Goal: Task Accomplishment & Management: Manage account settings

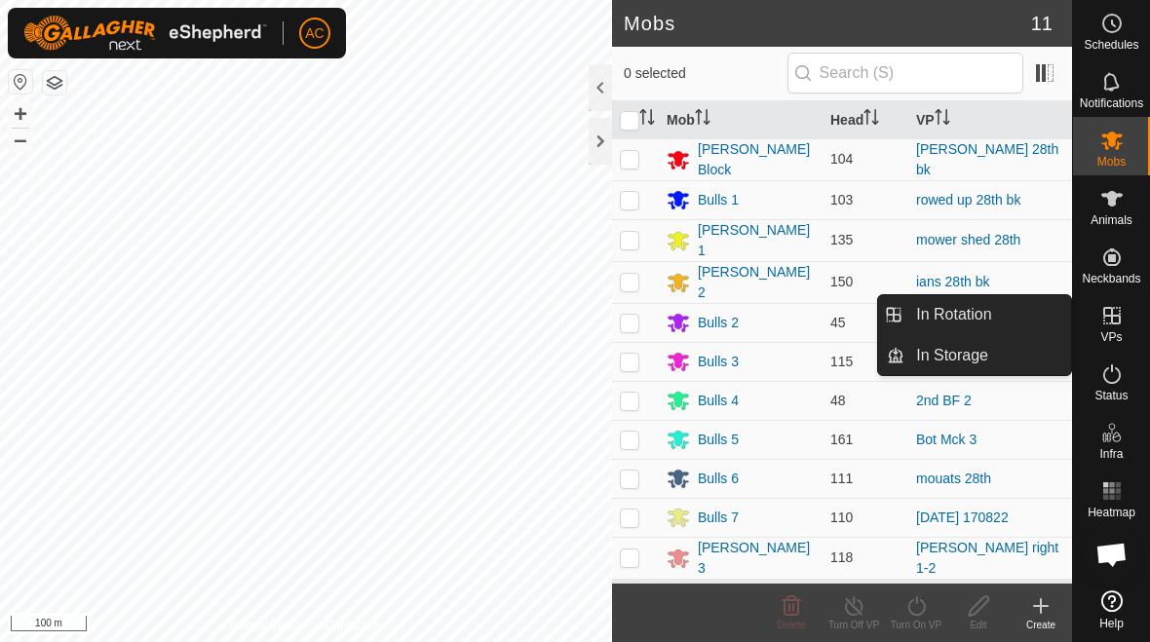
click at [1020, 318] on link "In Rotation" at bounding box center [988, 314] width 167 height 39
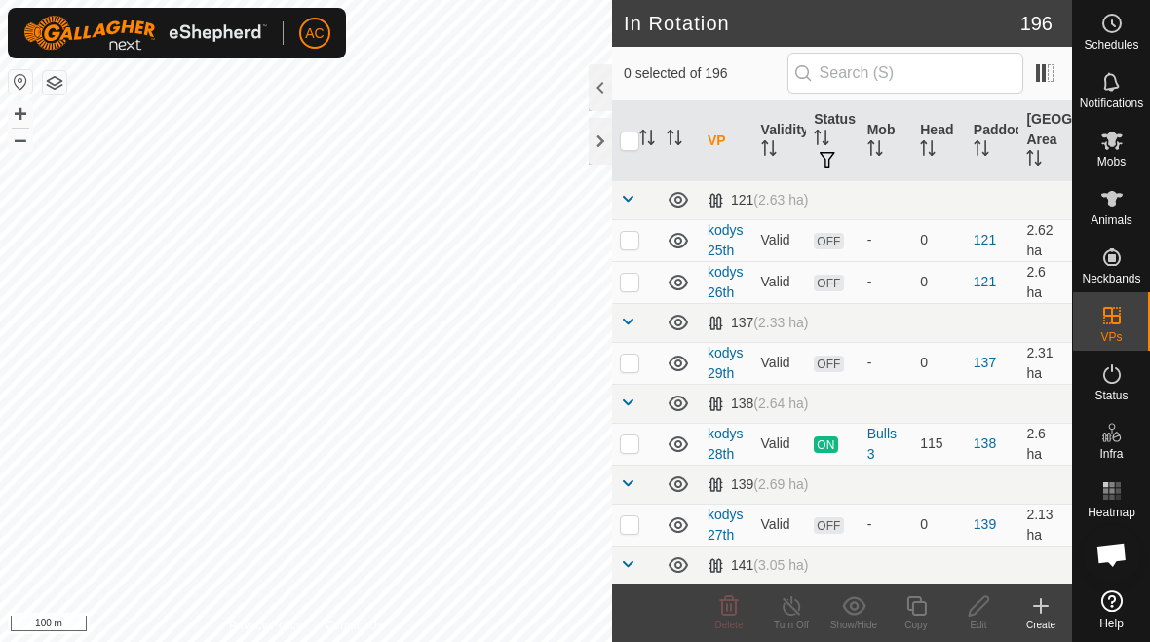
click at [1033, 605] on icon at bounding box center [1040, 606] width 23 height 23
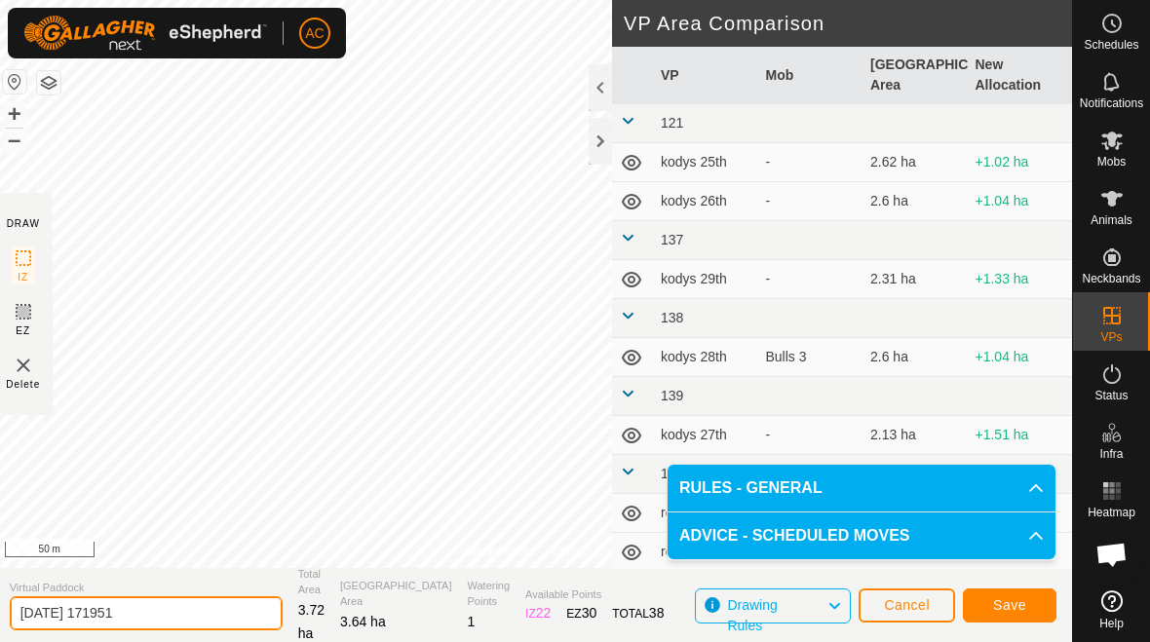
click at [190, 612] on input "[DATE] 171951" at bounding box center [146, 614] width 273 height 34
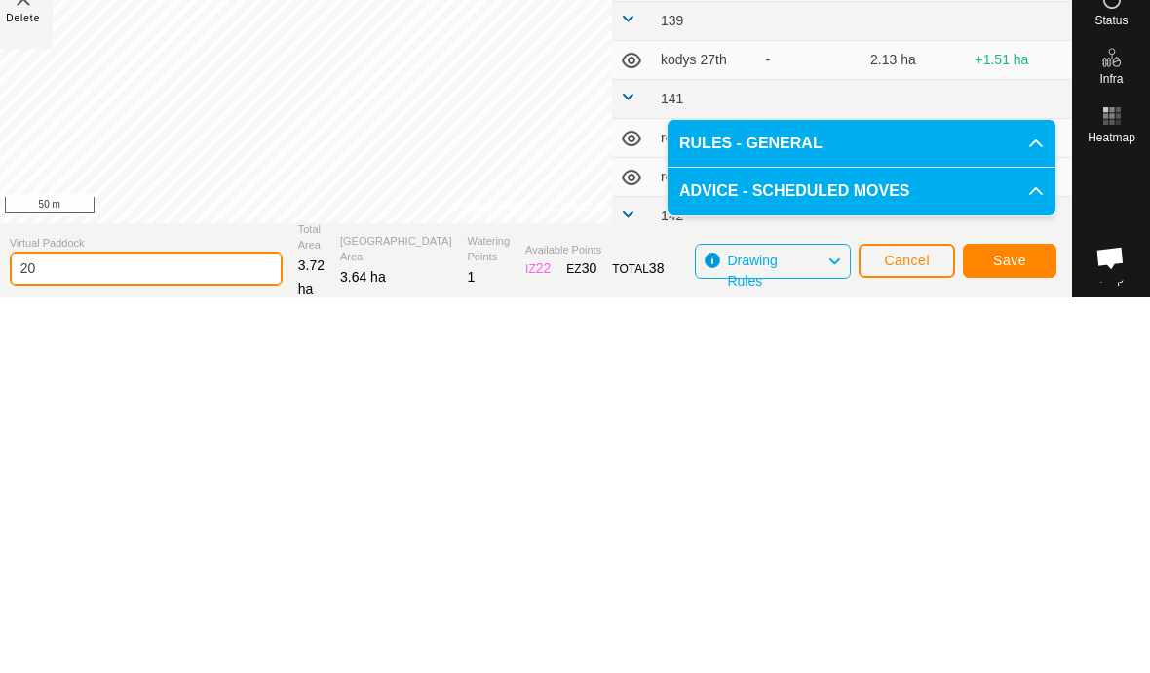
type input "2"
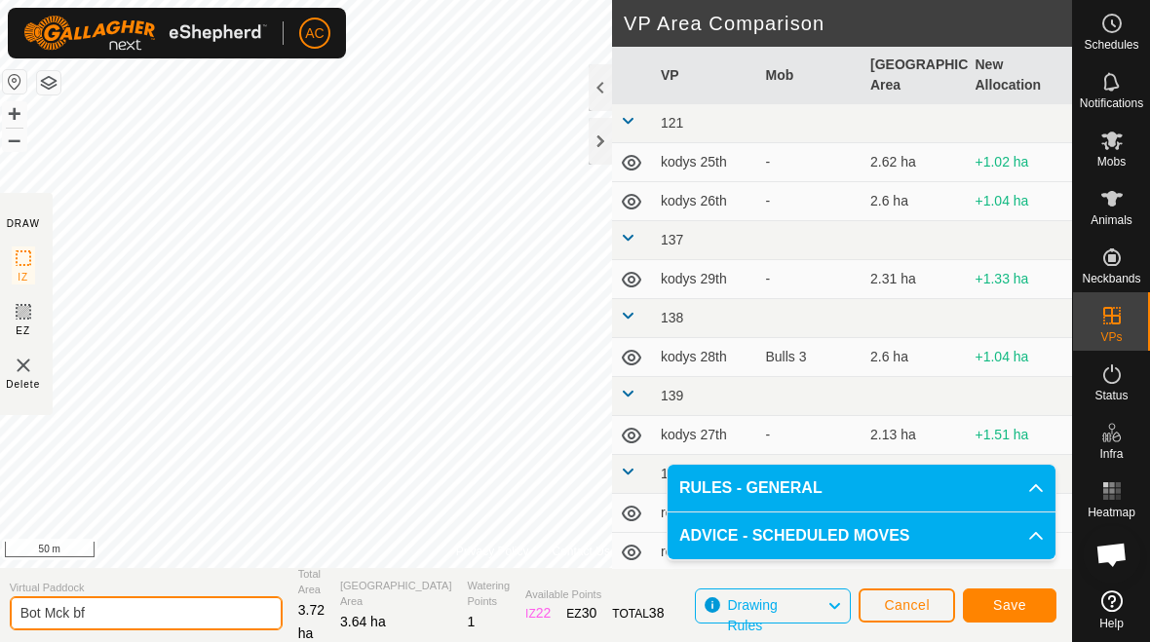
type input "Bot Mck bf"
click at [1017, 606] on span "Save" at bounding box center [1009, 606] width 33 height 16
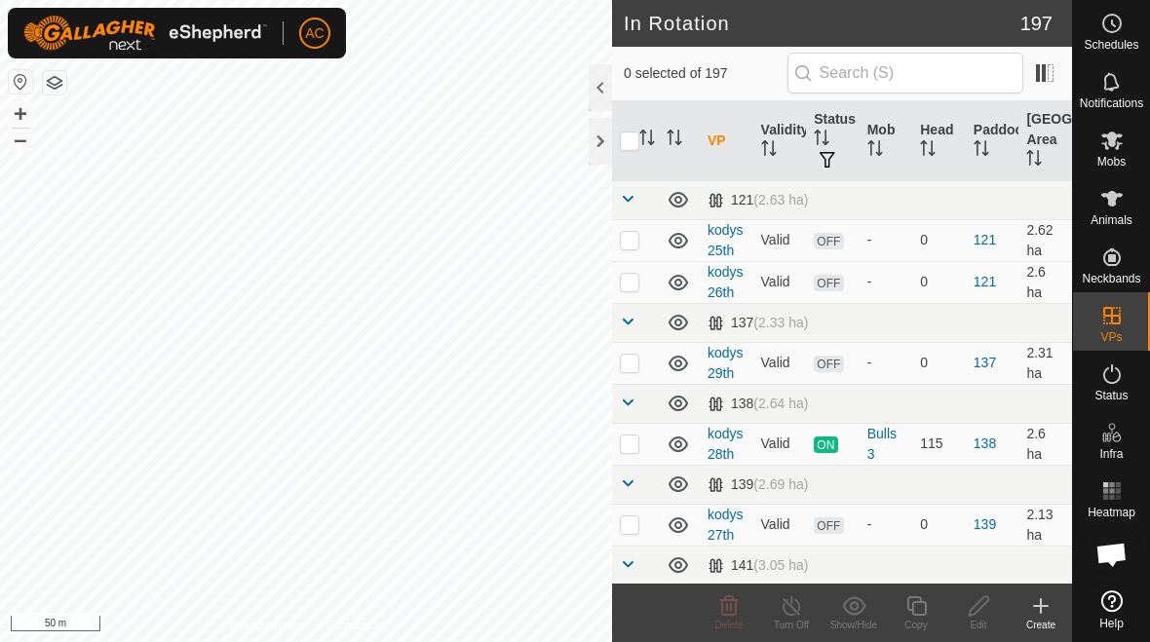
click at [598, 149] on div at bounding box center [600, 141] width 23 height 47
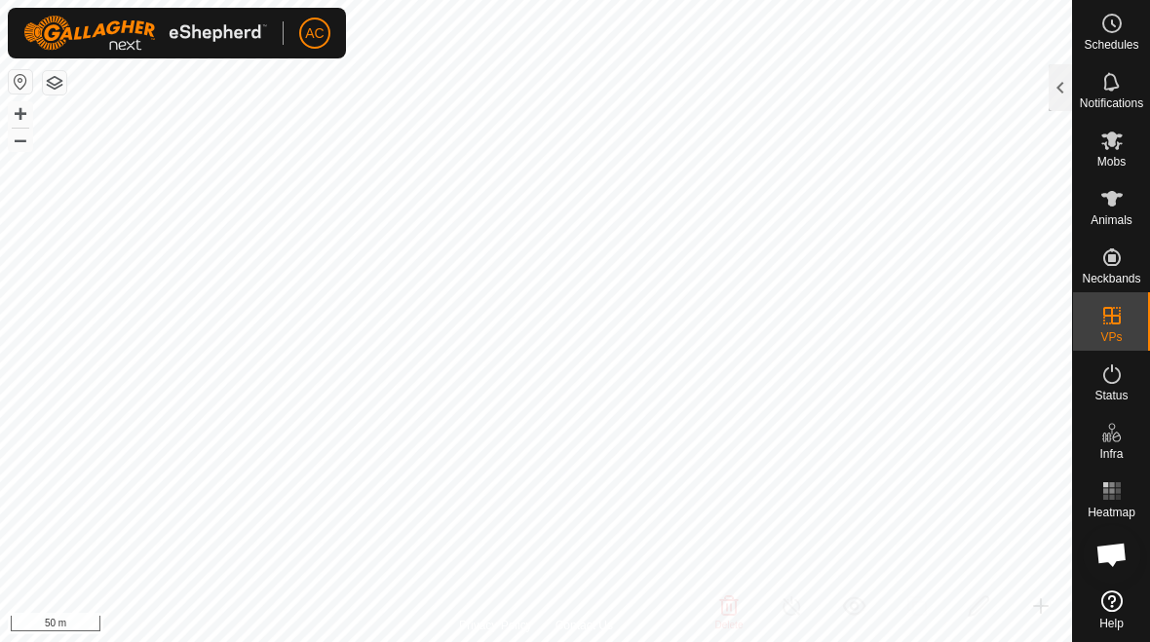
click at [1066, 90] on div at bounding box center [1060, 87] width 23 height 47
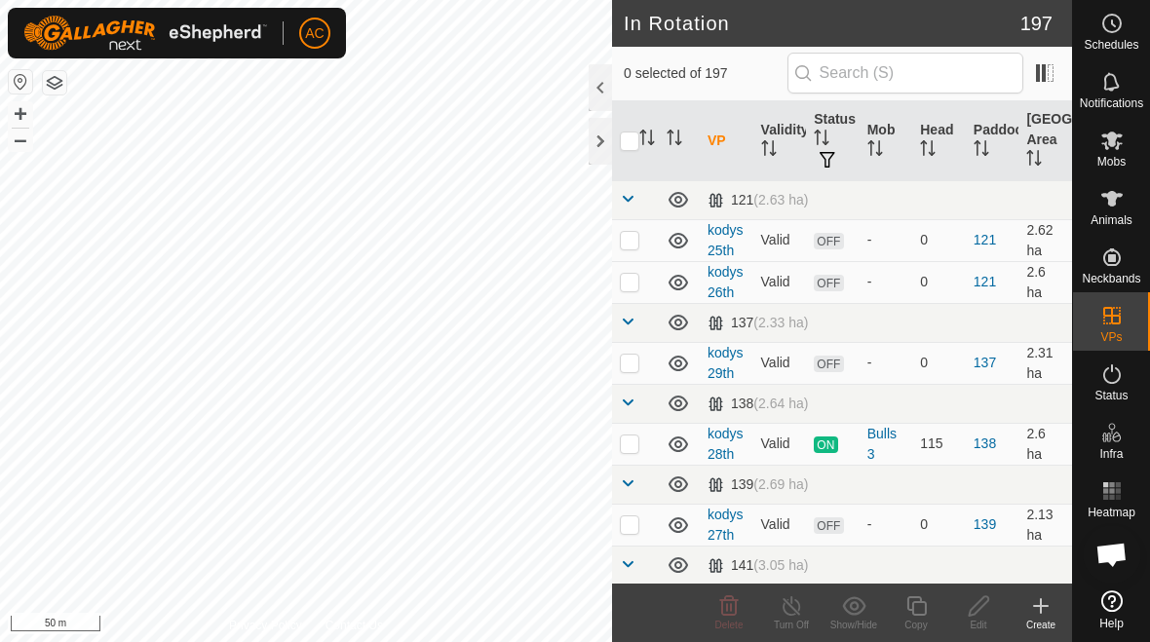
click at [1038, 613] on icon at bounding box center [1040, 606] width 23 height 23
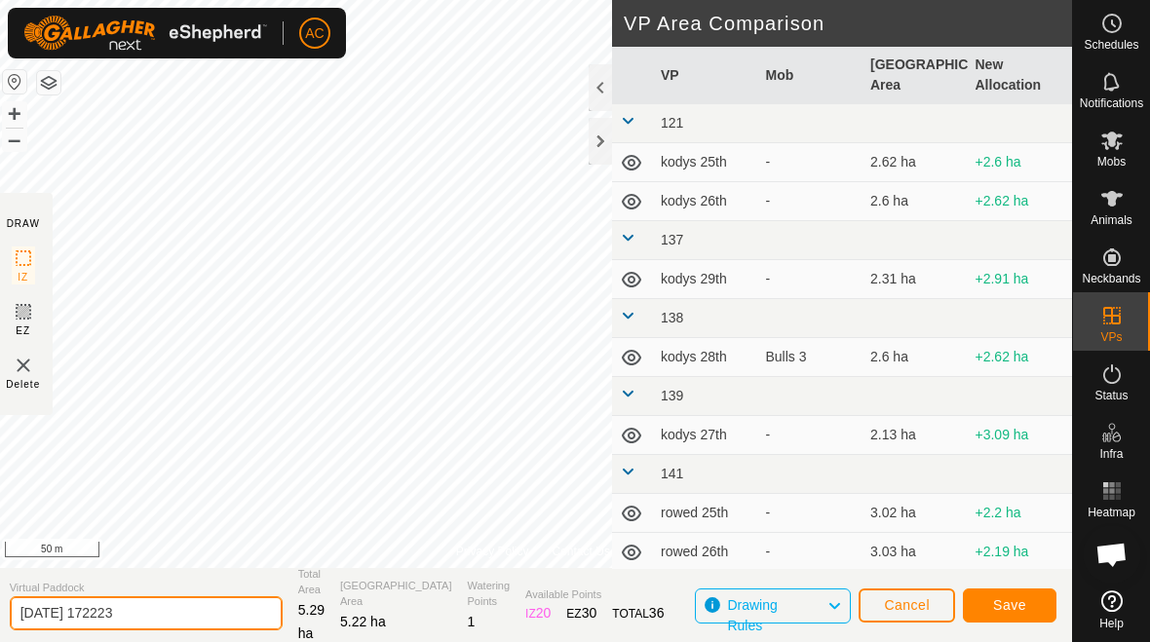
click at [186, 612] on input "[DATE] 172223" at bounding box center [146, 614] width 273 height 34
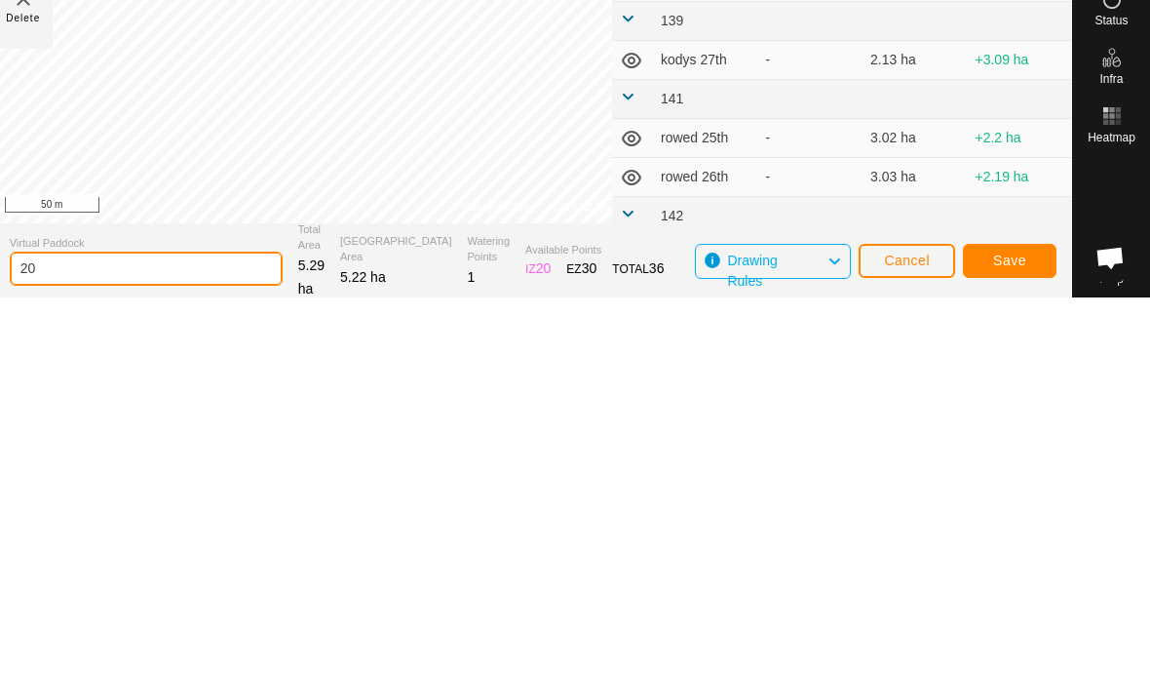
type input "2"
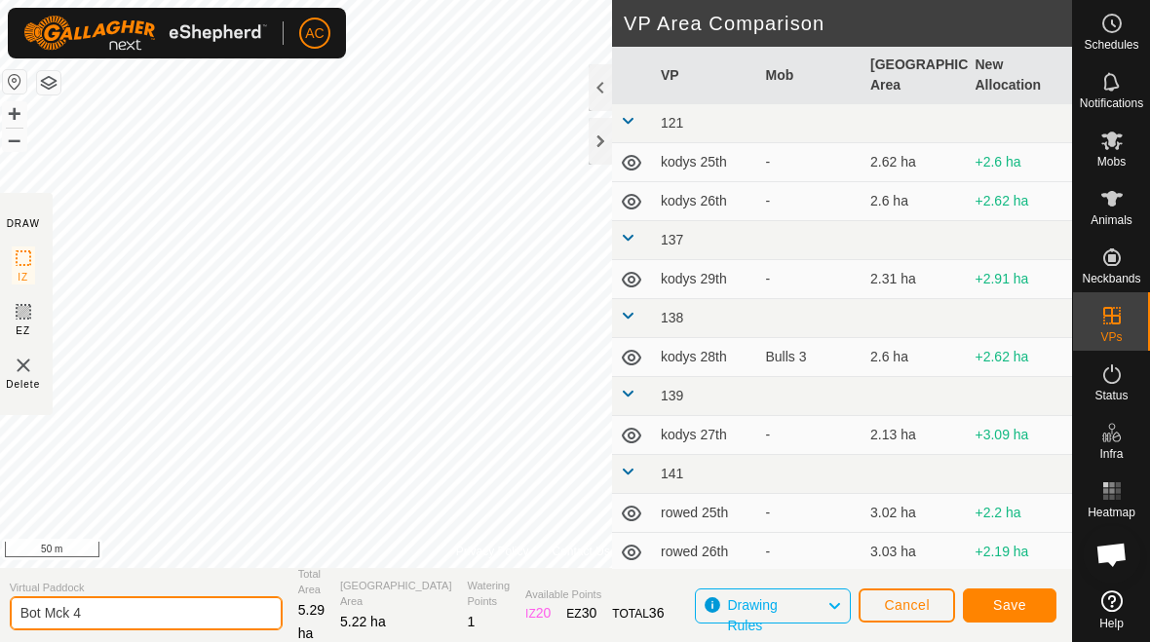
type input "Bot Mck 4"
click at [1015, 599] on span "Save" at bounding box center [1009, 606] width 33 height 16
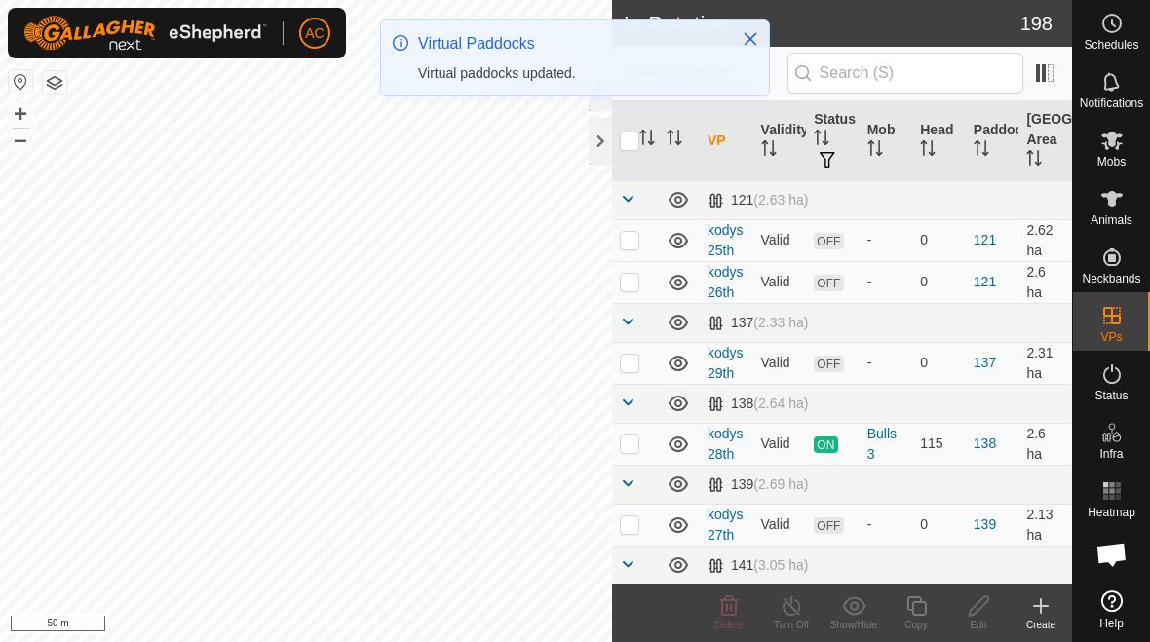
click at [749, 36] on icon "Close" at bounding box center [751, 39] width 13 height 13
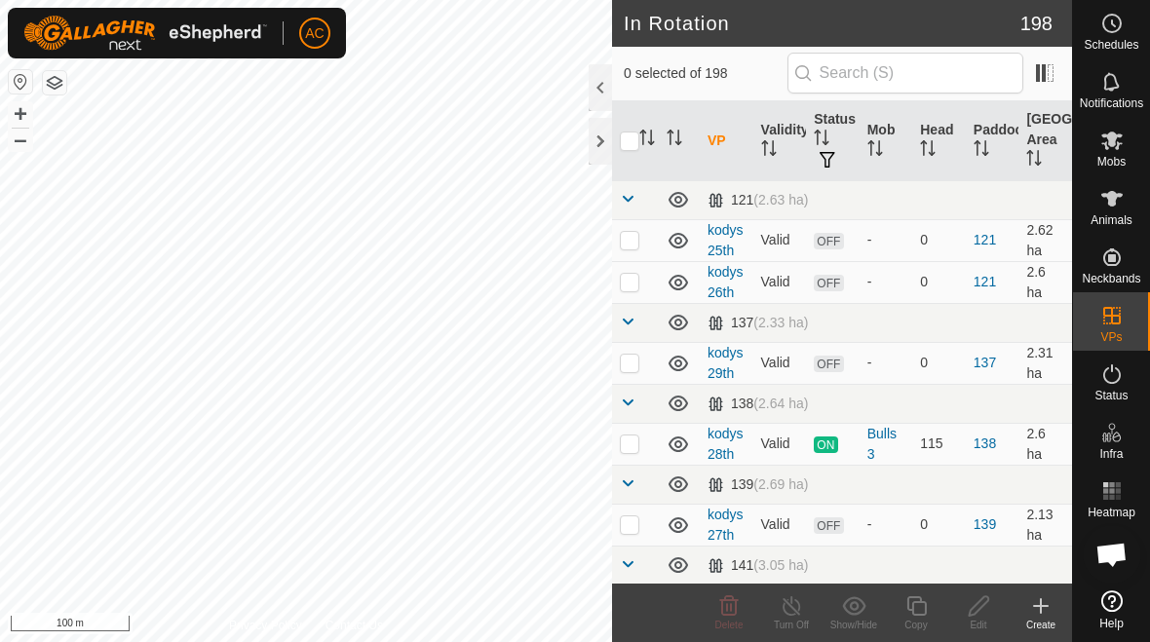
click at [1029, 597] on icon at bounding box center [1040, 606] width 23 height 23
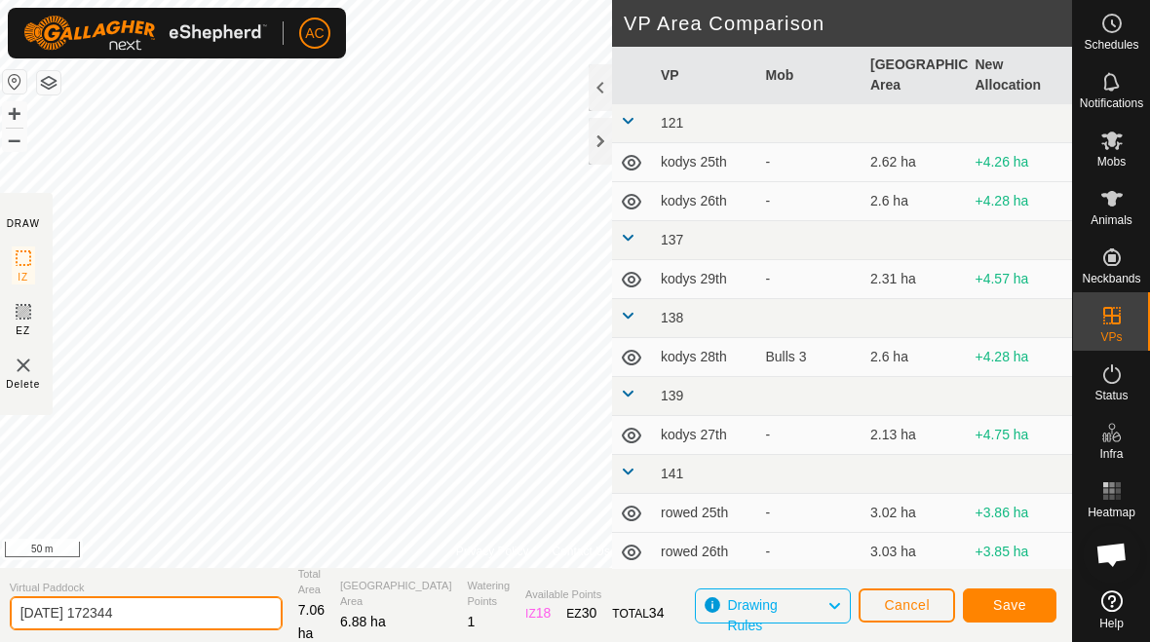
click at [194, 607] on input "[DATE] 172344" at bounding box center [146, 614] width 273 height 34
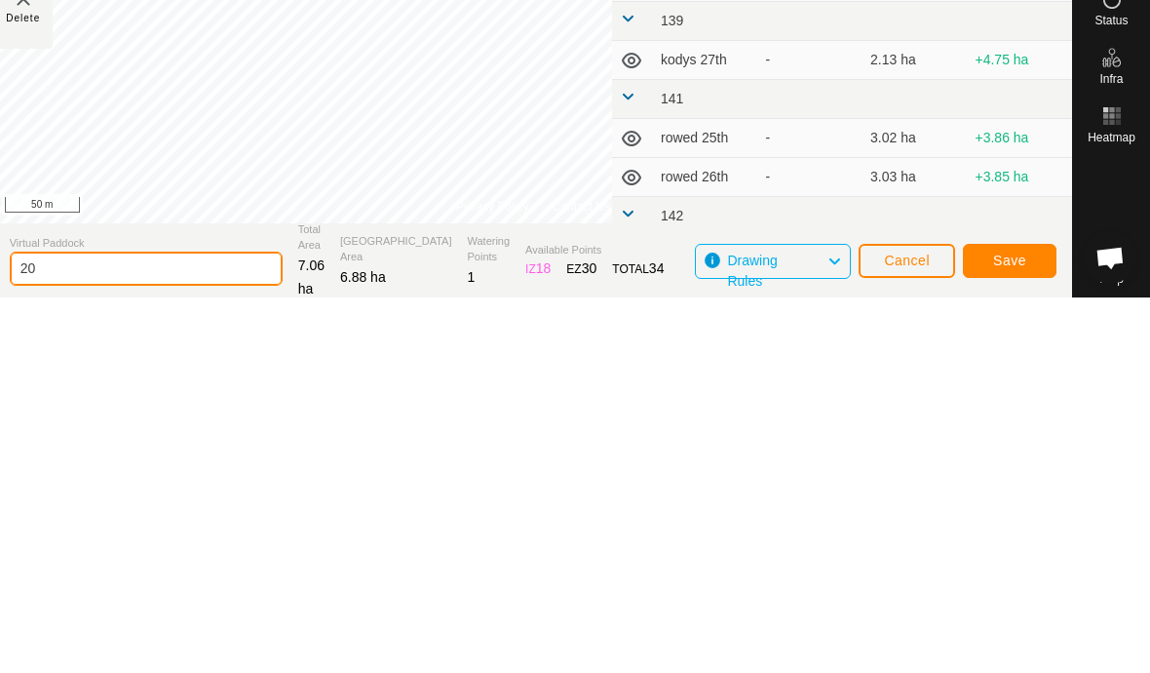
type input "2"
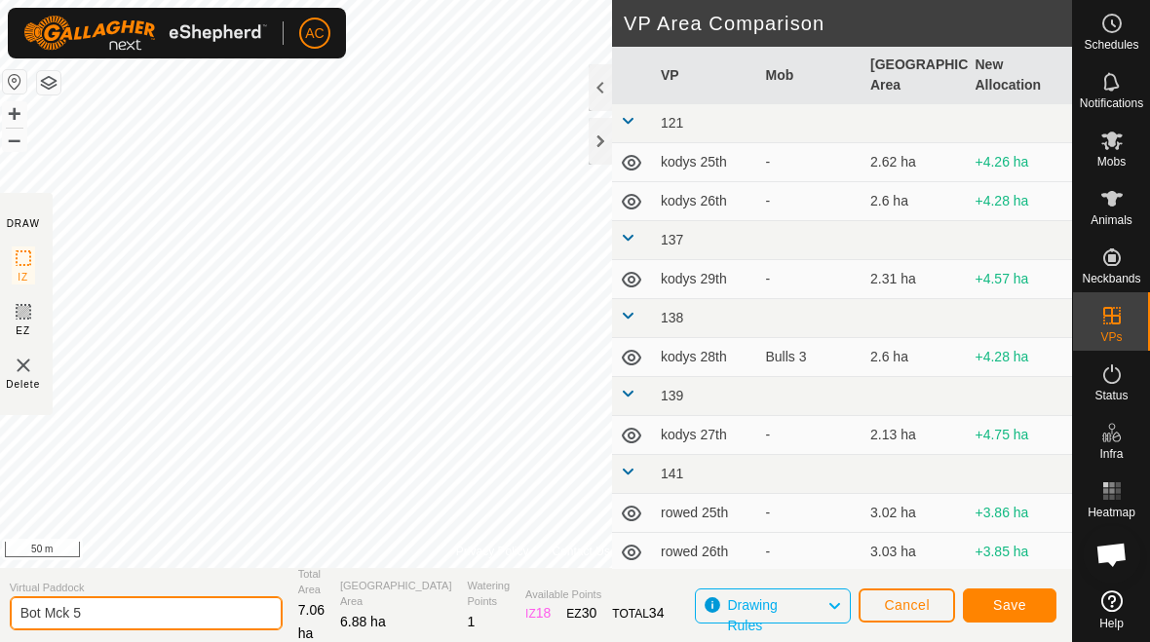
type input "Bot Mck 5"
click at [1023, 612] on span "Save" at bounding box center [1009, 606] width 33 height 16
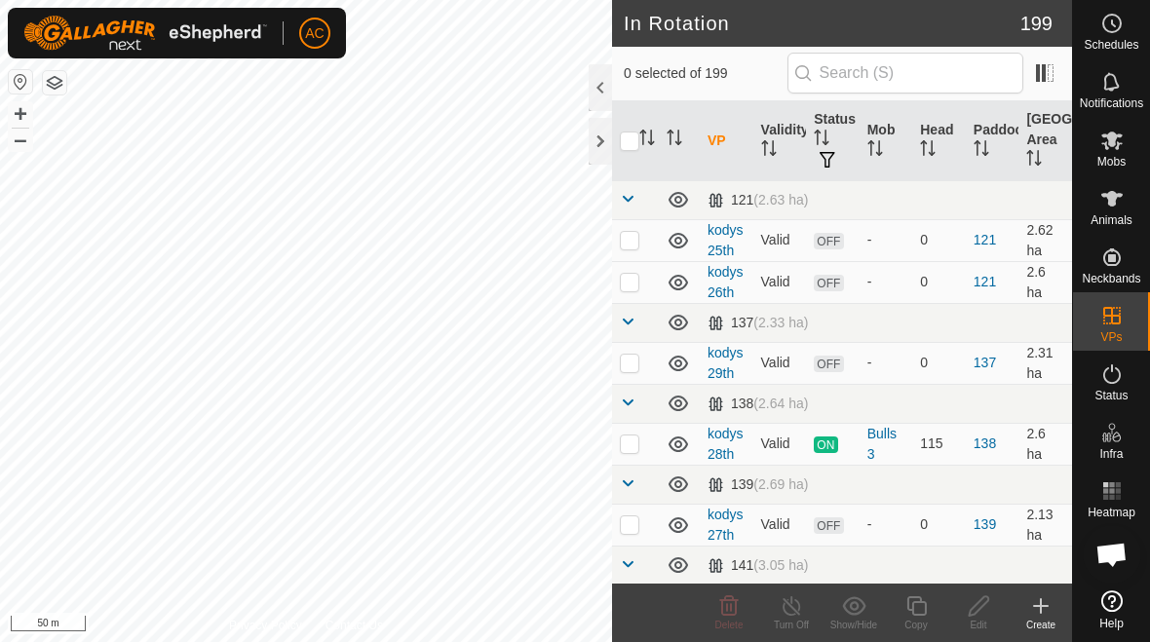
click at [603, 151] on div at bounding box center [600, 141] width 23 height 47
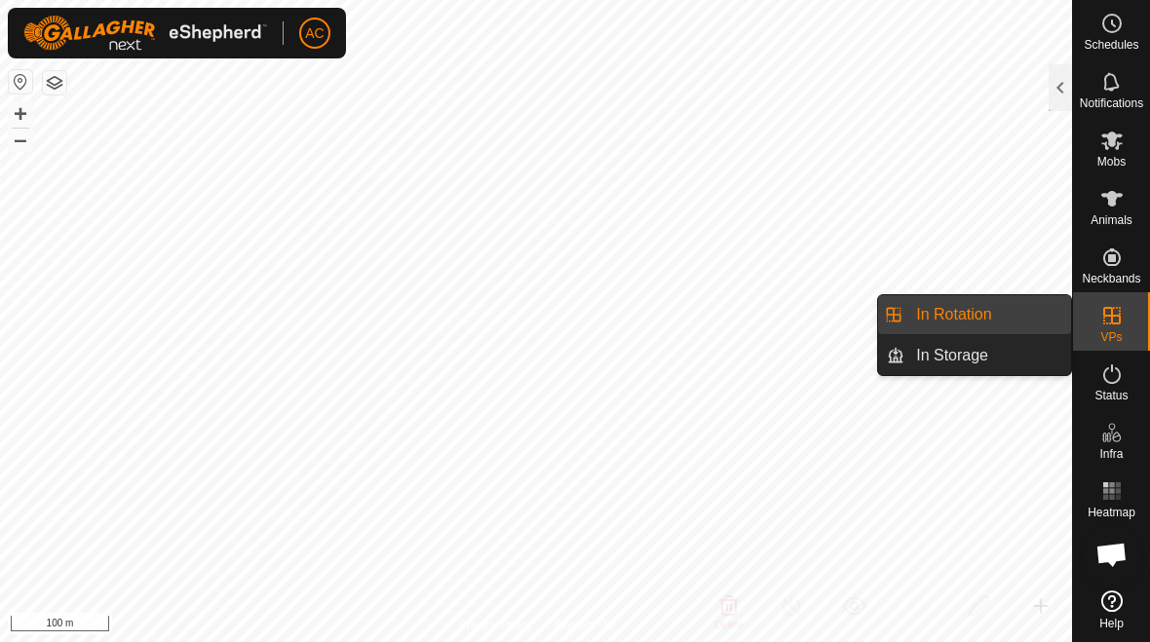
click at [1057, 96] on div at bounding box center [1060, 87] width 23 height 47
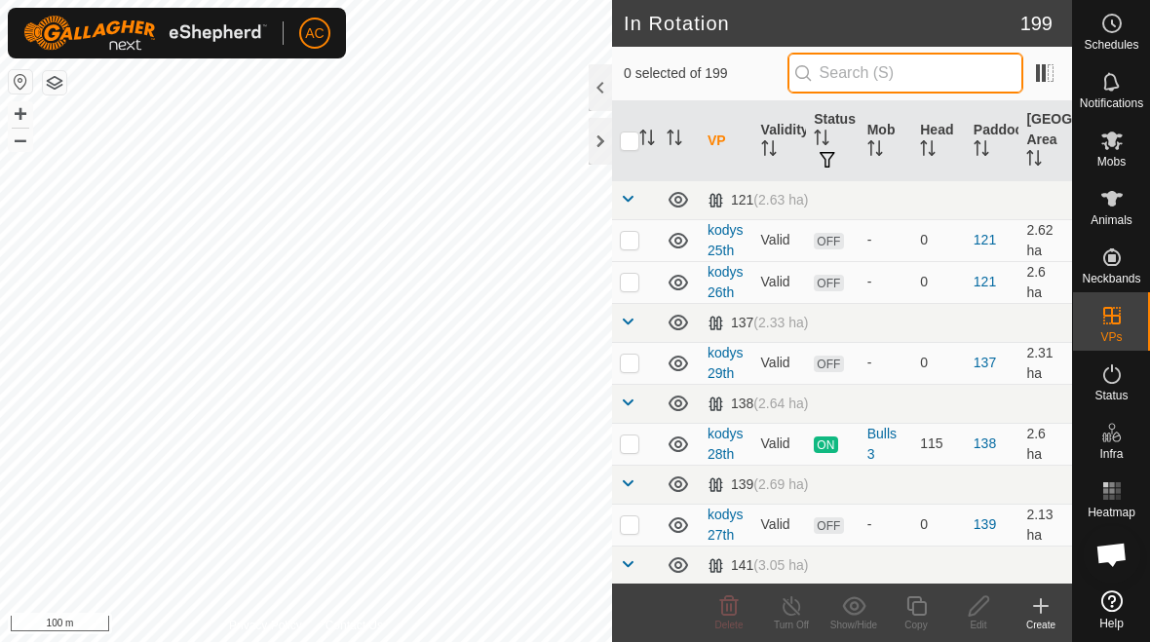
click at [907, 78] on input "text" at bounding box center [906, 73] width 236 height 41
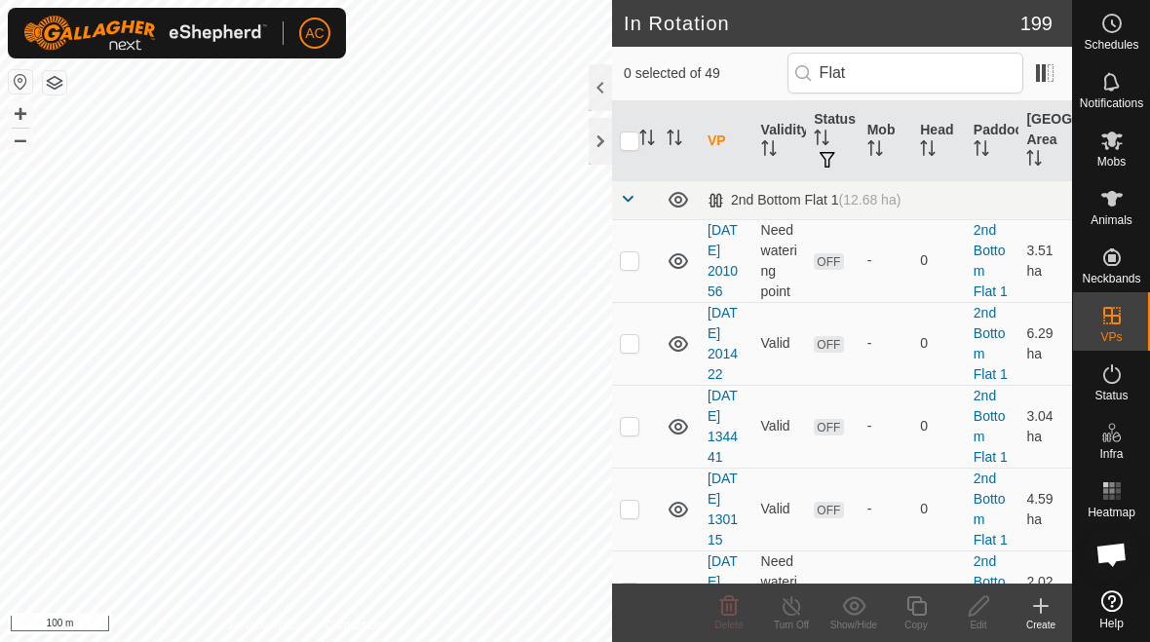
scroll to position [-7, 0]
click at [943, 76] on input "Flat" at bounding box center [906, 73] width 236 height 41
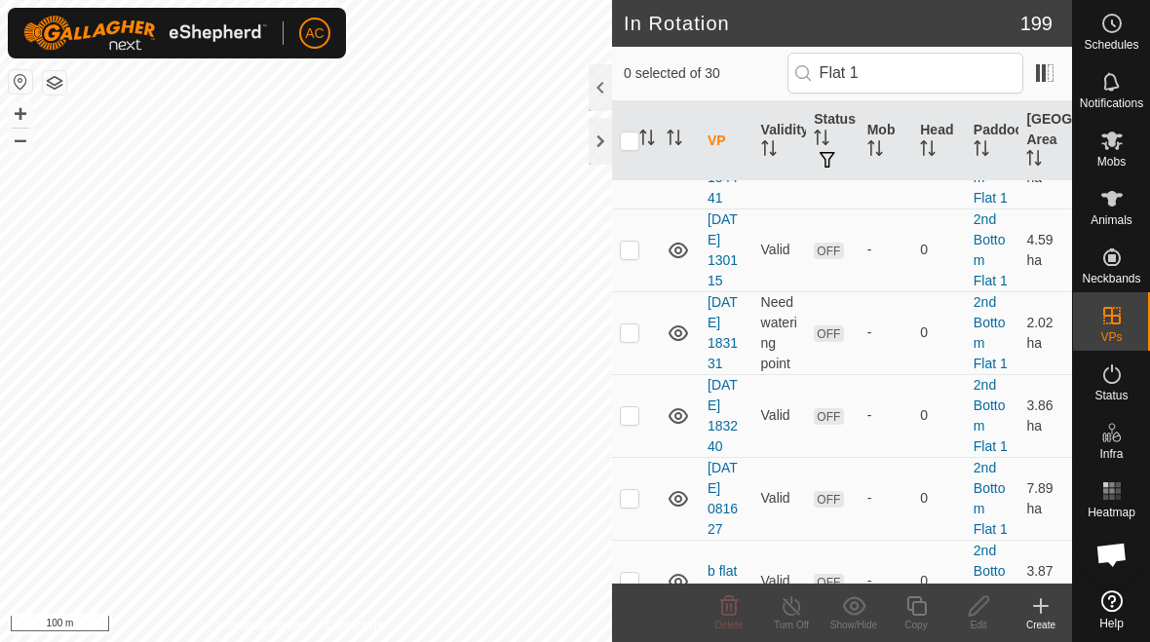
scroll to position [260, 0]
type input "Flat 1"
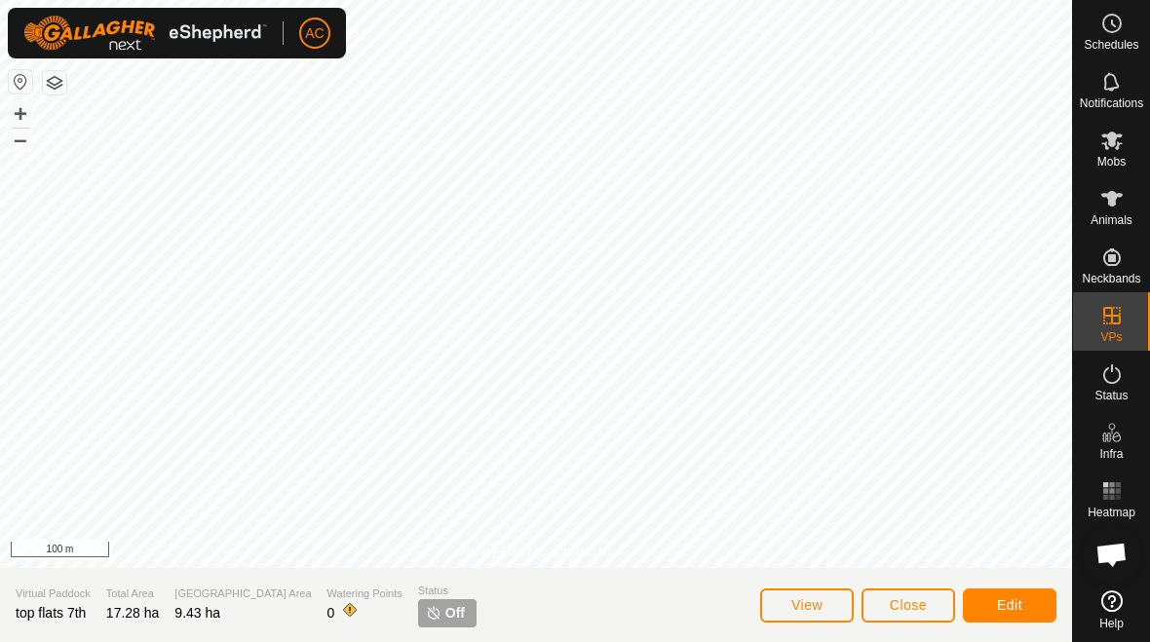
click at [916, 600] on span "Close" at bounding box center [908, 606] width 37 height 16
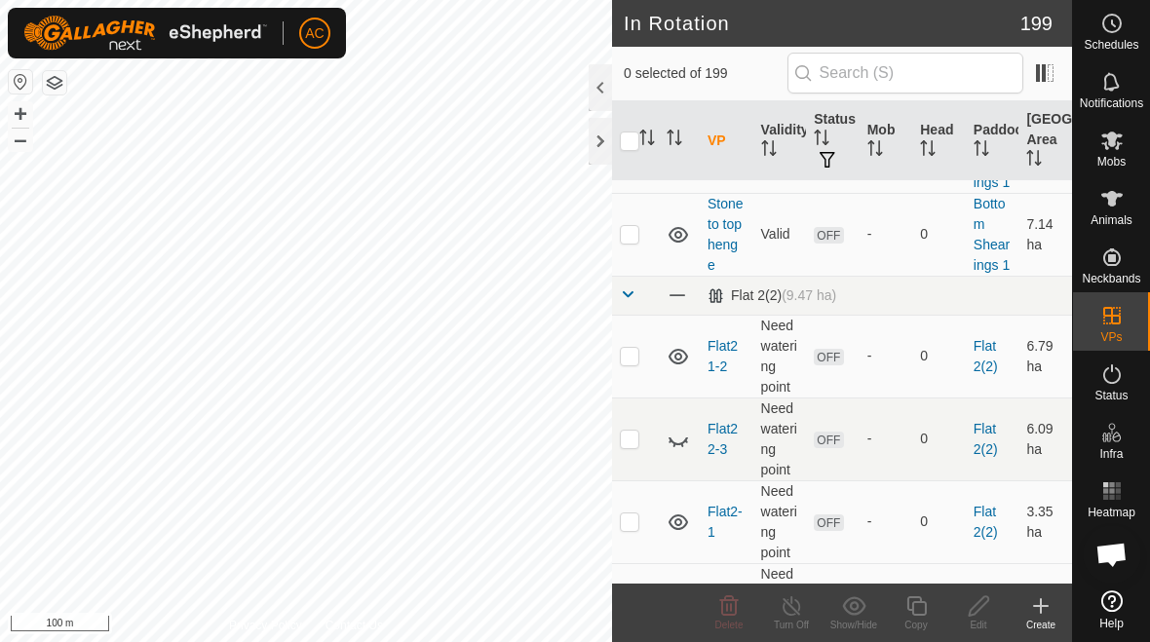
scroll to position [7718, 0]
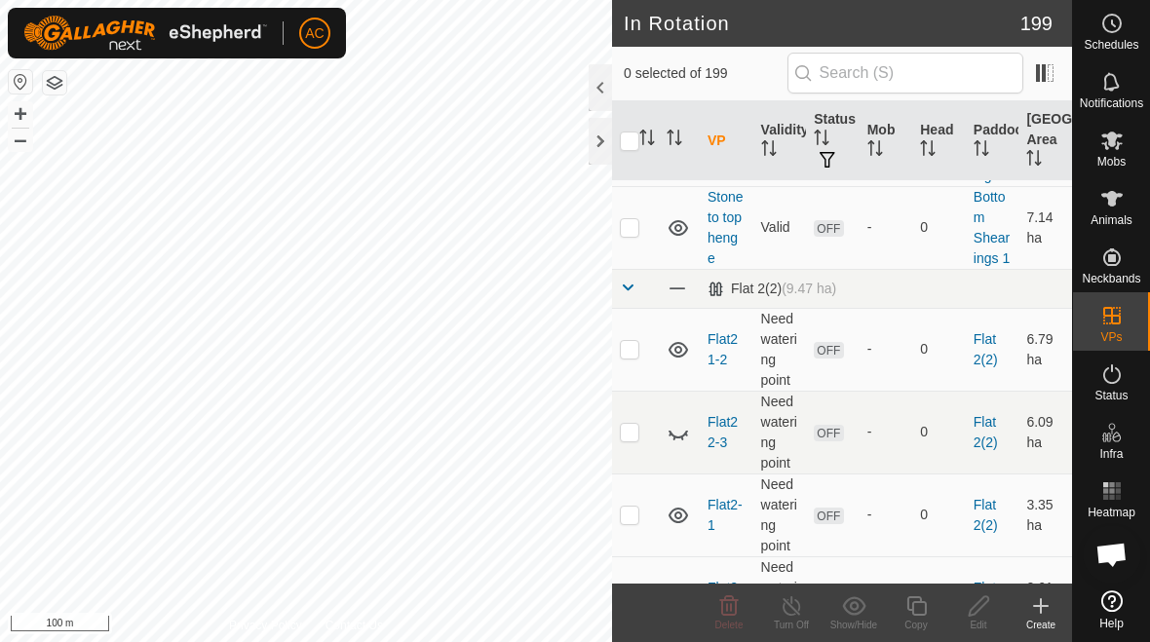
click at [634, 353] on p-checkbox at bounding box center [629, 349] width 19 height 16
click at [730, 618] on div "Delete" at bounding box center [729, 625] width 62 height 15
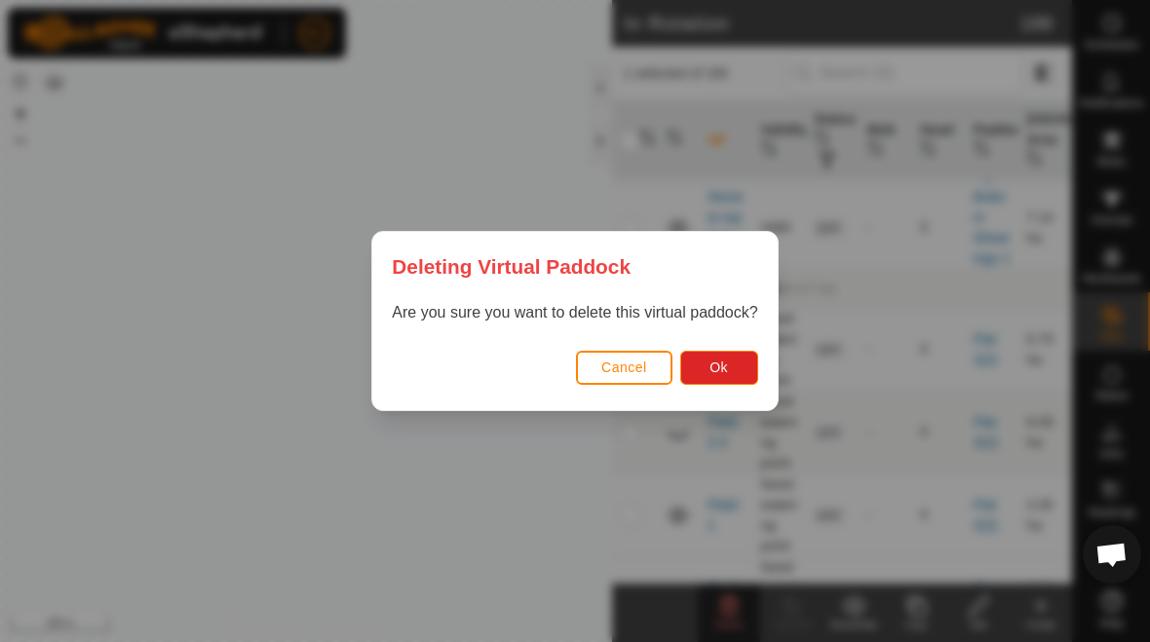
click at [741, 378] on button "Ok" at bounding box center [719, 368] width 78 height 34
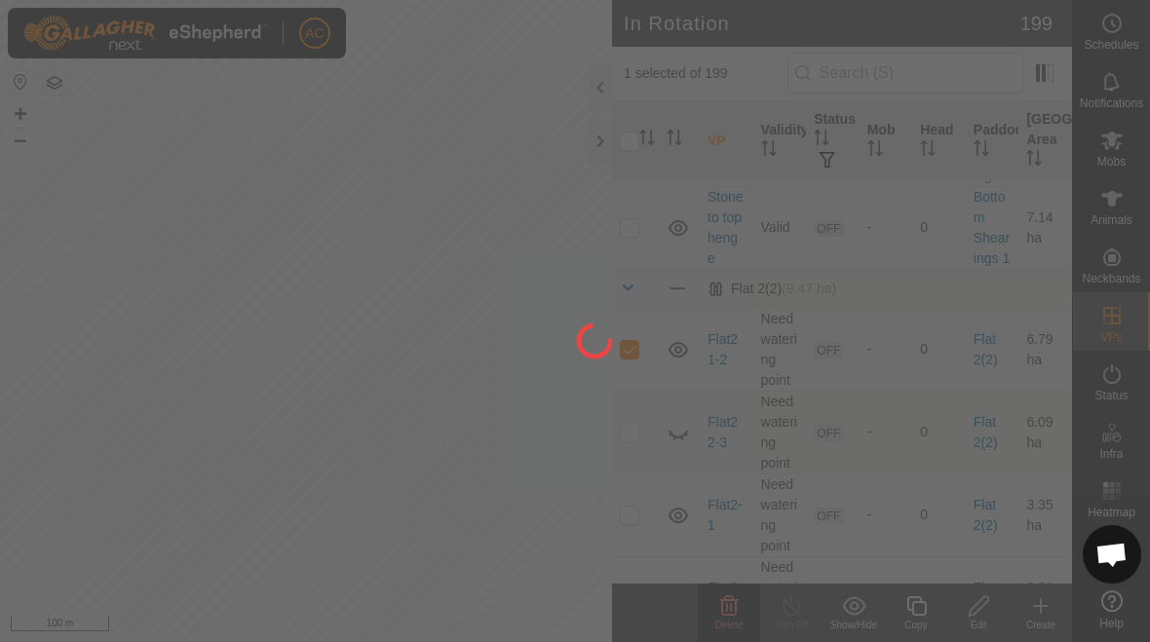
checkbox input "false"
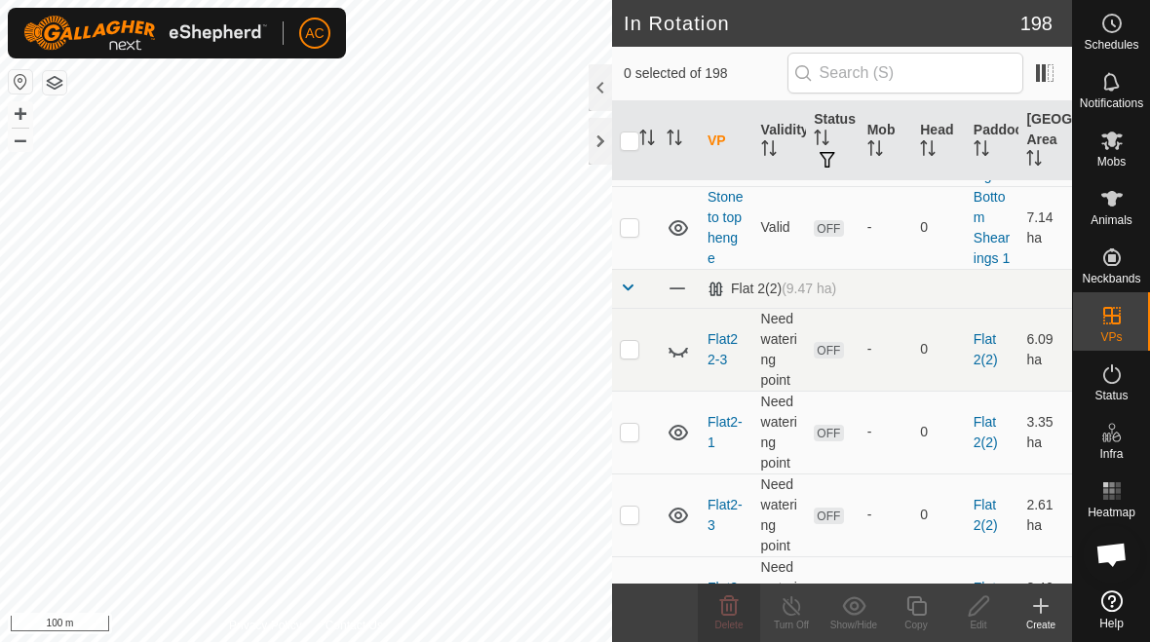
click at [637, 349] on p-checkbox at bounding box center [629, 349] width 19 height 16
checkbox input "true"
click at [683, 355] on icon at bounding box center [678, 349] width 23 height 23
click at [734, 608] on icon at bounding box center [728, 606] width 23 height 23
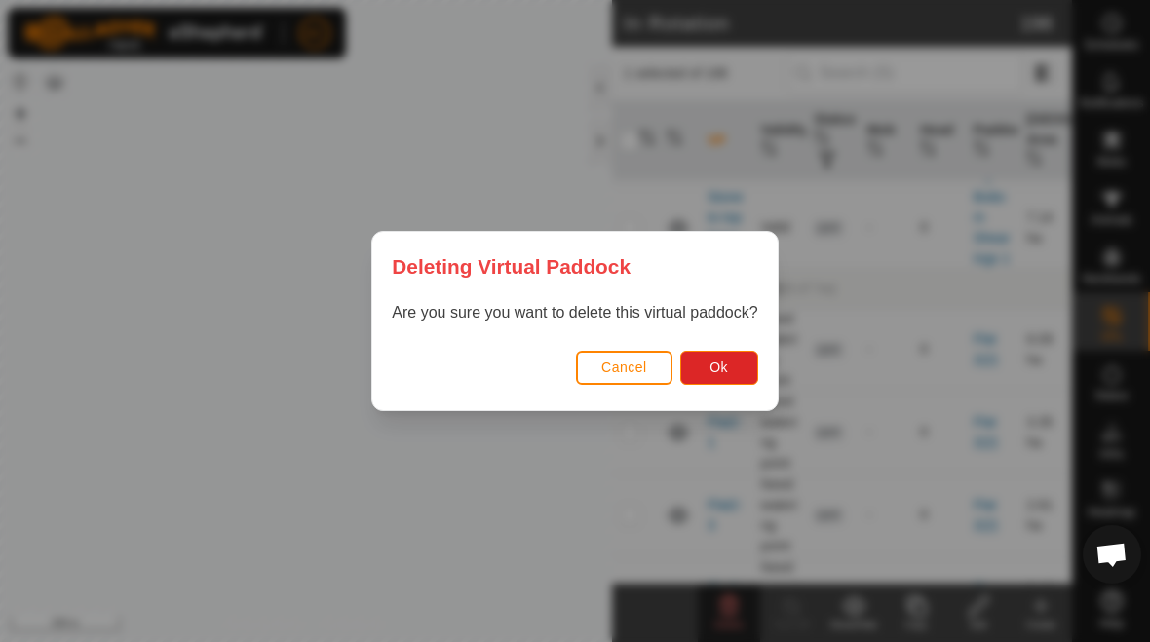
click at [725, 366] on span "Ok" at bounding box center [719, 368] width 19 height 16
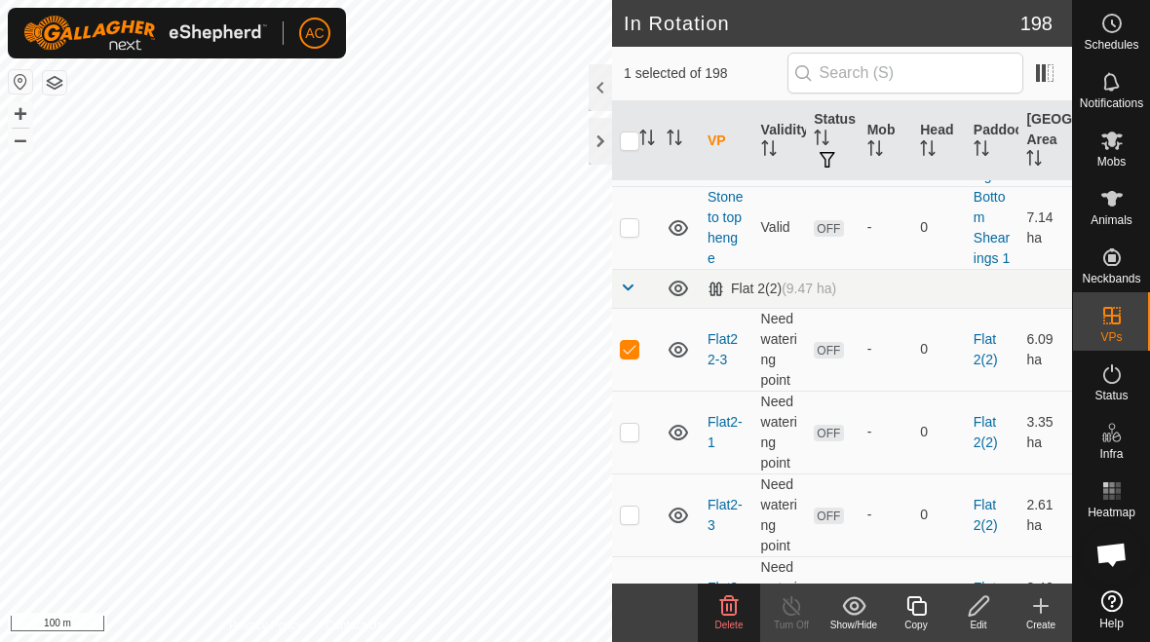
click at [632, 350] on p-checkbox at bounding box center [629, 349] width 19 height 16
checkbox input "false"
click at [638, 431] on p-checkbox at bounding box center [629, 432] width 19 height 16
click at [738, 629] on span "Delete" at bounding box center [729, 625] width 28 height 11
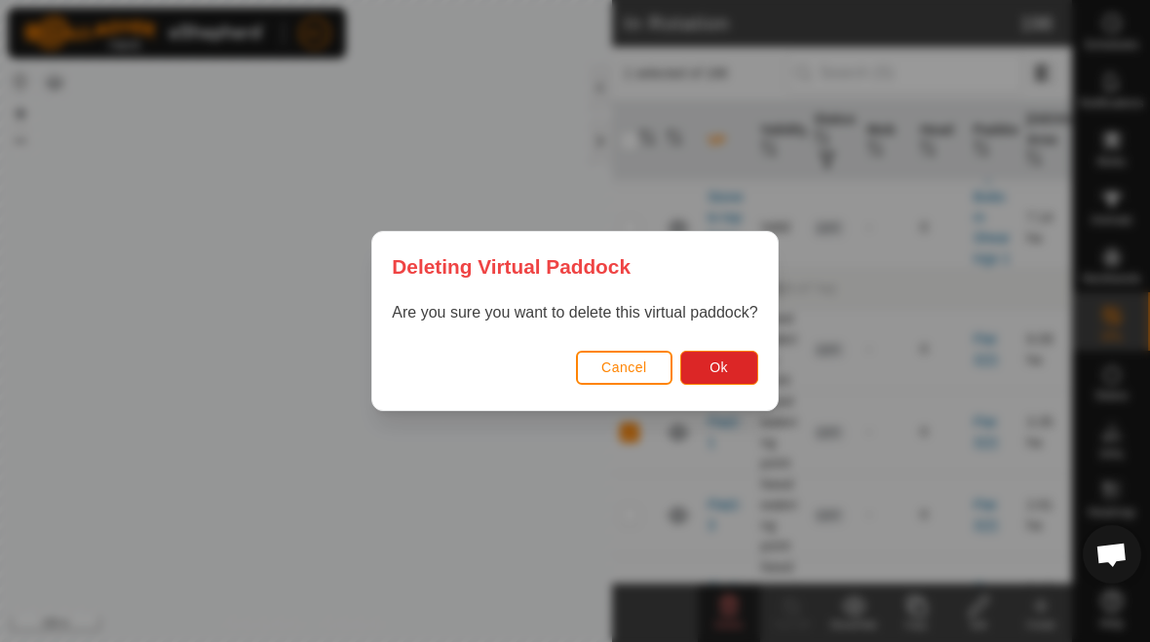
click at [733, 356] on button "Ok" at bounding box center [719, 368] width 78 height 34
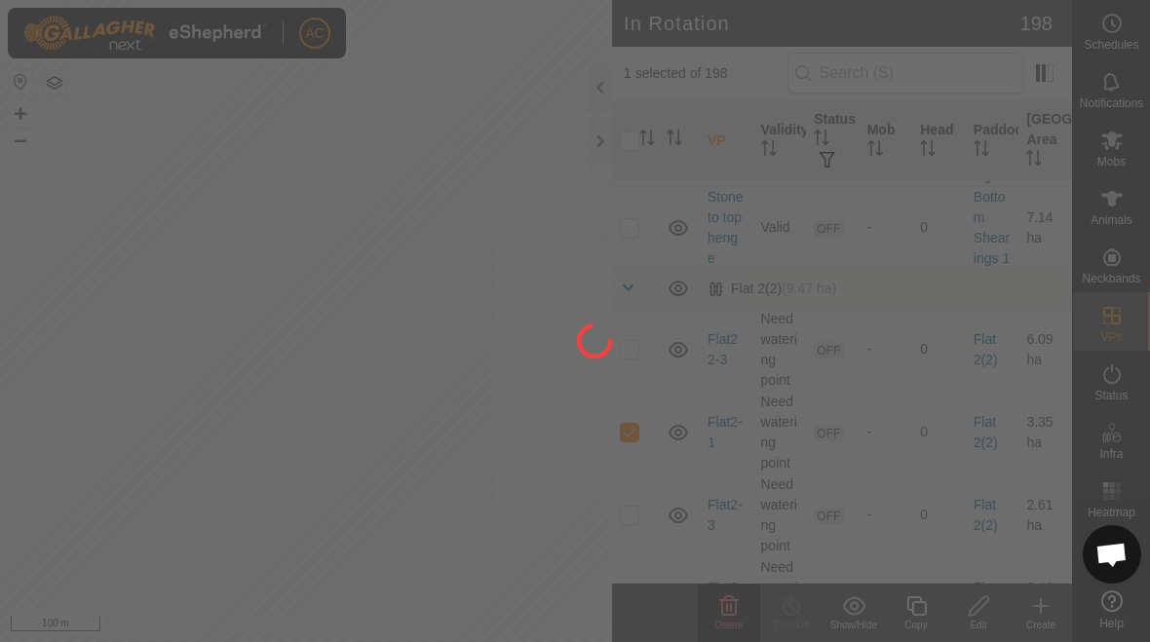
checkbox input "false"
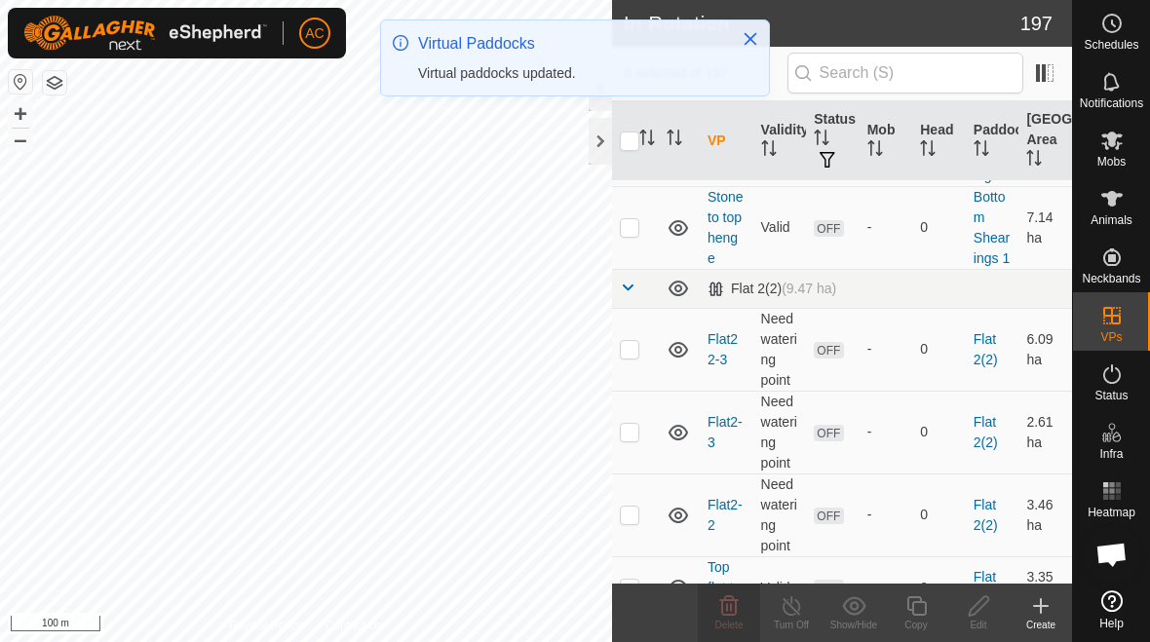
click at [636, 354] on p-checkbox at bounding box center [629, 349] width 19 height 16
checkbox input "true"
click at [729, 623] on span "Delete" at bounding box center [729, 625] width 28 height 11
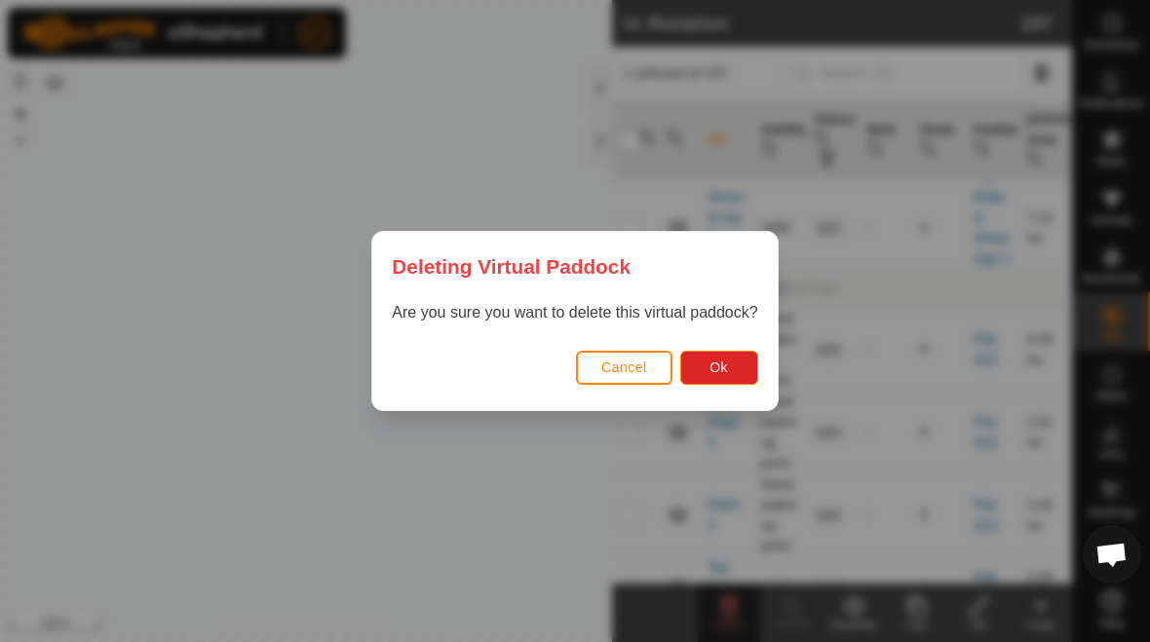
click at [726, 362] on span "Ok" at bounding box center [719, 368] width 19 height 16
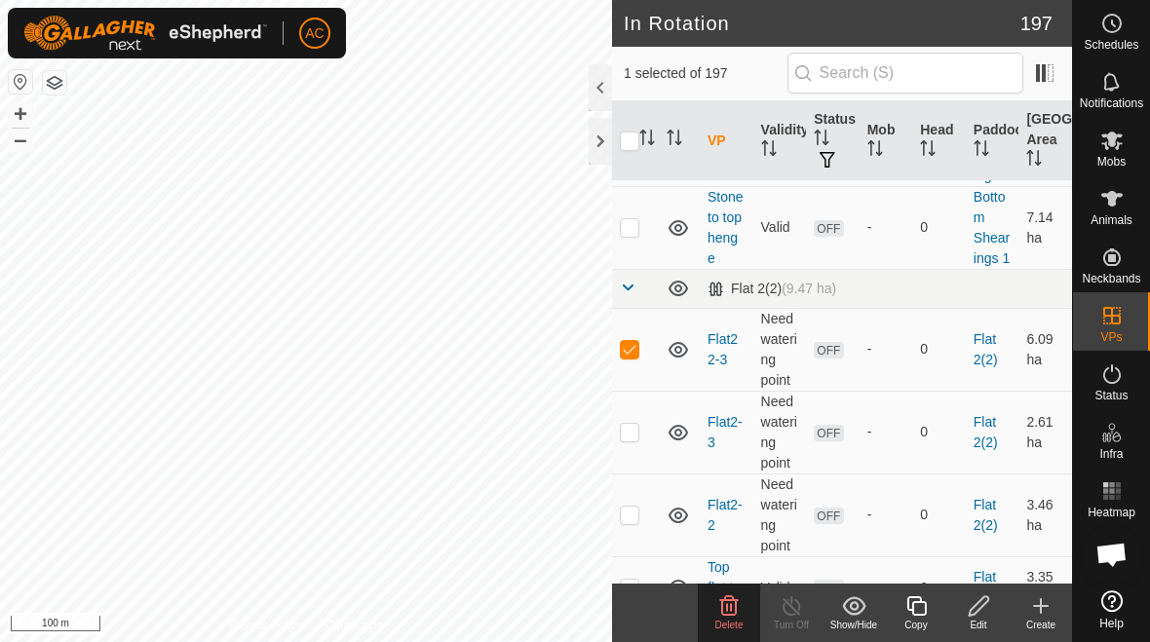
click at [640, 441] on td at bounding box center [635, 432] width 47 height 83
checkbox input "true"
click at [640, 356] on td at bounding box center [635, 349] width 47 height 83
checkbox input "false"
click at [731, 610] on icon at bounding box center [729, 605] width 19 height 19
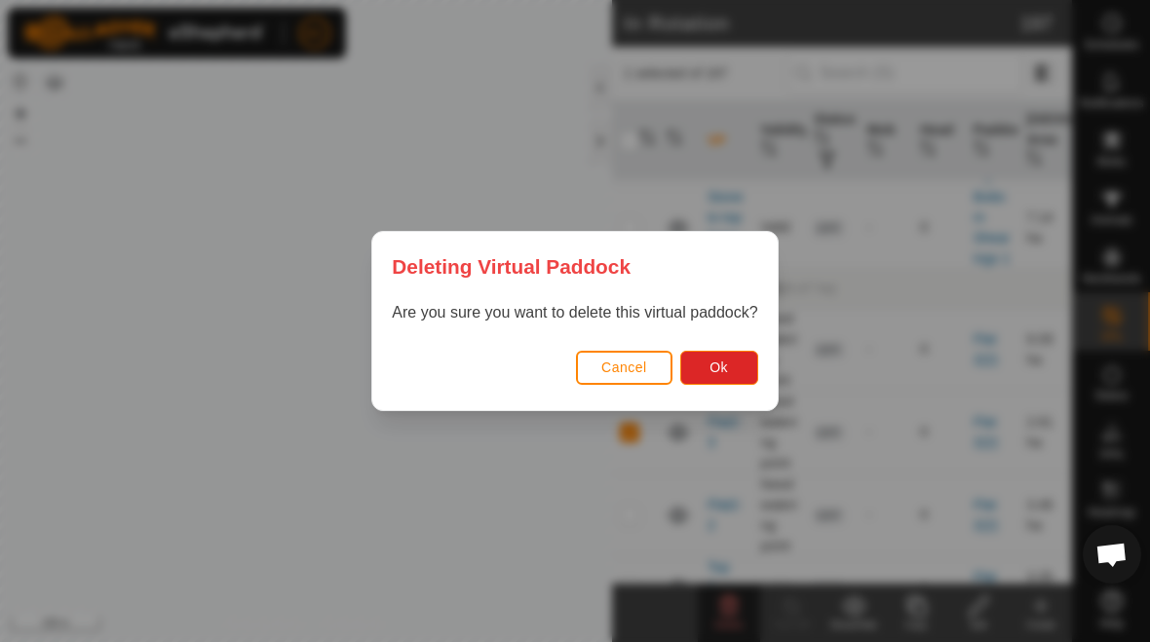
click at [723, 366] on span "Ok" at bounding box center [719, 368] width 19 height 16
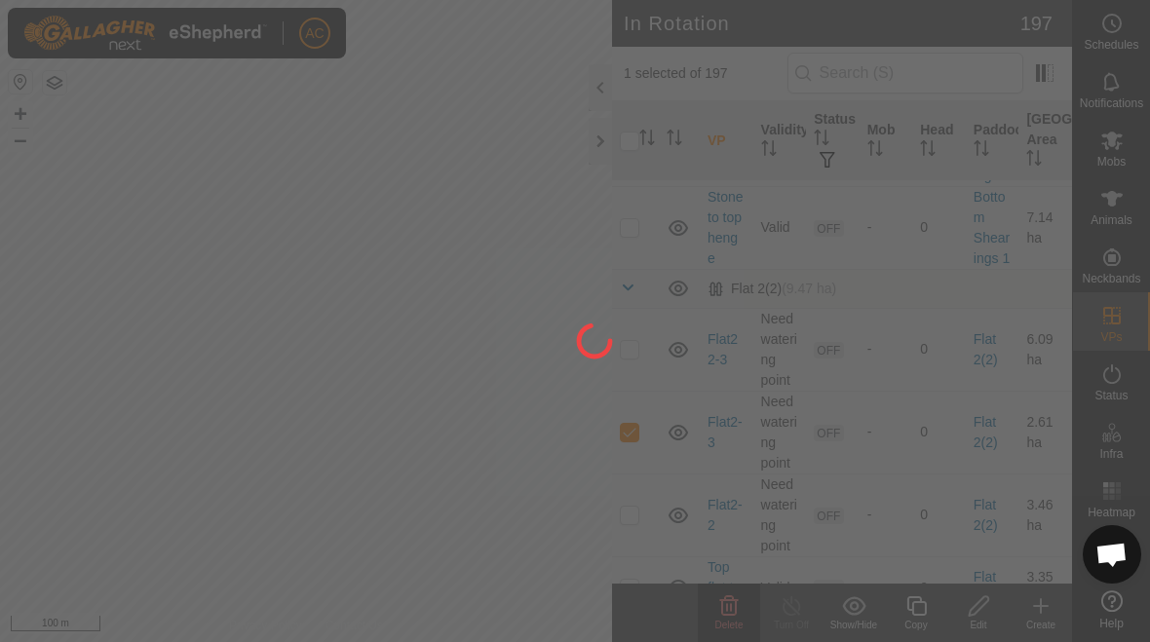
checkbox input "false"
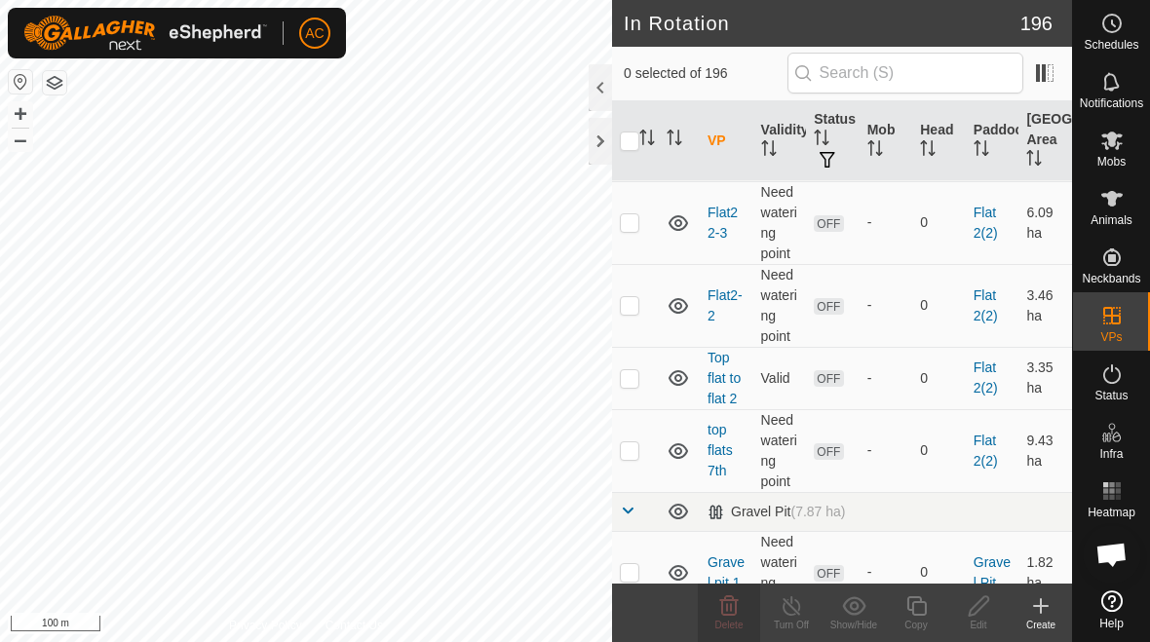
scroll to position [7847, 0]
click at [634, 454] on p-checkbox at bounding box center [629, 449] width 19 height 16
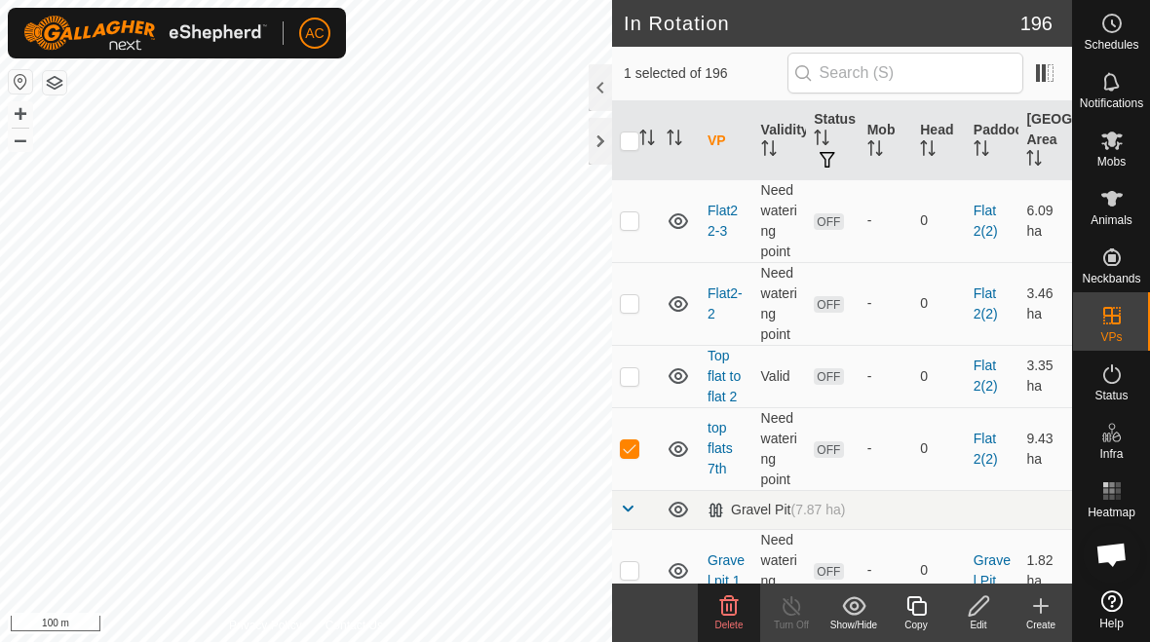
click at [727, 620] on span "Delete" at bounding box center [729, 625] width 28 height 11
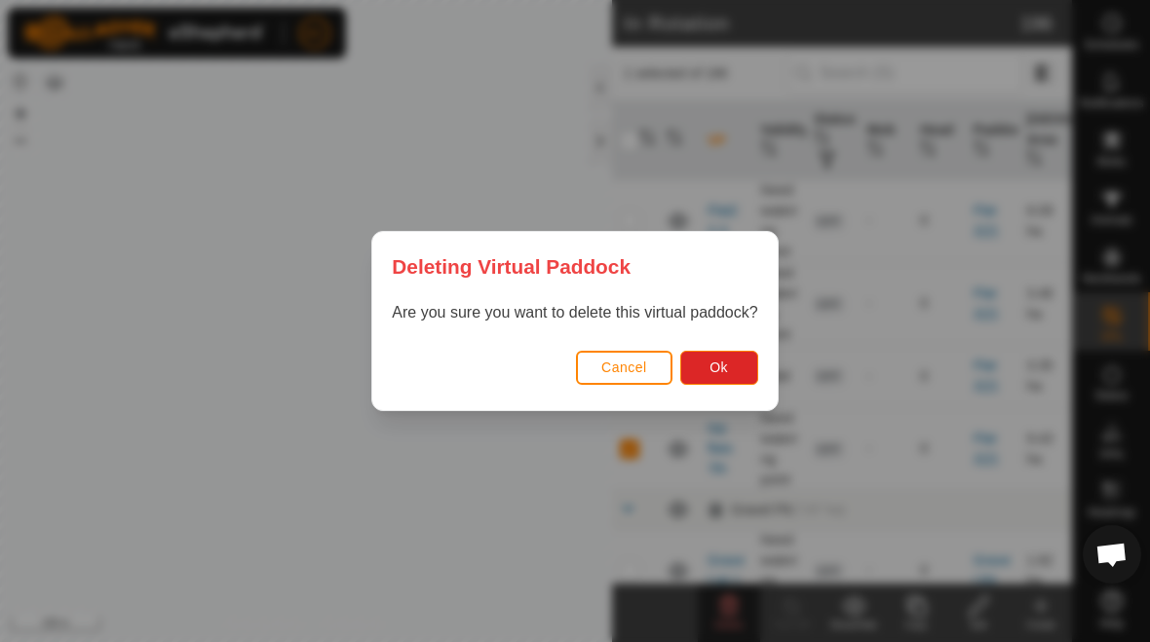
click at [734, 365] on button "Ok" at bounding box center [719, 368] width 78 height 34
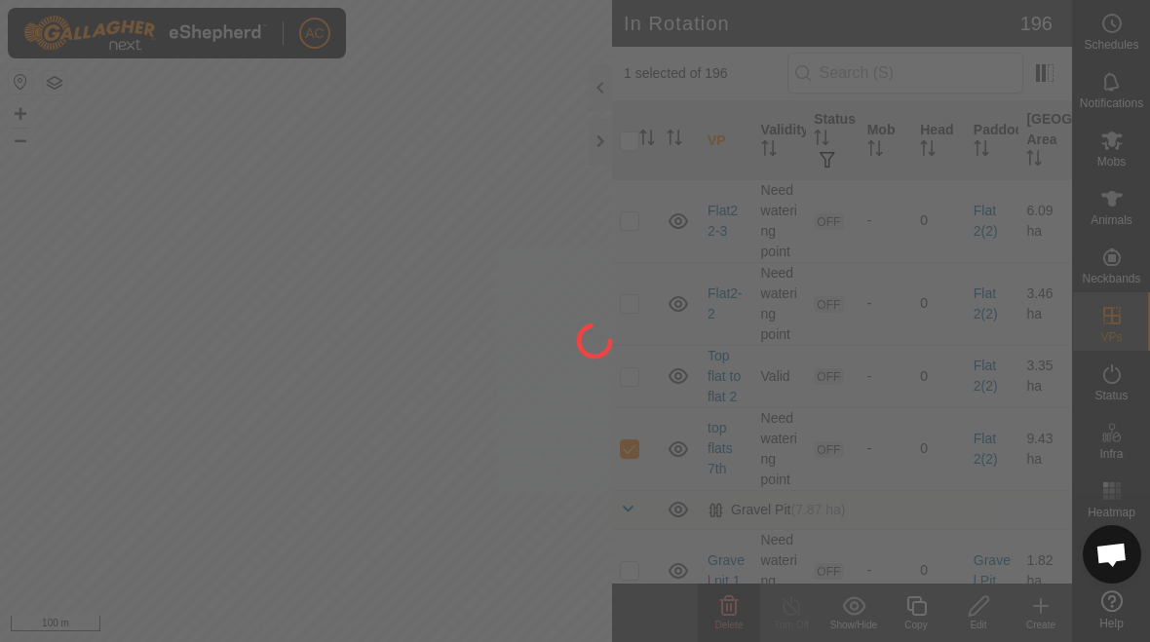
checkbox input "false"
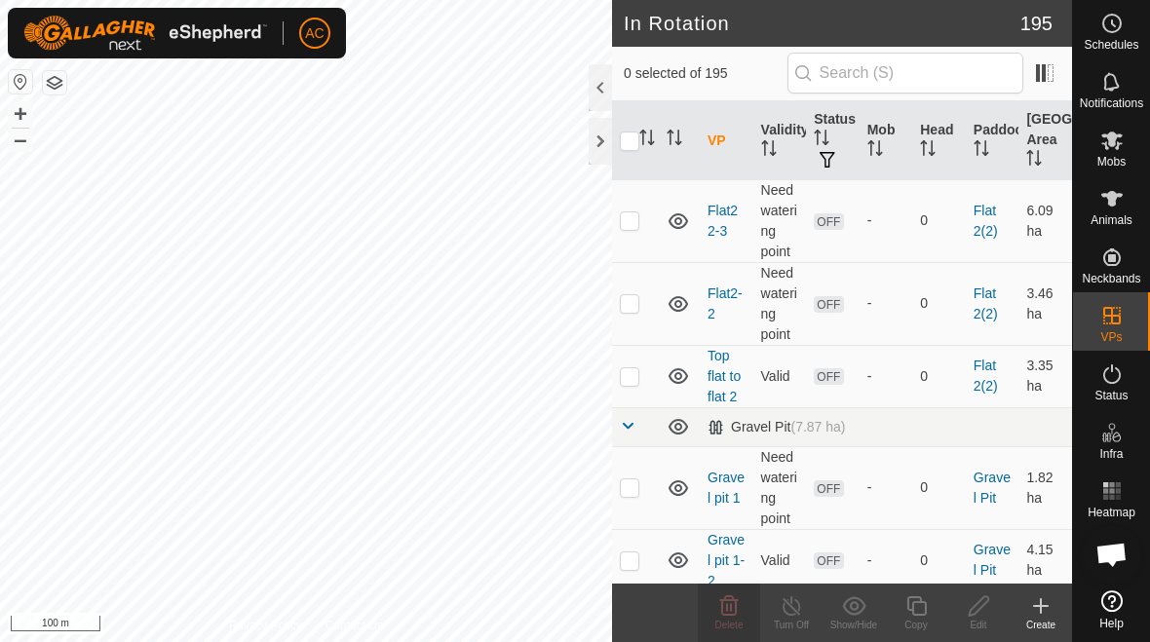
click at [634, 378] on p-checkbox at bounding box center [629, 376] width 19 height 16
click at [633, 378] on p-checkbox at bounding box center [629, 376] width 19 height 16
checkbox input "false"
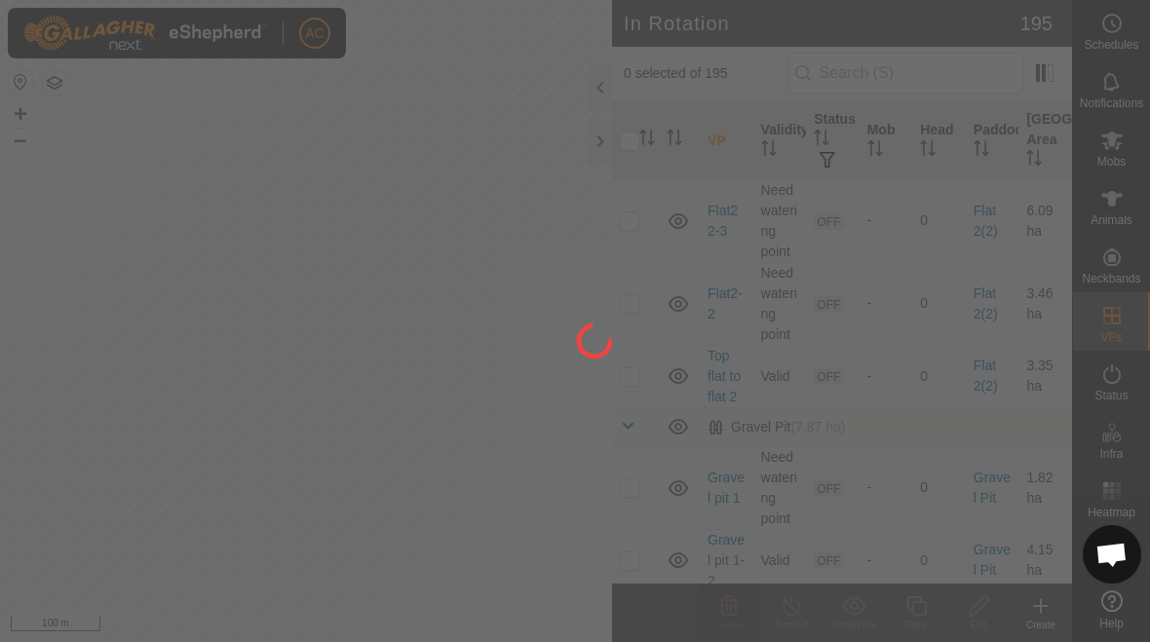
click at [686, 368] on div at bounding box center [575, 321] width 1150 height 642
click at [635, 299] on div at bounding box center [575, 321] width 1150 height 642
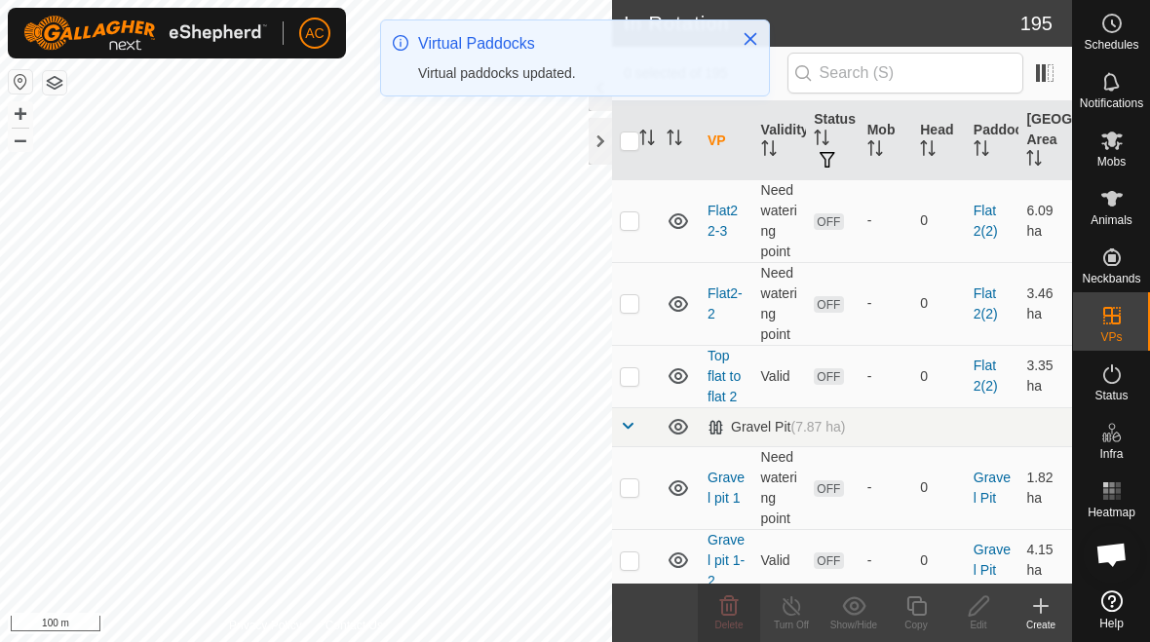
click at [633, 308] on p-checkbox at bounding box center [629, 303] width 19 height 16
click at [728, 613] on icon at bounding box center [728, 606] width 23 height 23
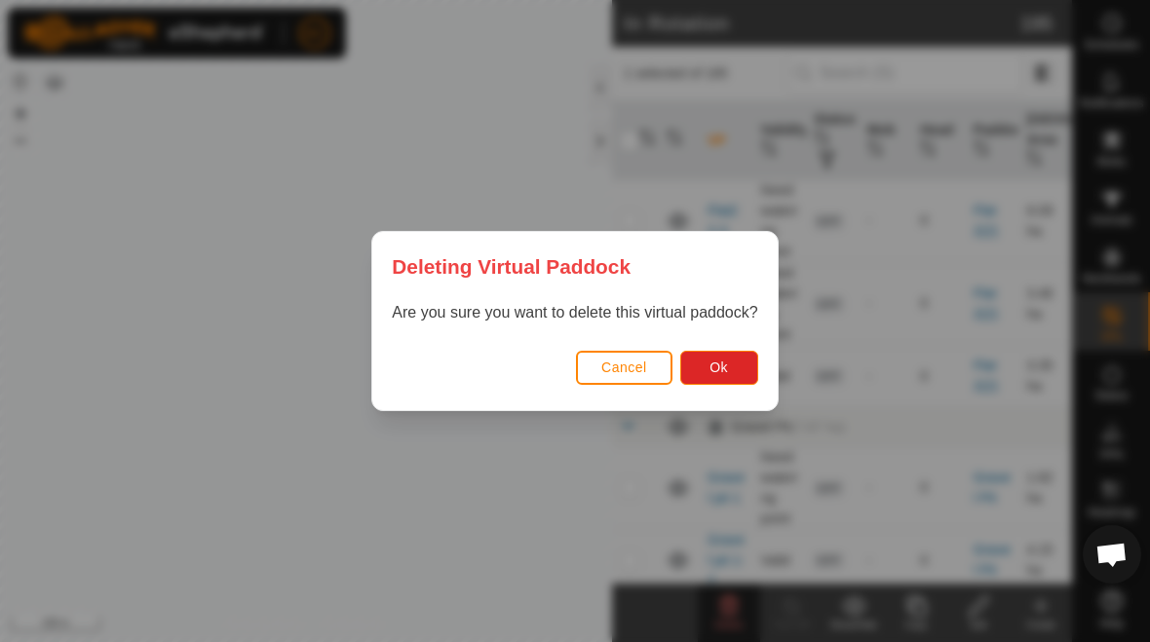
click at [716, 369] on span "Ok" at bounding box center [719, 368] width 19 height 16
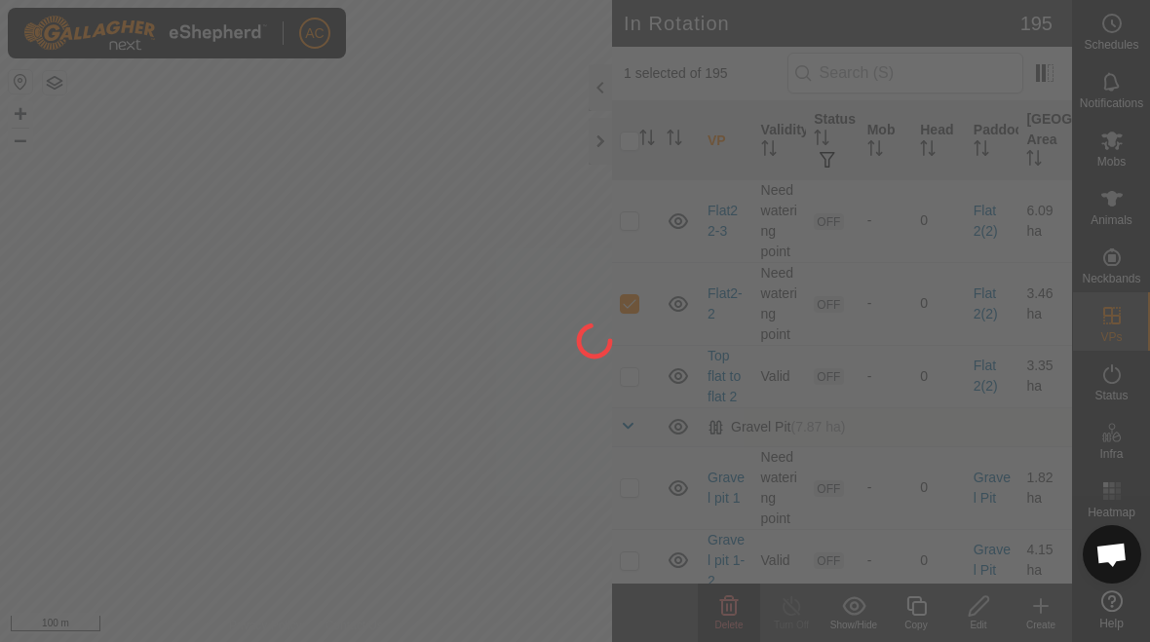
checkbox input "false"
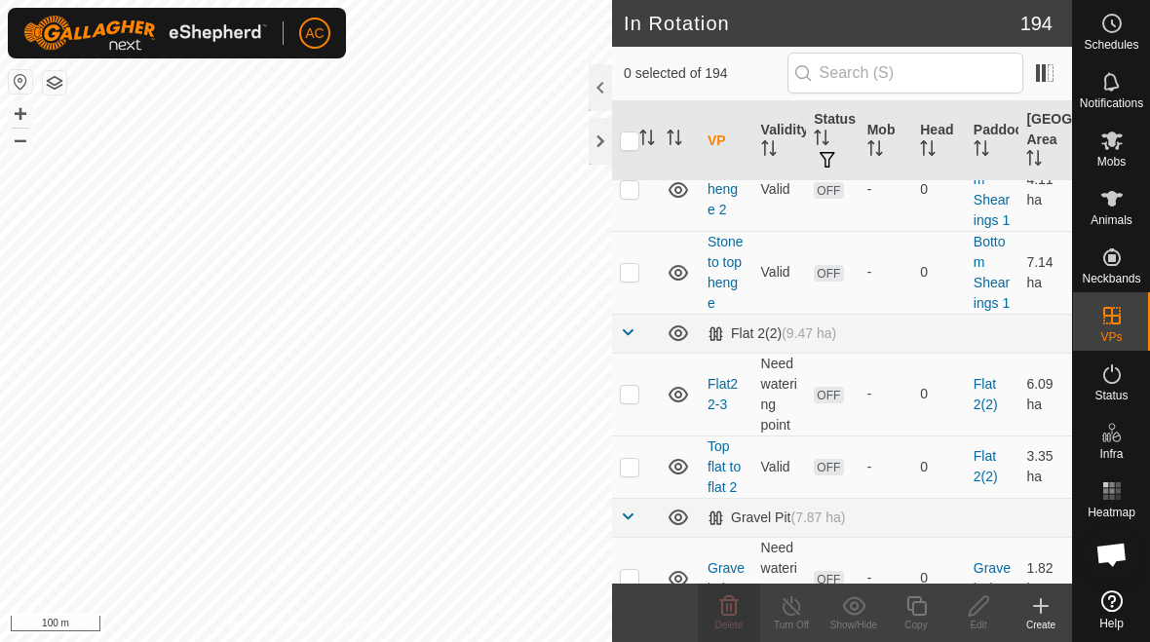
scroll to position [7672, 0]
click at [637, 395] on p-checkbox at bounding box center [629, 395] width 19 height 16
checkbox input "true"
click at [728, 599] on icon at bounding box center [729, 605] width 19 height 19
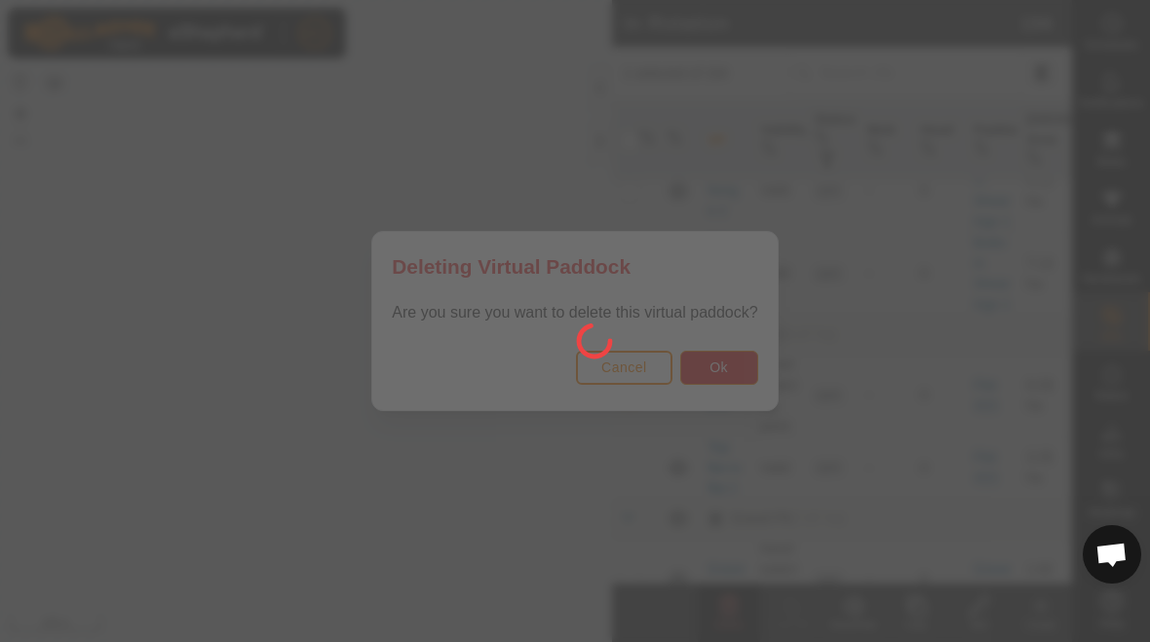
click at [737, 369] on div at bounding box center [575, 321] width 1150 height 642
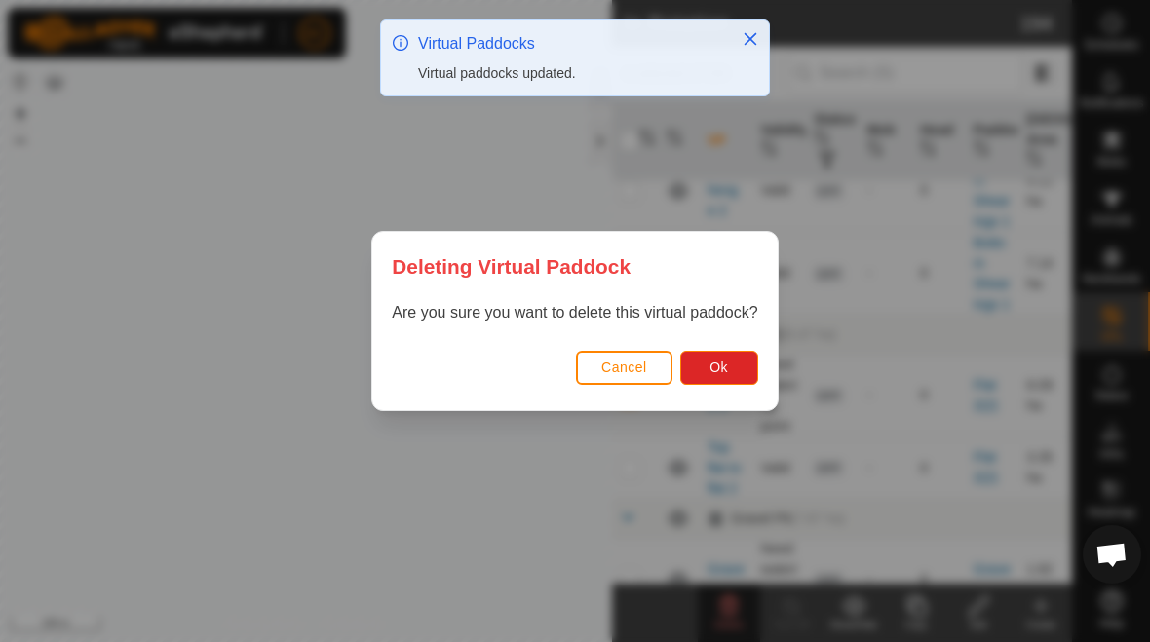
click at [731, 365] on button "Ok" at bounding box center [719, 368] width 78 height 34
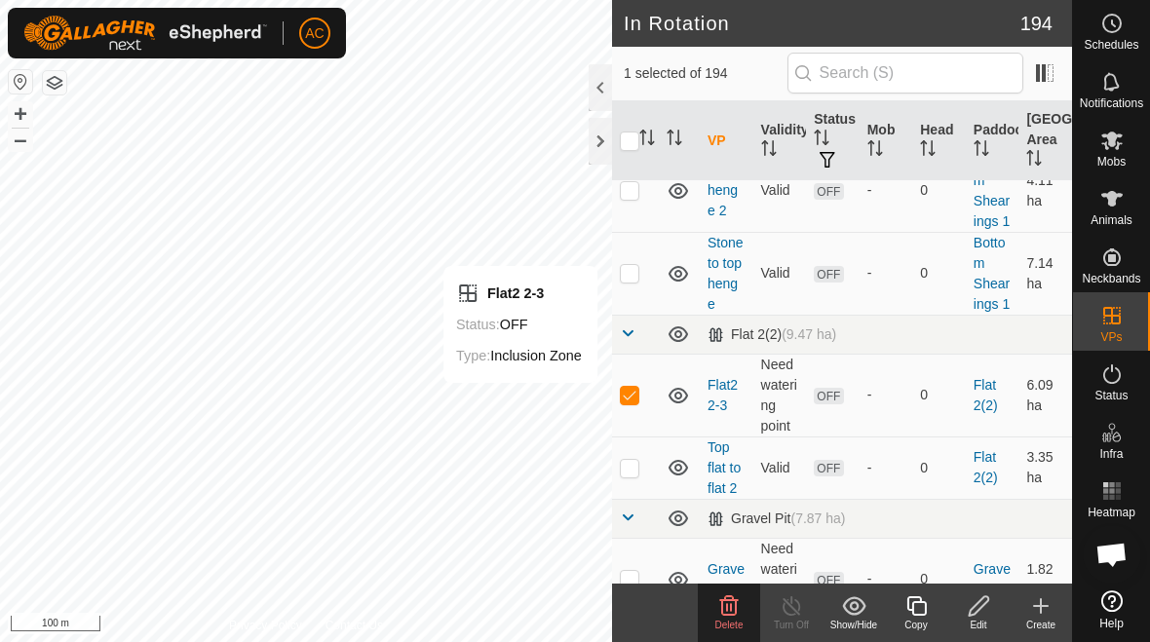
scroll to position [7654, 0]
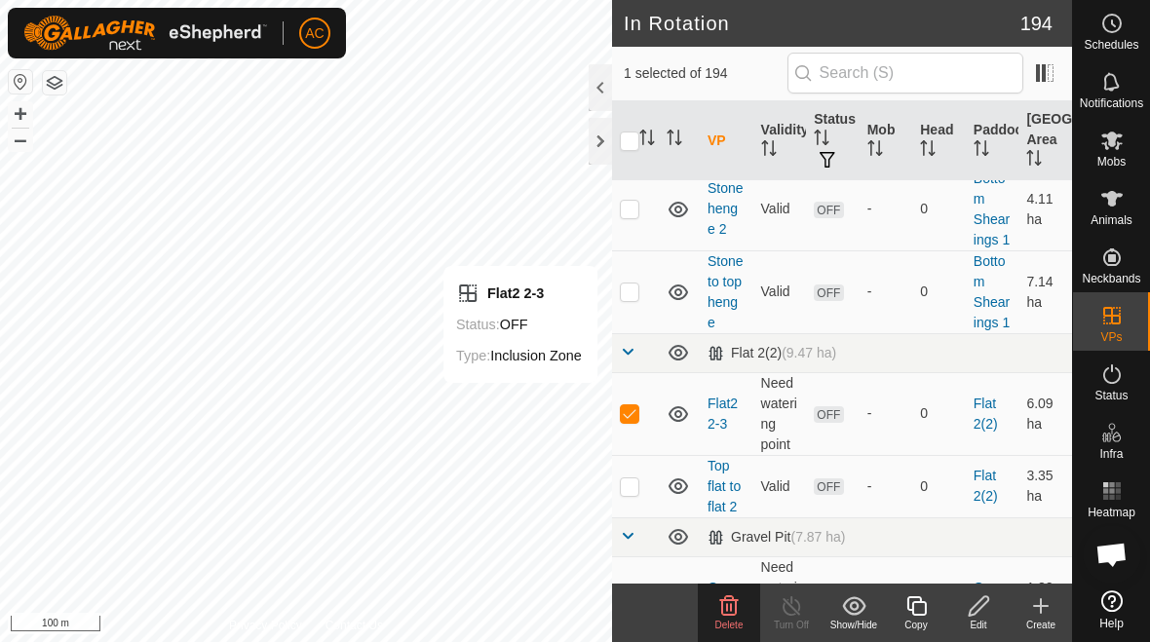
click at [639, 491] on td at bounding box center [635, 486] width 47 height 62
checkbox input "true"
click at [738, 615] on icon at bounding box center [728, 606] width 23 height 23
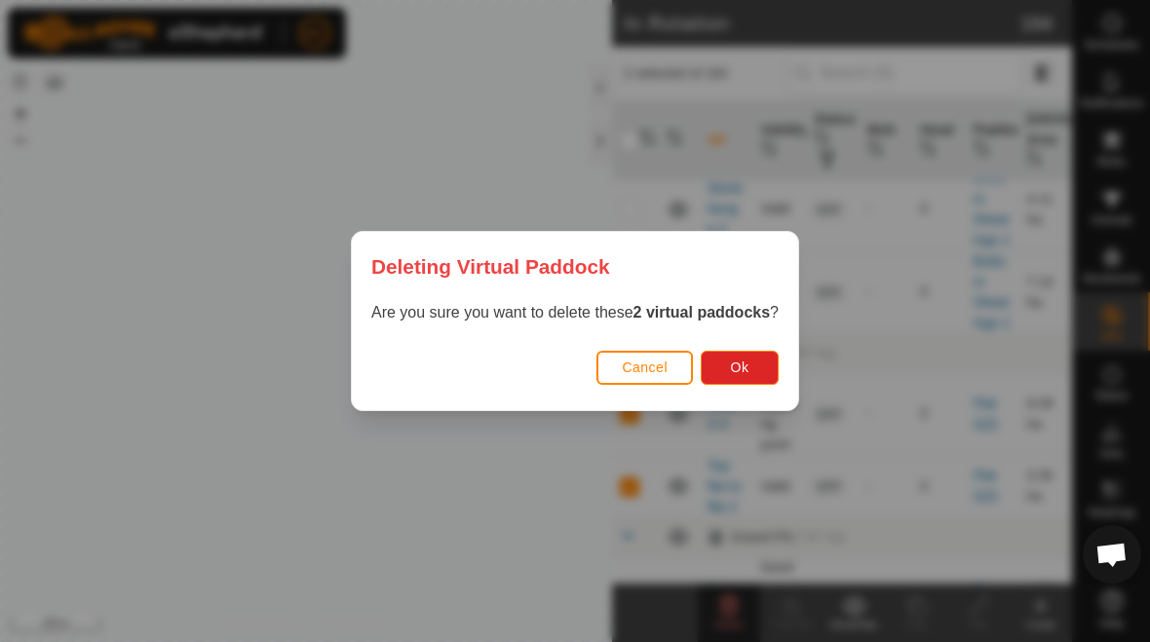
click at [748, 361] on span "Ok" at bounding box center [740, 368] width 19 height 16
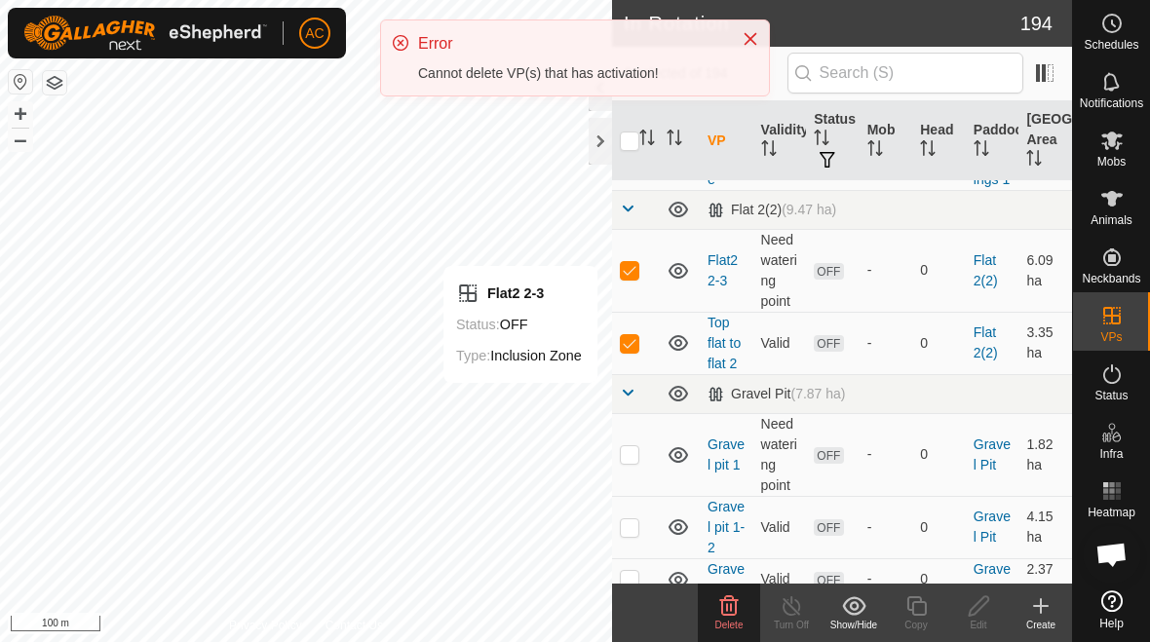
scroll to position [7805, 0]
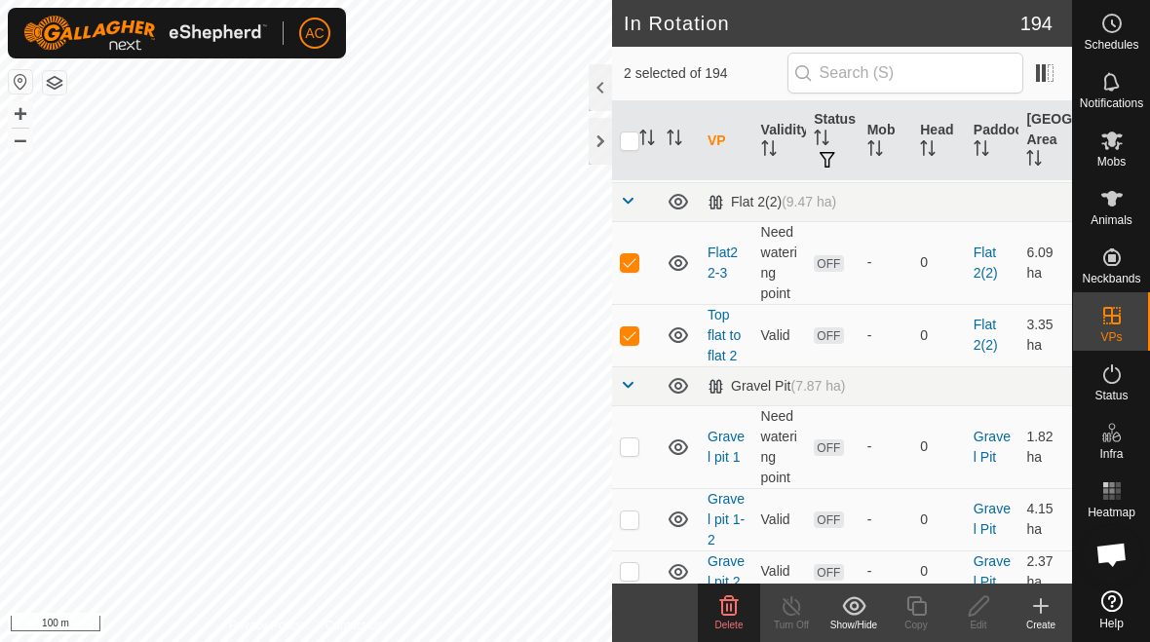
click at [630, 264] on p-checkbox at bounding box center [629, 262] width 19 height 16
checkbox input "false"
click at [632, 341] on p-checkbox at bounding box center [629, 336] width 19 height 16
click at [633, 335] on p-checkbox at bounding box center [629, 336] width 19 height 16
click at [734, 615] on icon at bounding box center [729, 605] width 19 height 19
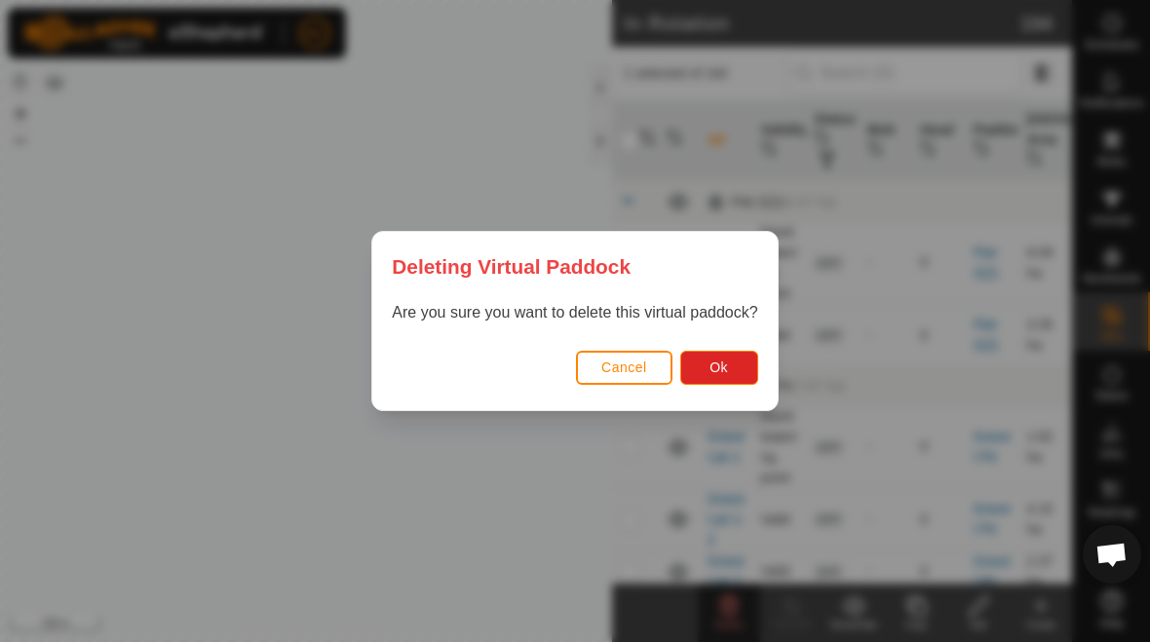
click at [742, 366] on button "Ok" at bounding box center [719, 368] width 78 height 34
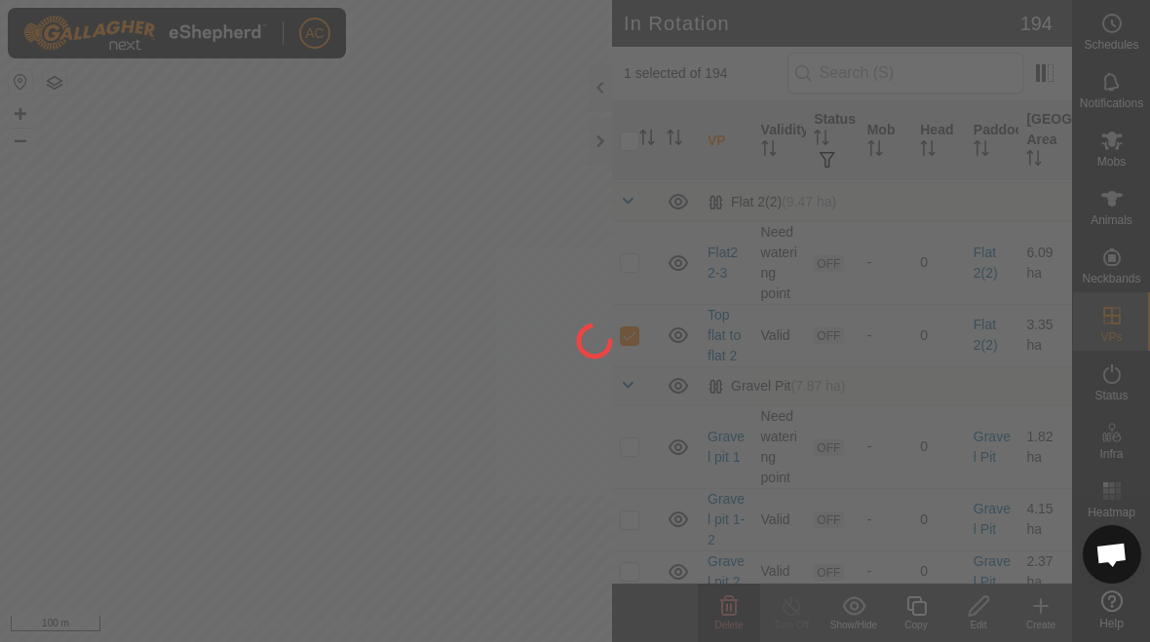
checkbox input "false"
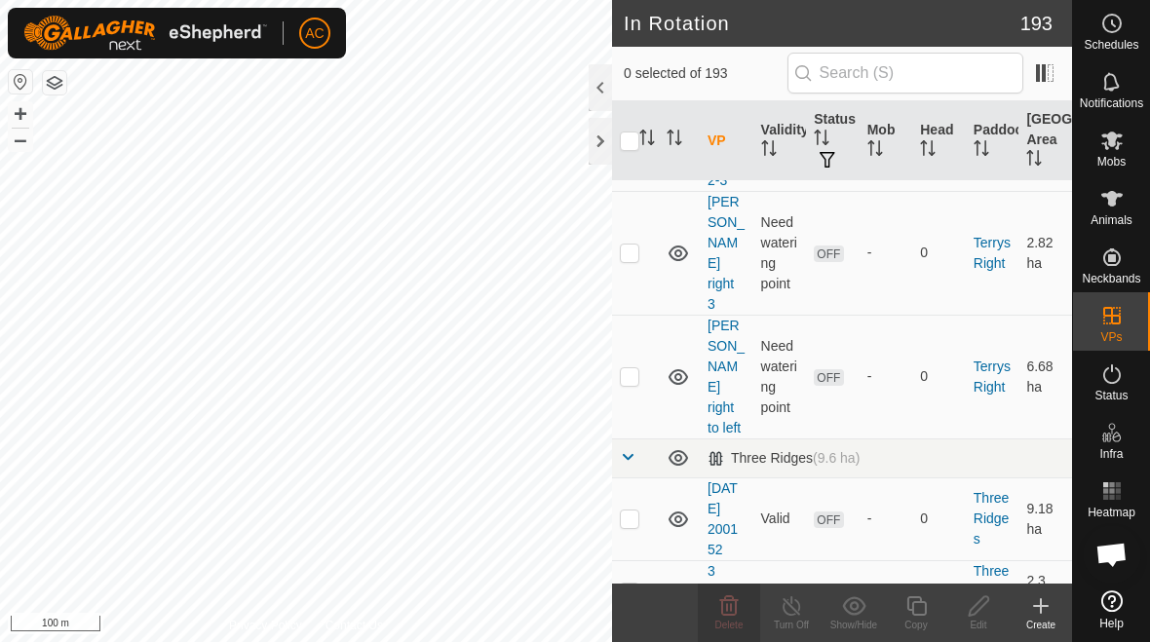
scroll to position [14624, 0]
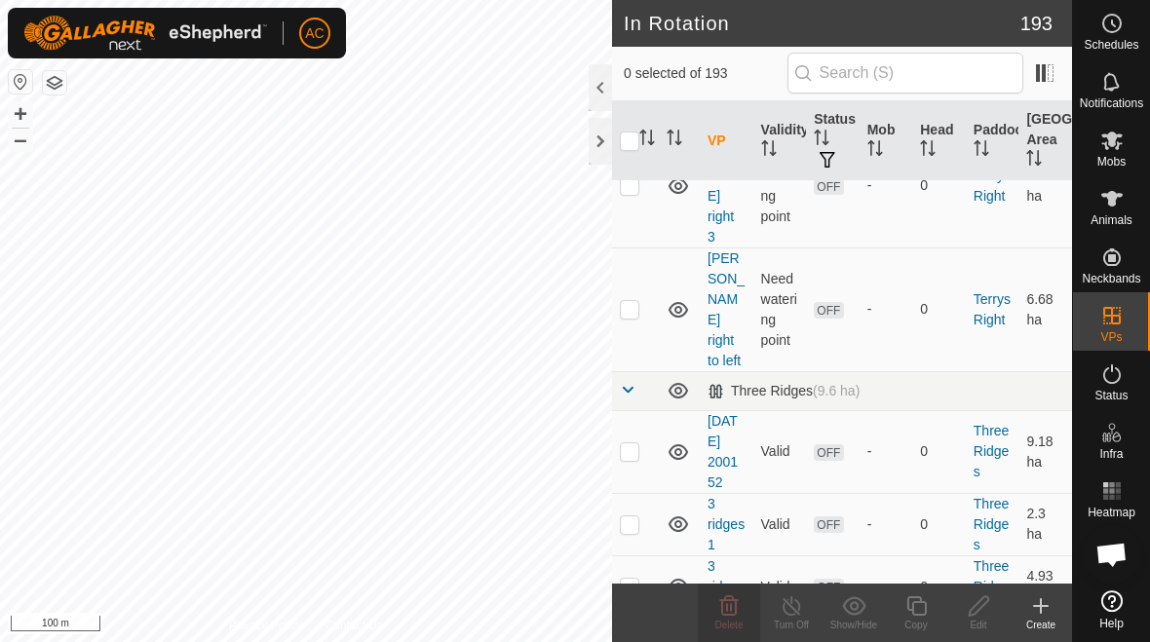
click at [742, 610] on delete-svg-icon at bounding box center [729, 606] width 62 height 23
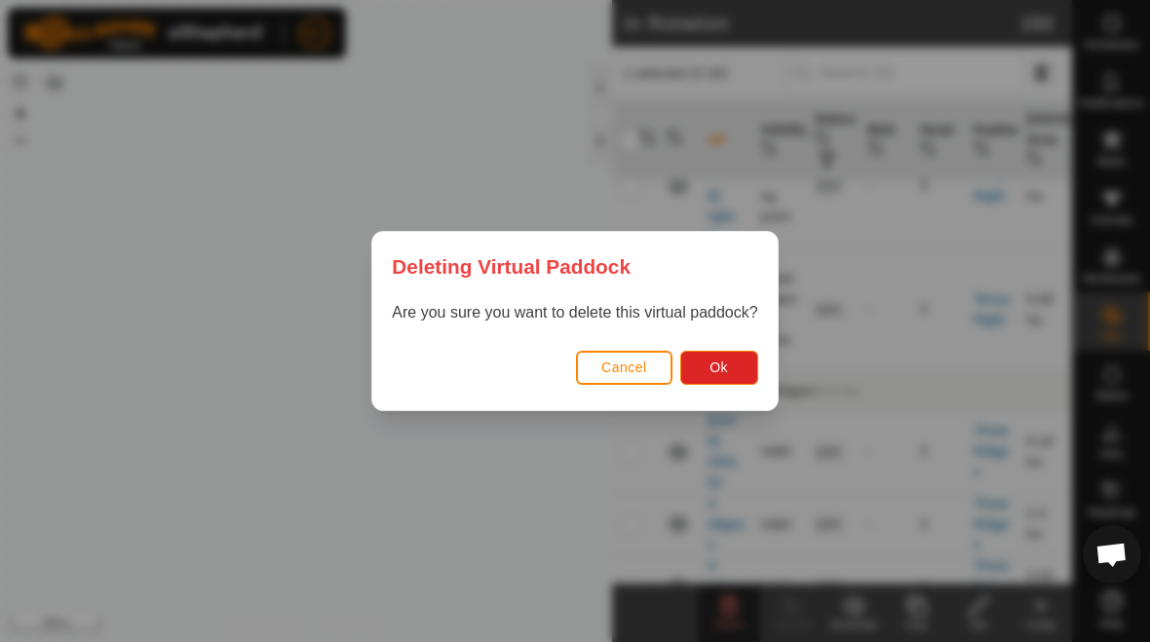
click at [745, 373] on button "Ok" at bounding box center [719, 368] width 78 height 34
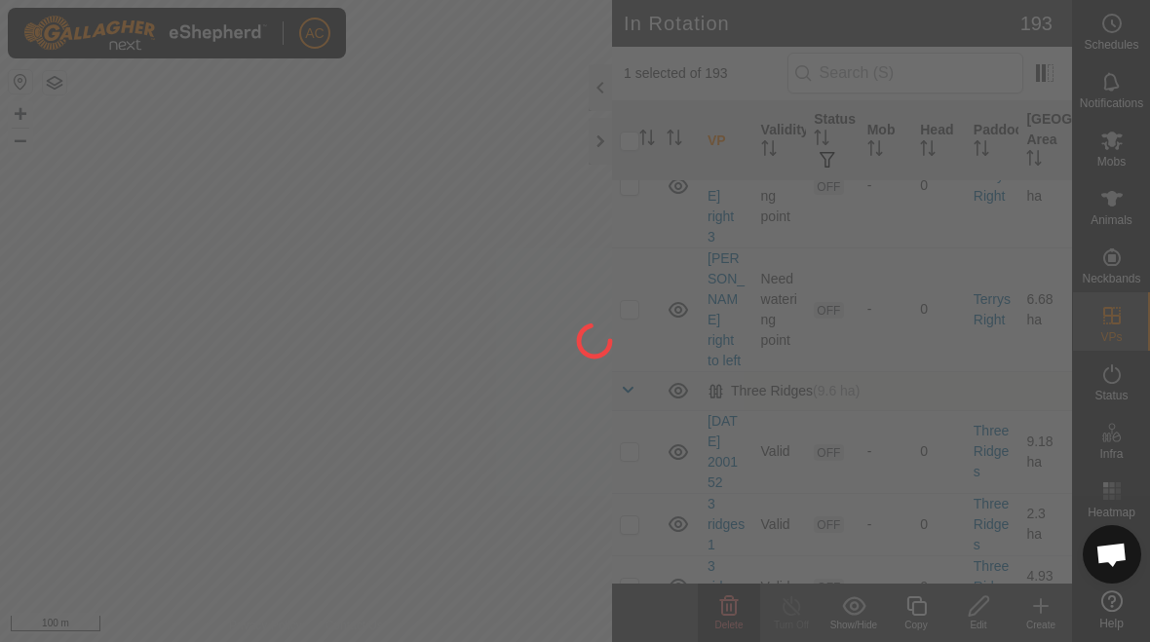
checkbox input "false"
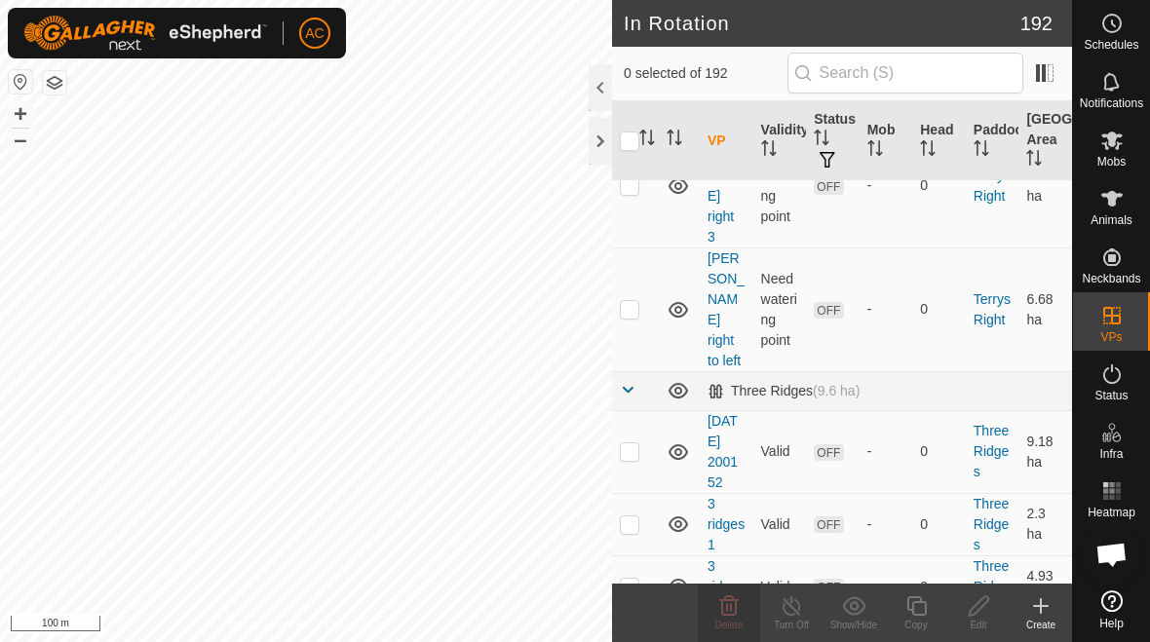
click at [733, 613] on icon at bounding box center [728, 606] width 23 height 23
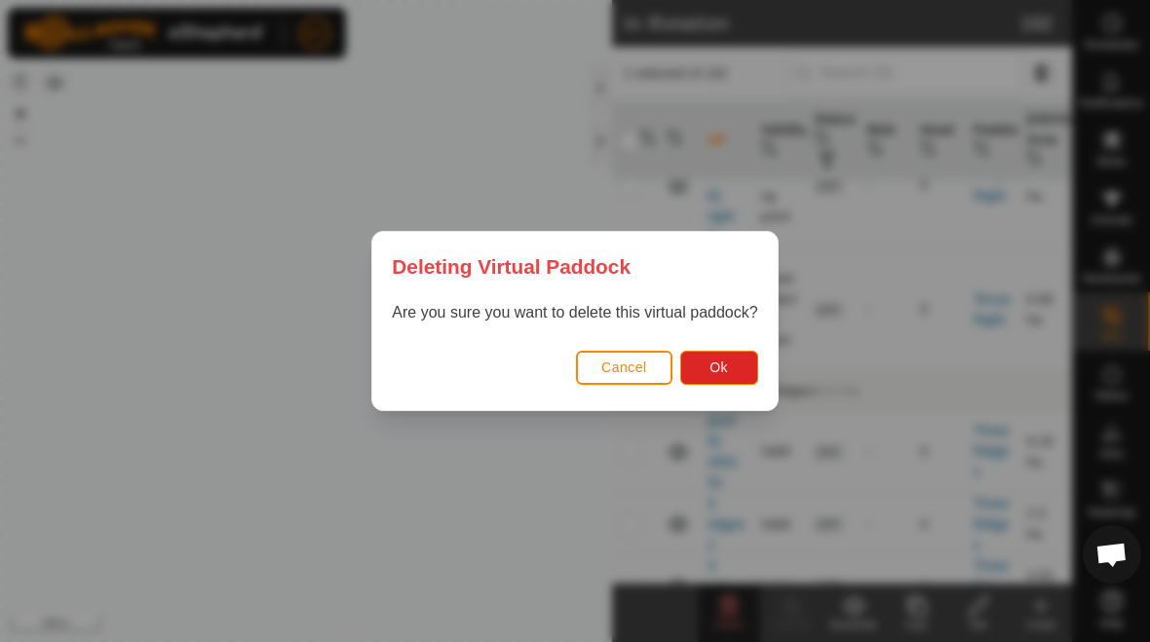
click at [730, 378] on button "Ok" at bounding box center [719, 368] width 78 height 34
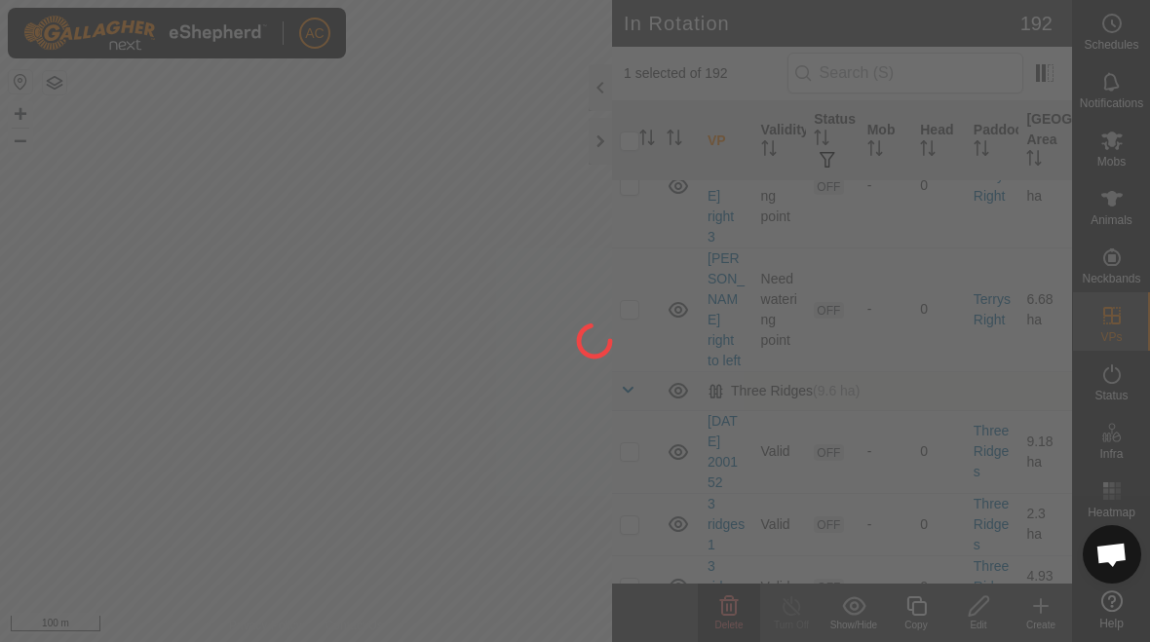
checkbox input "false"
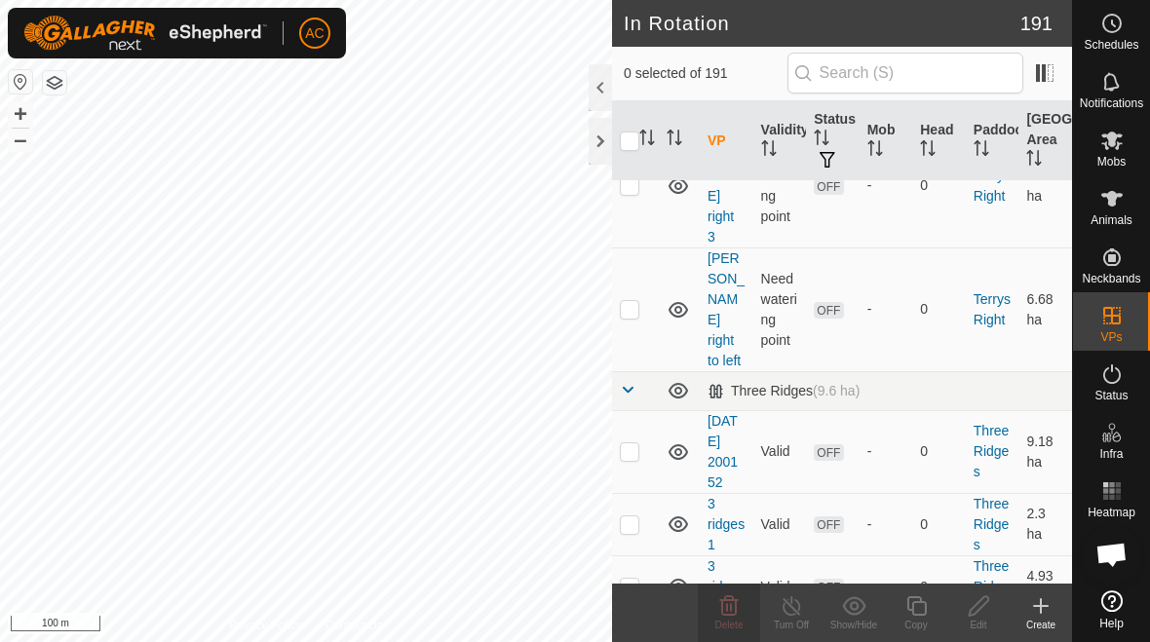
checkbox input "true"
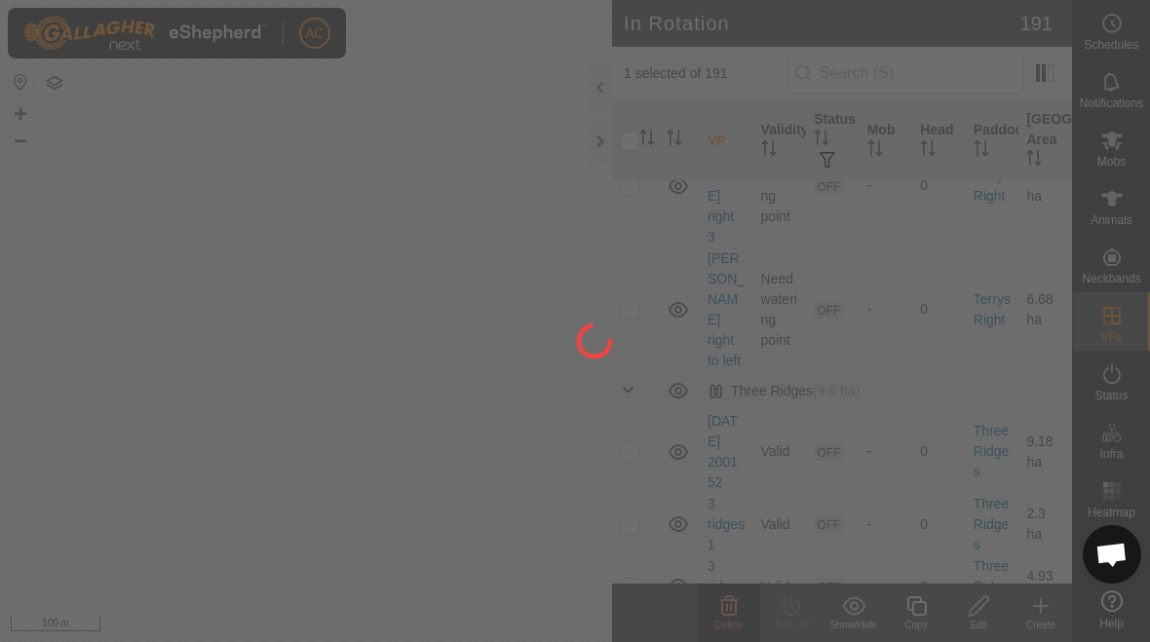
click at [736, 612] on div at bounding box center [575, 321] width 1150 height 642
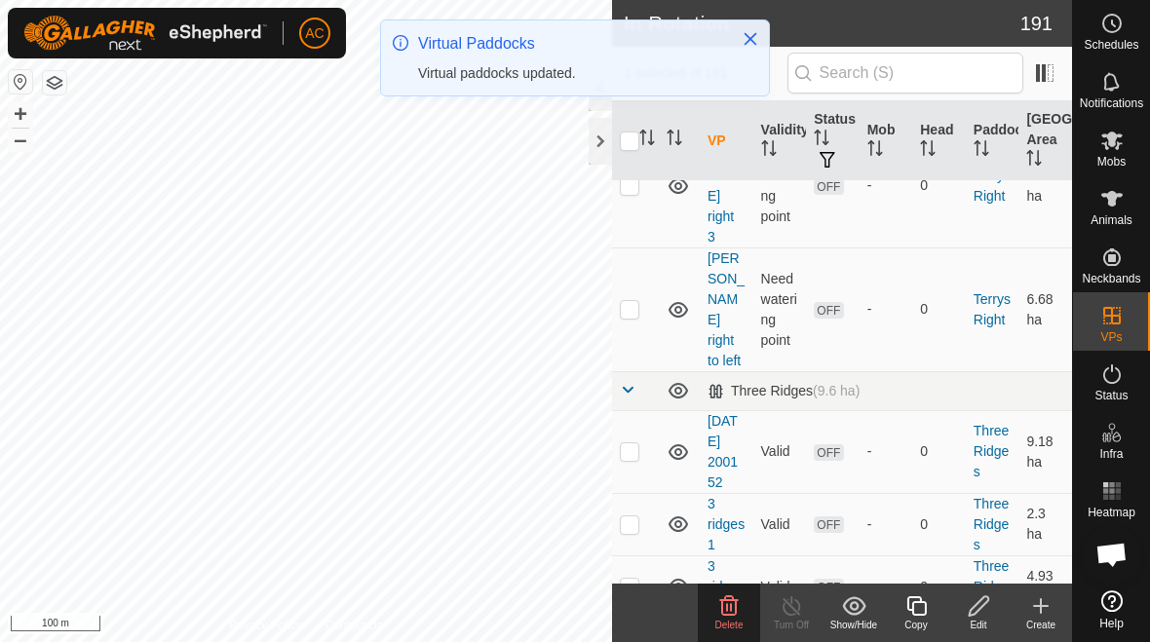
click at [728, 607] on icon at bounding box center [729, 605] width 19 height 19
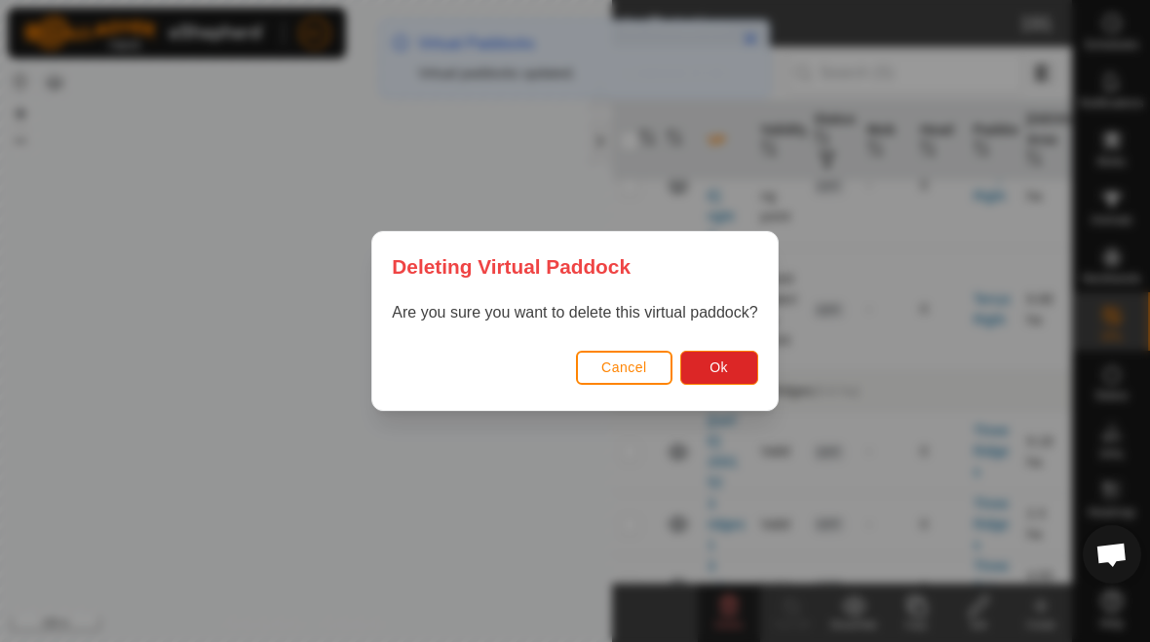
click at [729, 372] on button "Ok" at bounding box center [719, 368] width 78 height 34
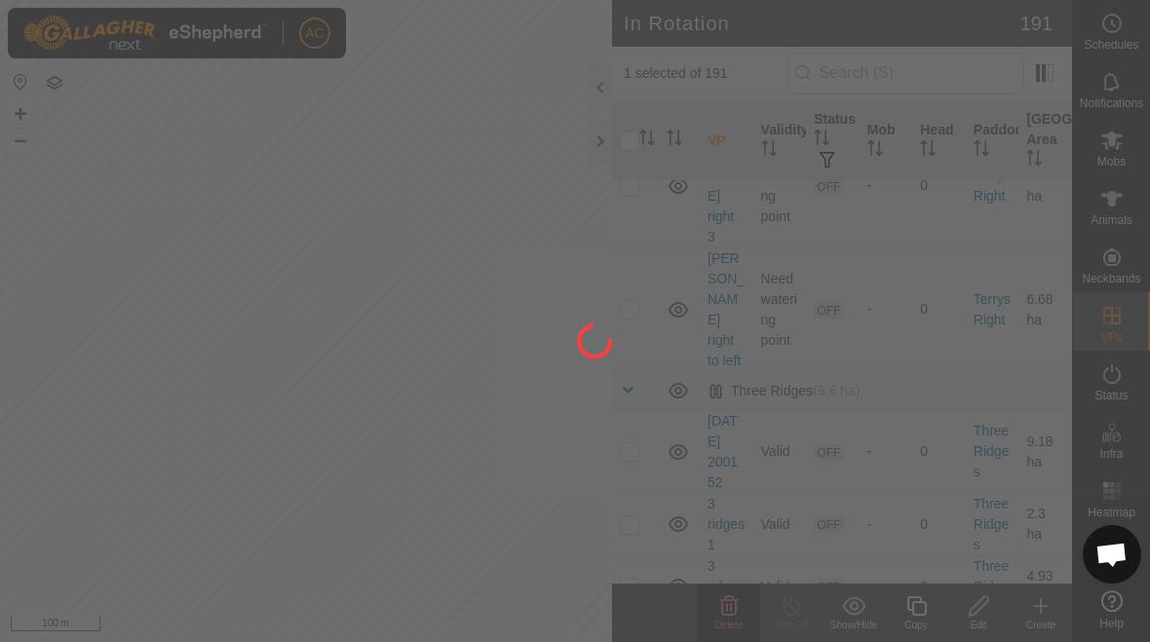
checkbox input "false"
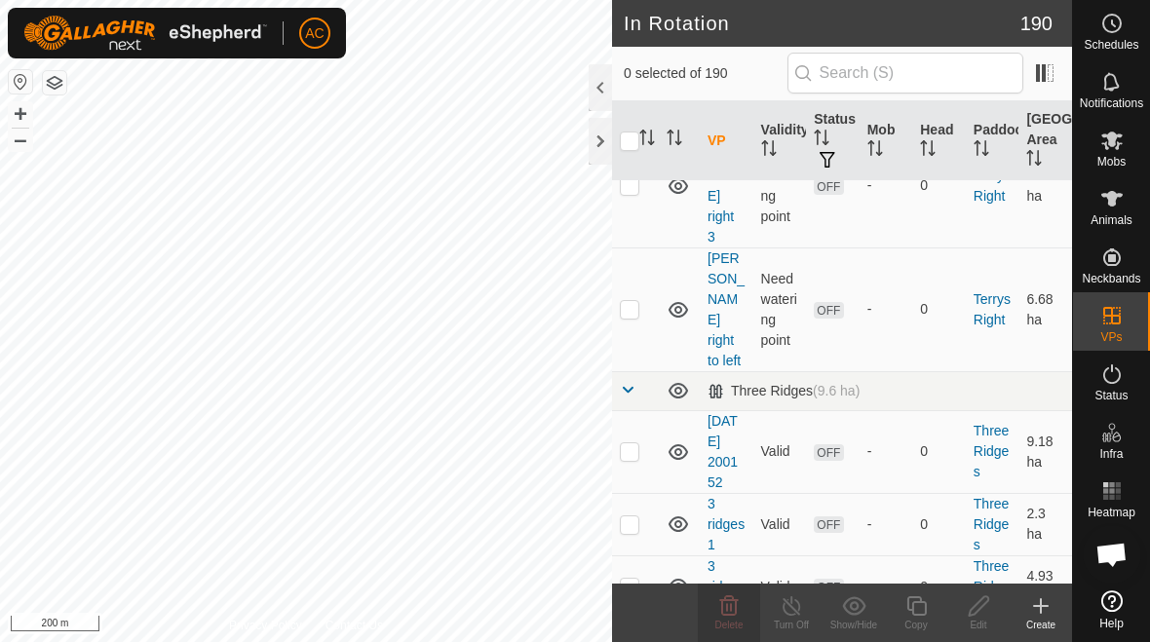
click at [729, 610] on icon at bounding box center [728, 606] width 23 height 23
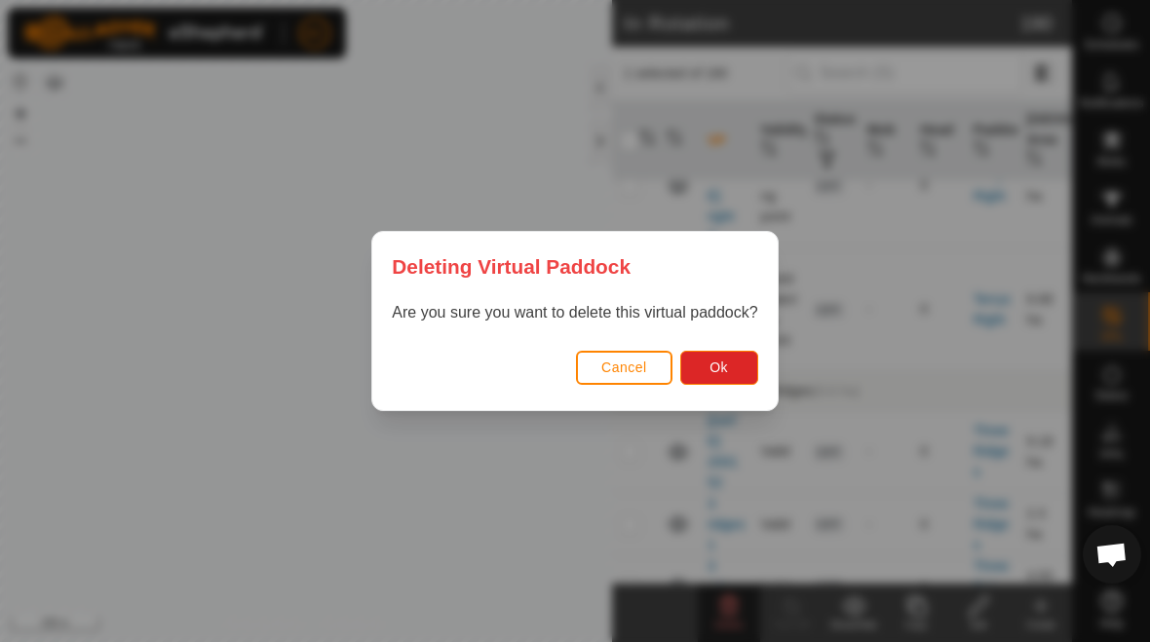
click at [744, 367] on button "Ok" at bounding box center [719, 368] width 78 height 34
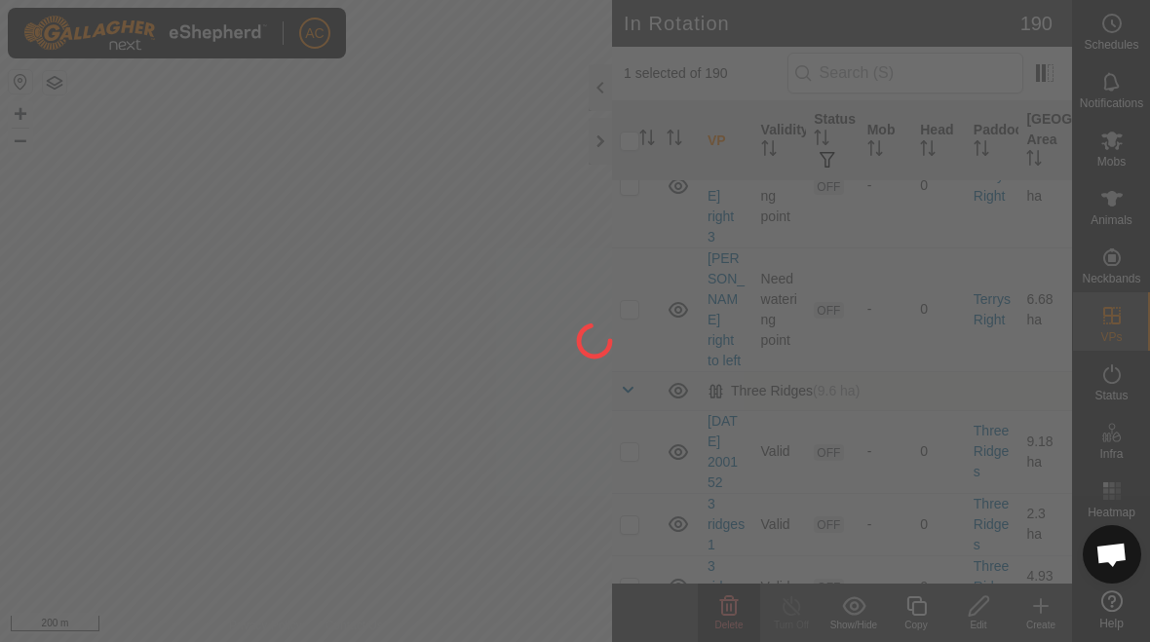
checkbox input "false"
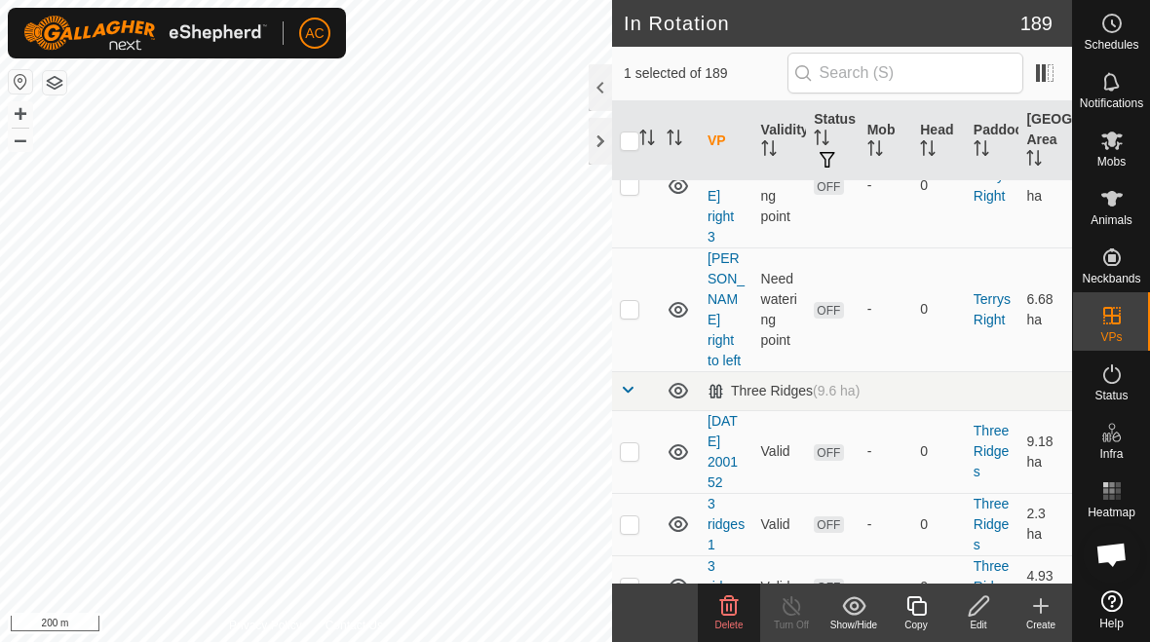
click at [726, 618] on div "Delete" at bounding box center [729, 625] width 62 height 15
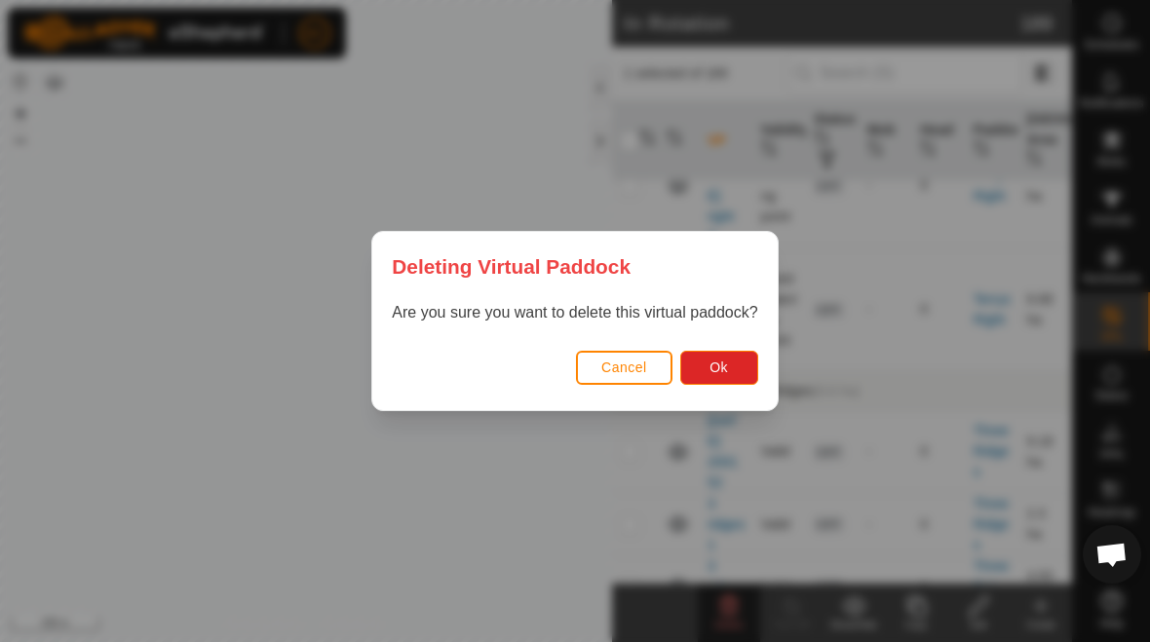
click at [734, 368] on button "Ok" at bounding box center [719, 368] width 78 height 34
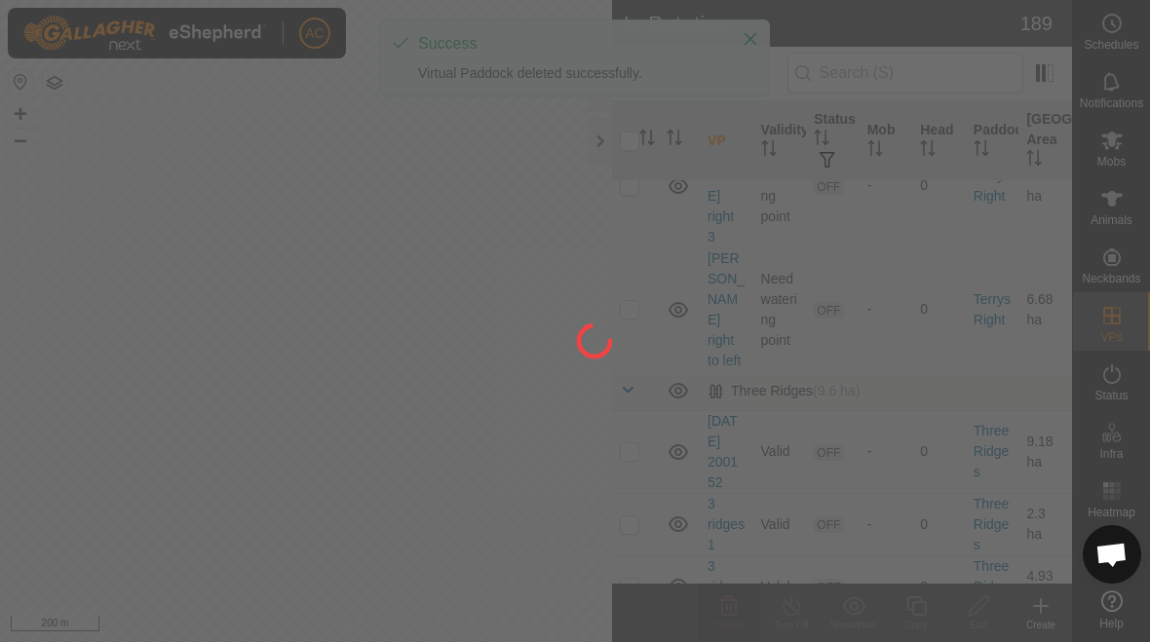
checkbox input "false"
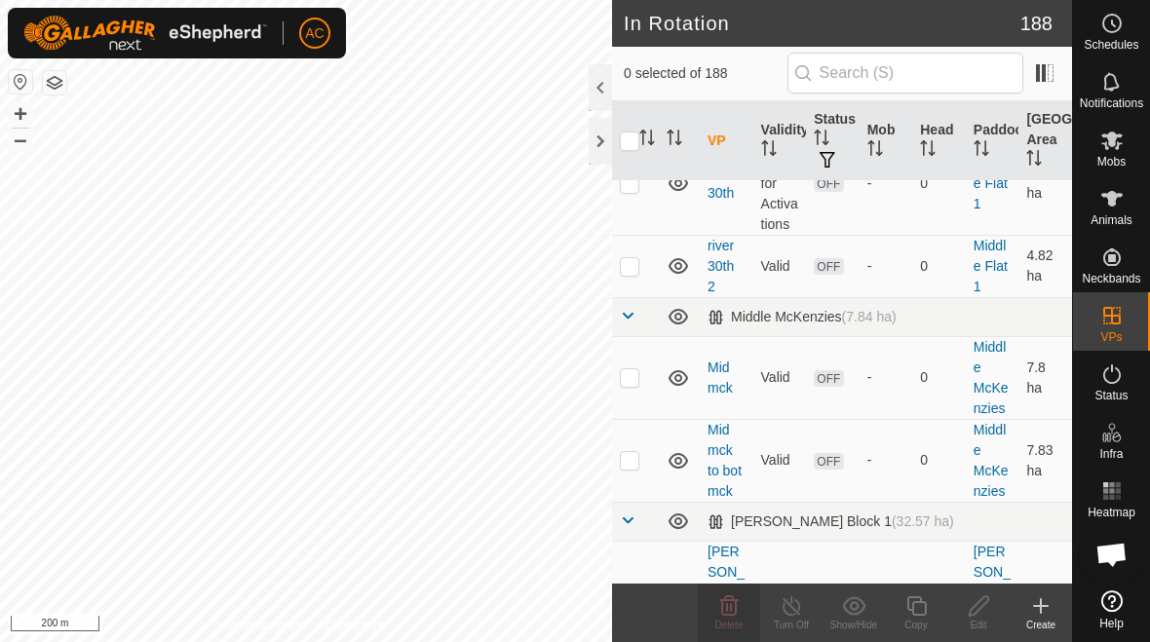
scroll to position [9270, 0]
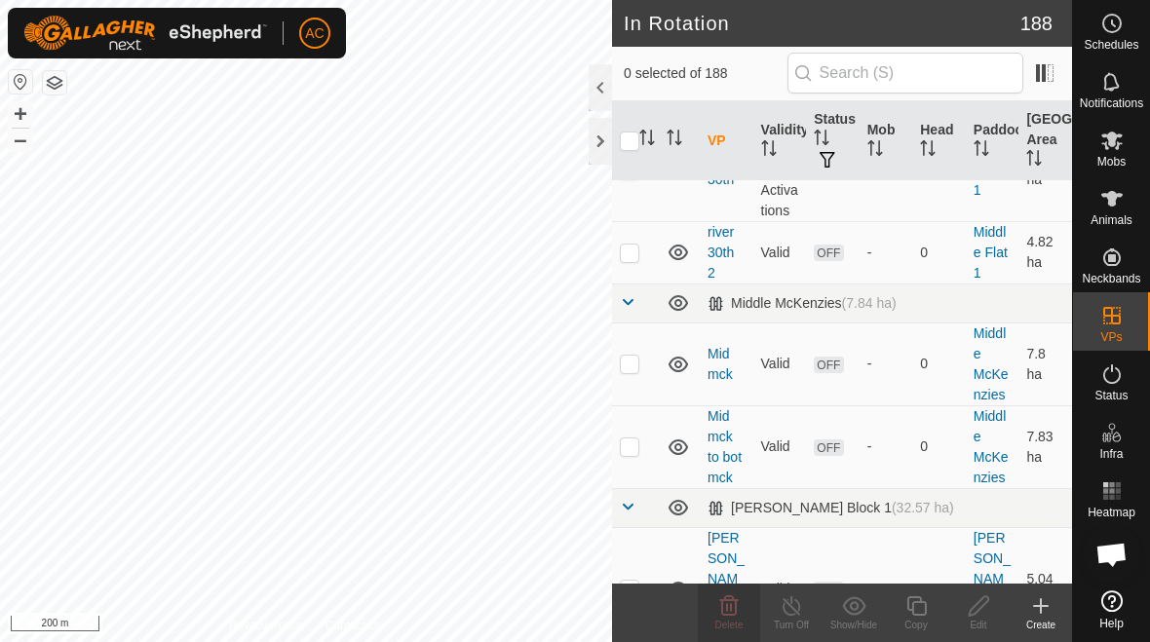
click at [635, 367] on p-checkbox at bounding box center [629, 364] width 19 height 16
checkbox input "true"
click at [635, 455] on td at bounding box center [635, 446] width 47 height 83
checkbox input "true"
click at [732, 615] on icon at bounding box center [729, 605] width 19 height 19
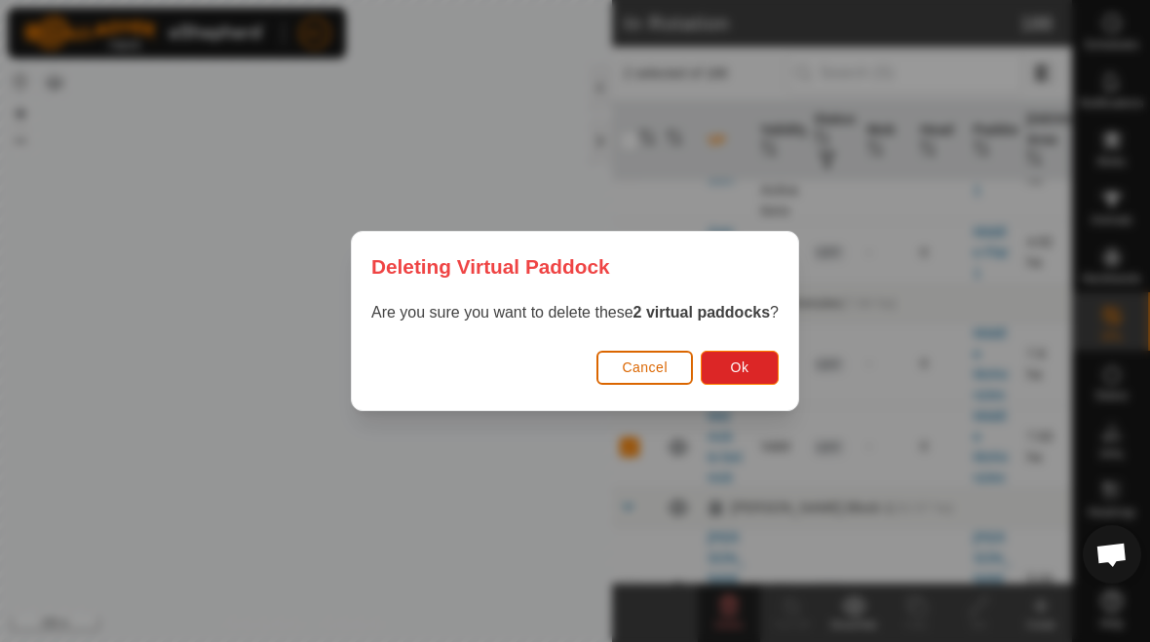
click at [753, 365] on button "Ok" at bounding box center [740, 368] width 78 height 34
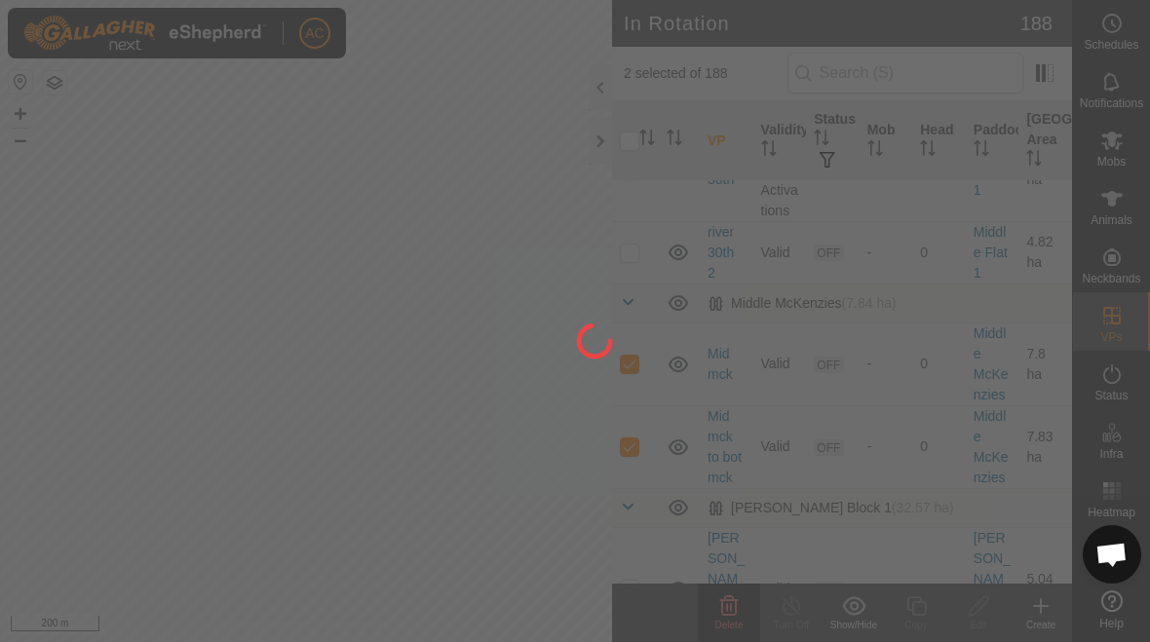
checkbox input "false"
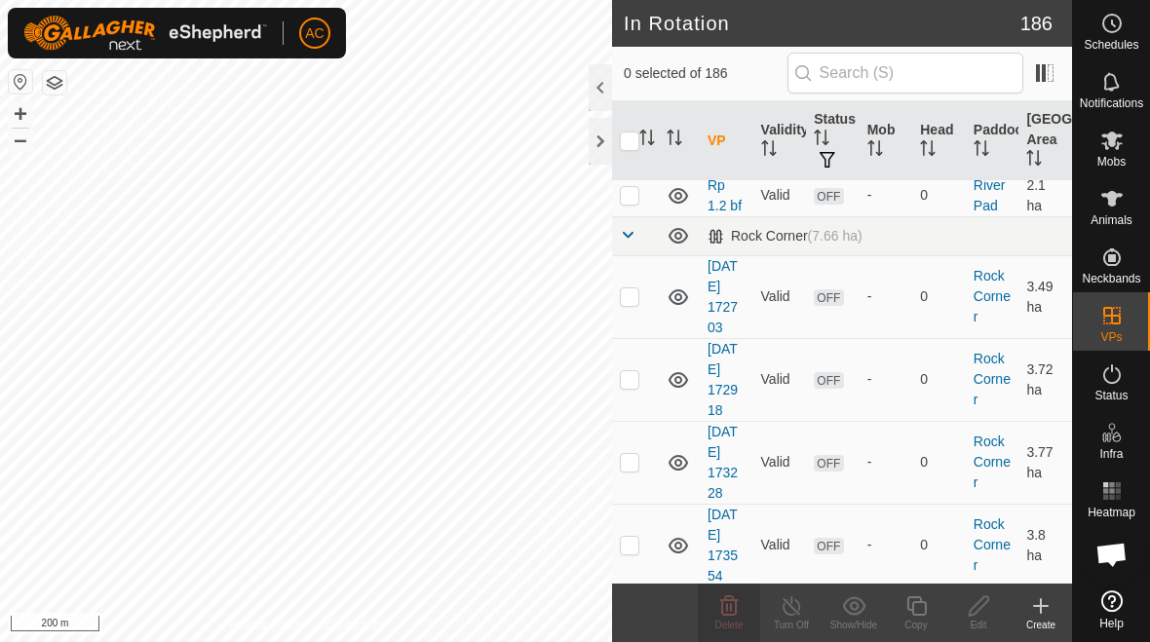
scroll to position [11615, 0]
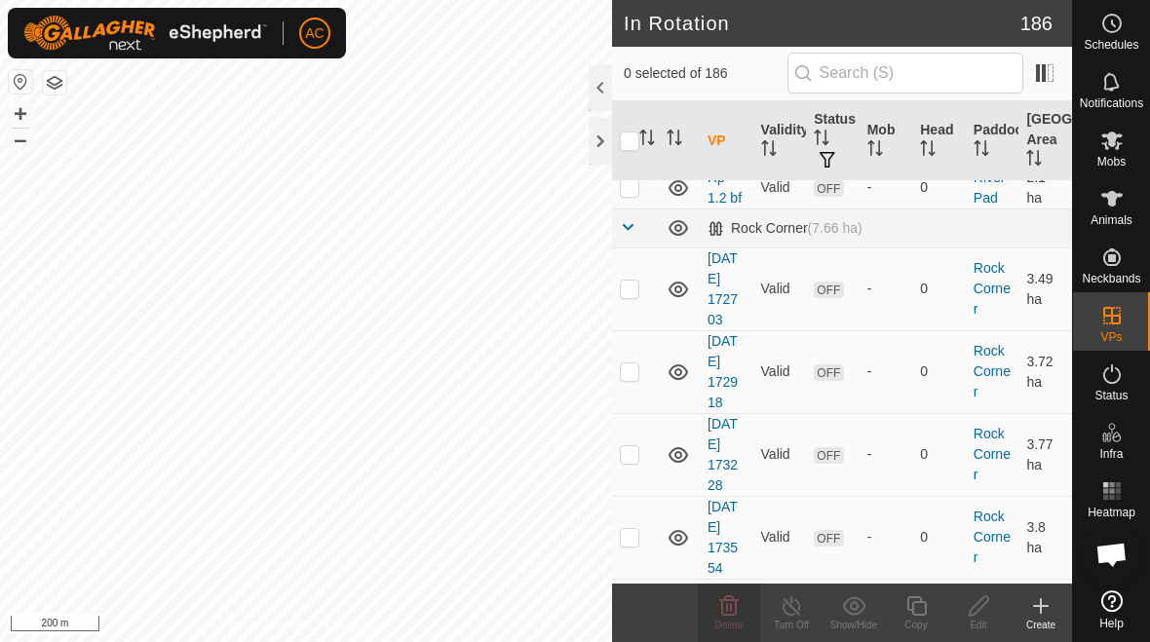
click at [743, 633] on div "Delete" at bounding box center [729, 613] width 62 height 58
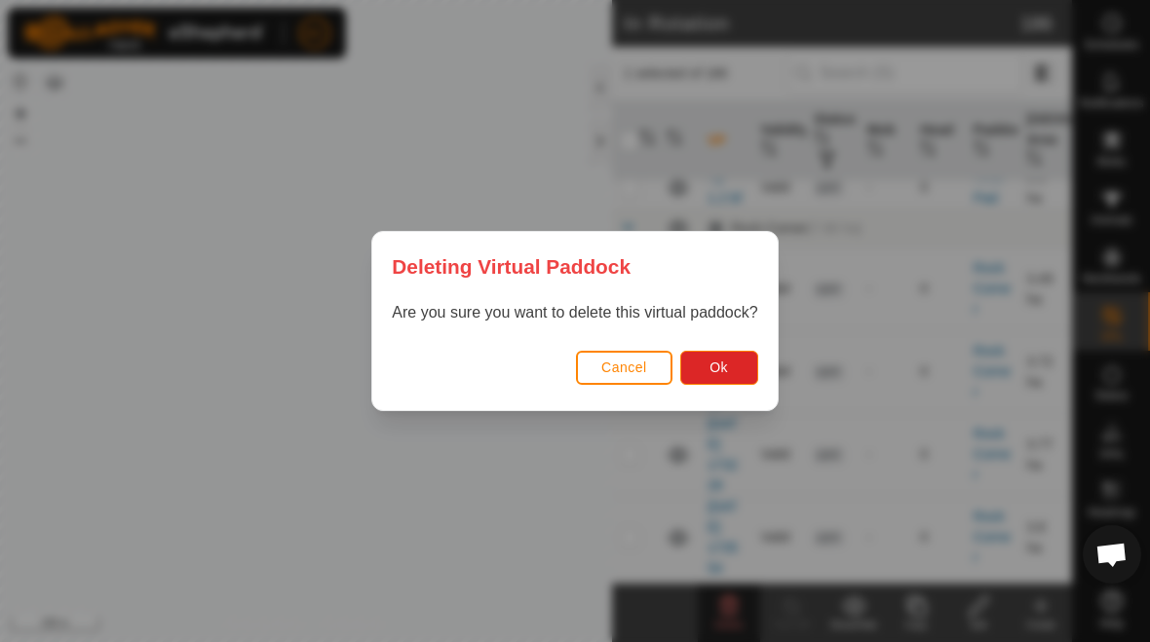
click at [724, 372] on span "Ok" at bounding box center [719, 368] width 19 height 16
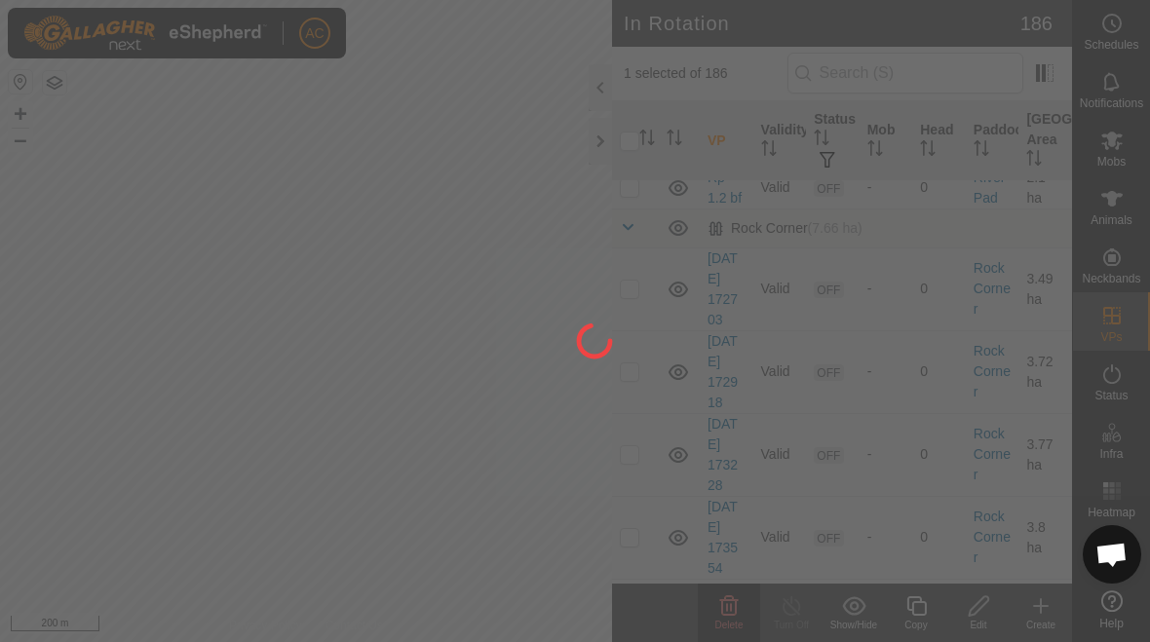
checkbox input "false"
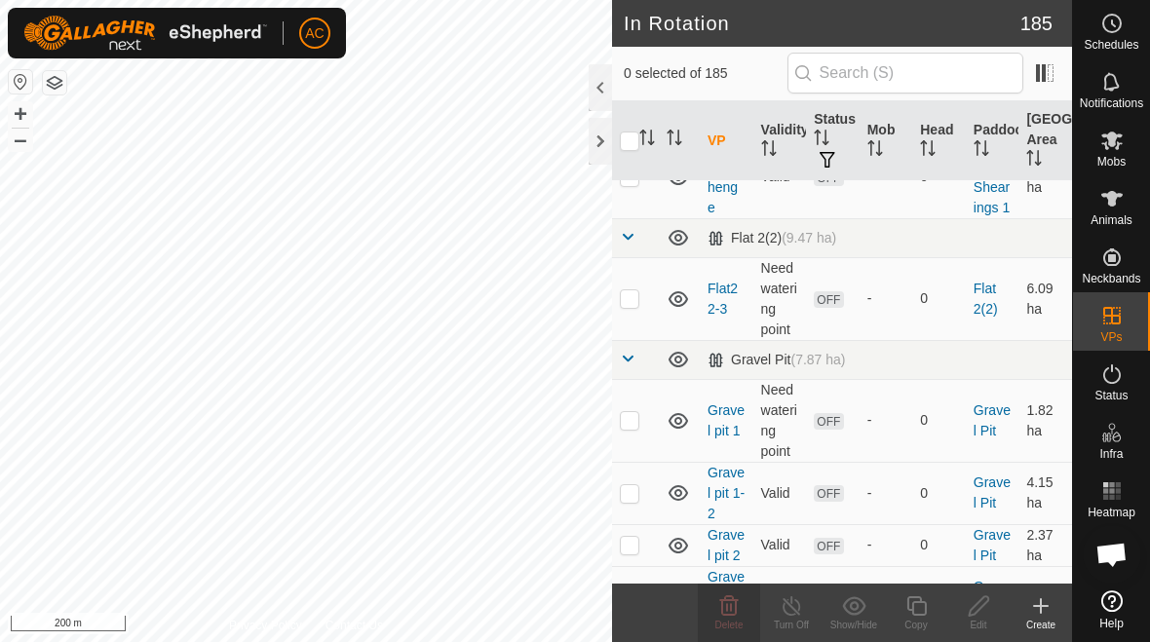
scroll to position [7683, 0]
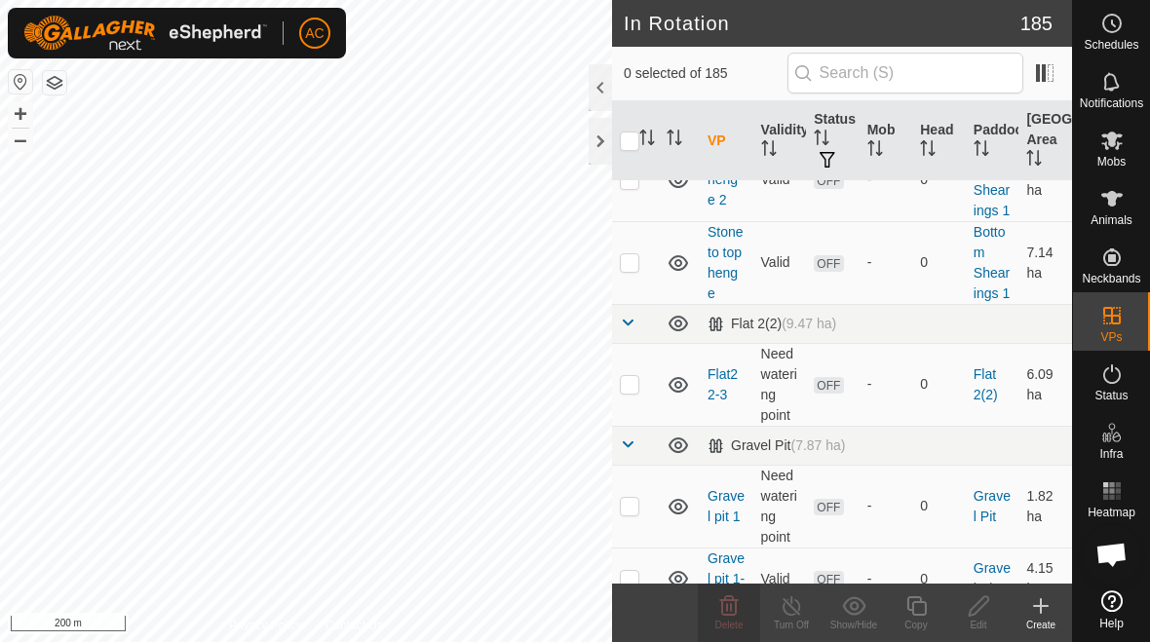
click at [626, 388] on p-checkbox at bounding box center [629, 384] width 19 height 16
checkbox input "true"
click at [725, 612] on icon at bounding box center [728, 606] width 23 height 23
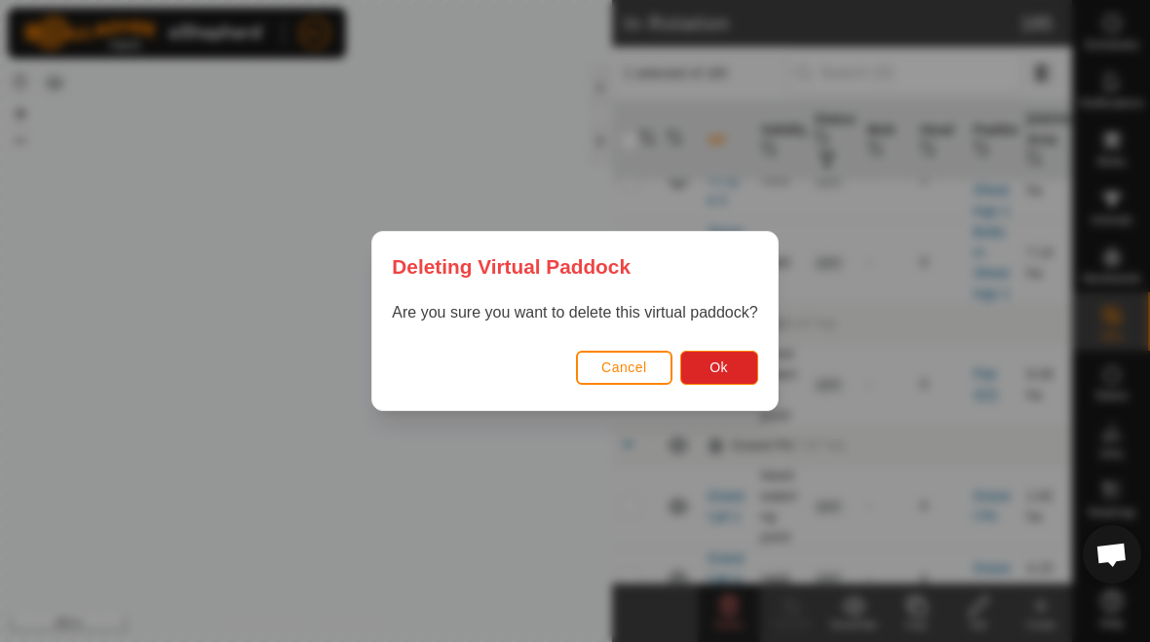
click at [729, 367] on button "Ok" at bounding box center [719, 368] width 78 height 34
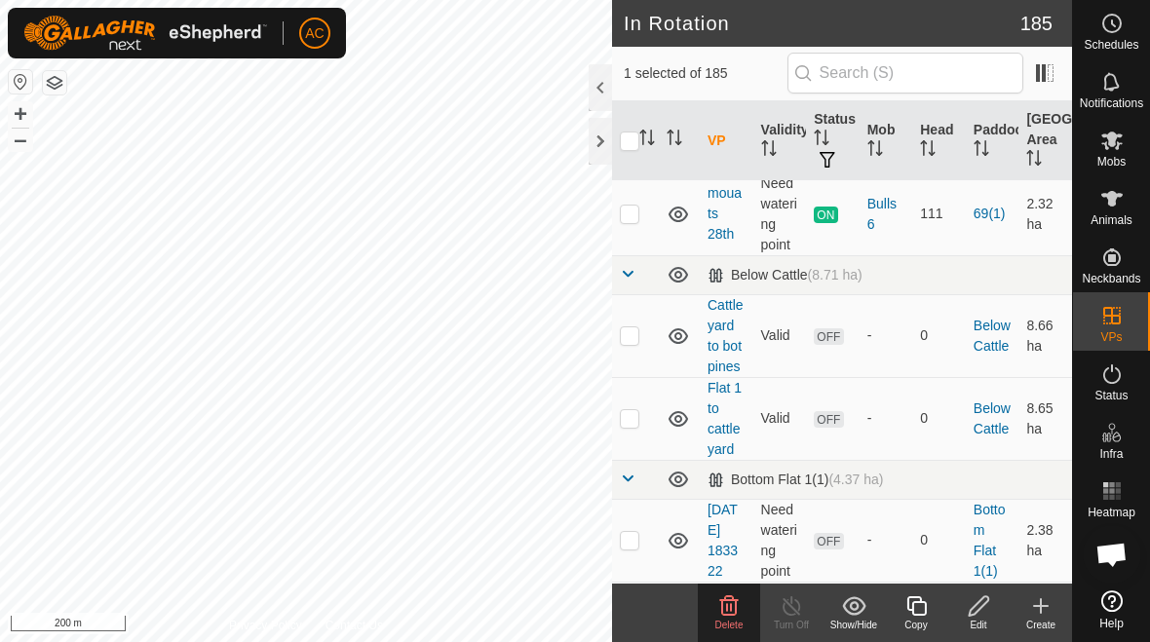
scroll to position [4249, 0]
click at [636, 425] on p-checkbox at bounding box center [629, 419] width 19 height 16
checkbox input "true"
click at [740, 620] on span "Delete" at bounding box center [729, 625] width 28 height 11
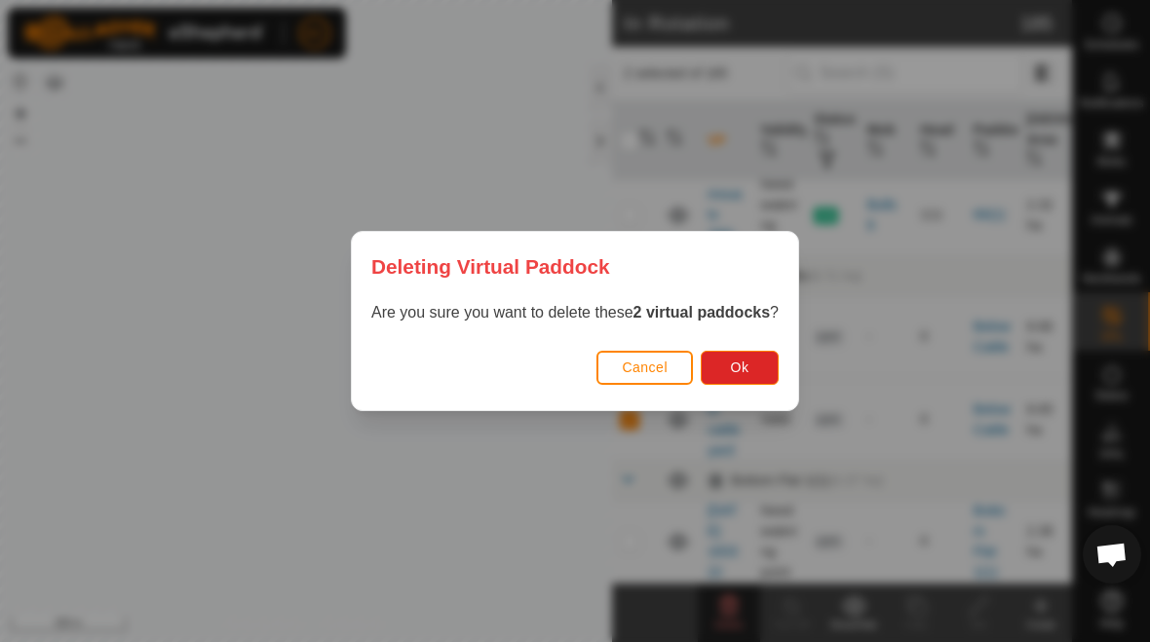
click at [752, 362] on button "Ok" at bounding box center [740, 368] width 78 height 34
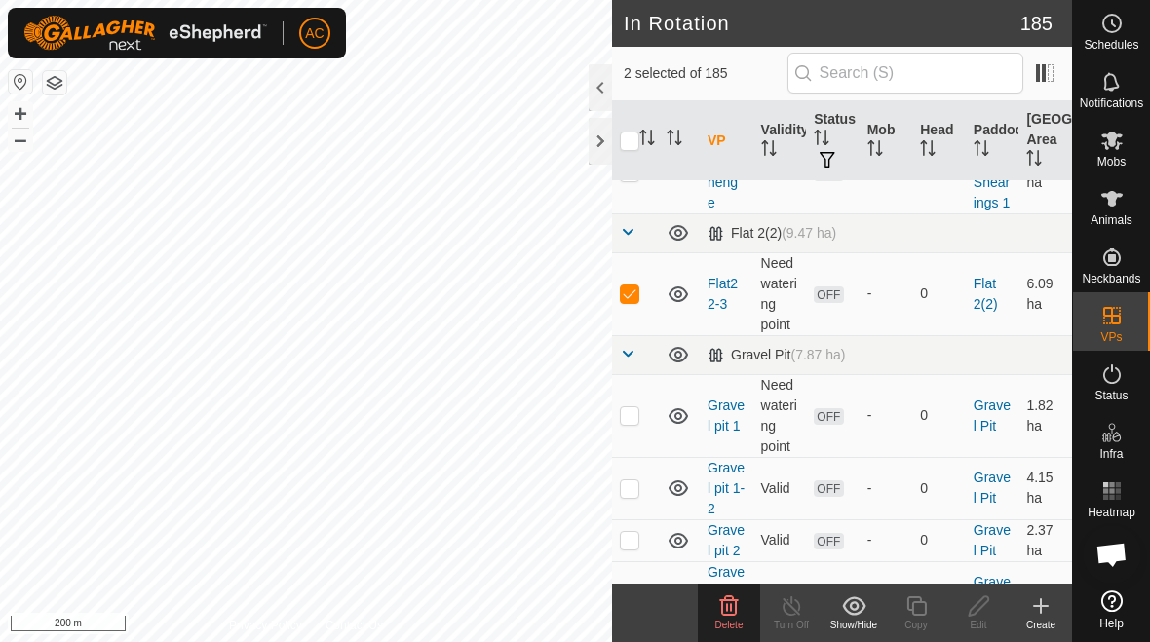
scroll to position [7766, 0]
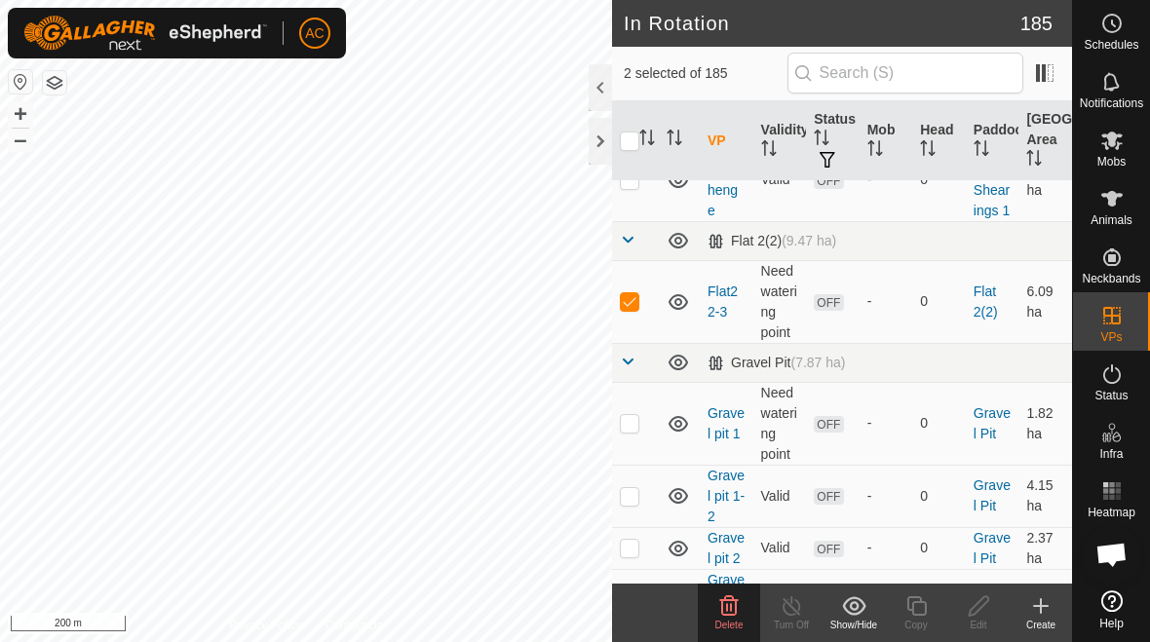
click at [625, 303] on p-checkbox at bounding box center [629, 301] width 19 height 16
checkbox input "false"
click at [743, 616] on delete-svg-icon at bounding box center [729, 606] width 62 height 23
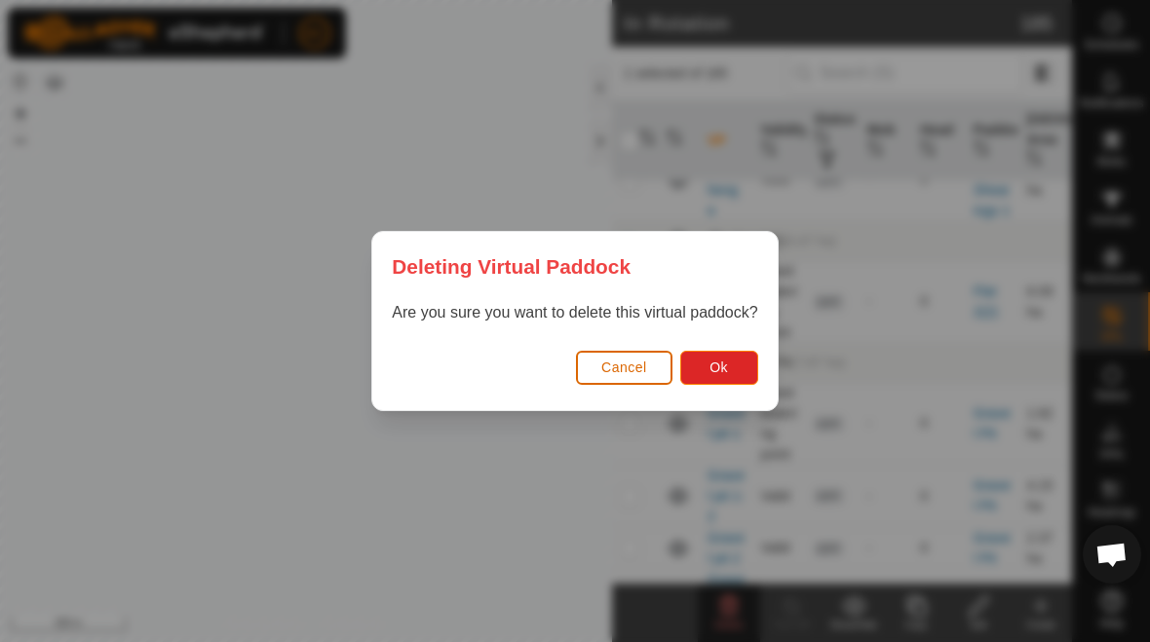
click at [730, 367] on button "Ok" at bounding box center [719, 368] width 78 height 34
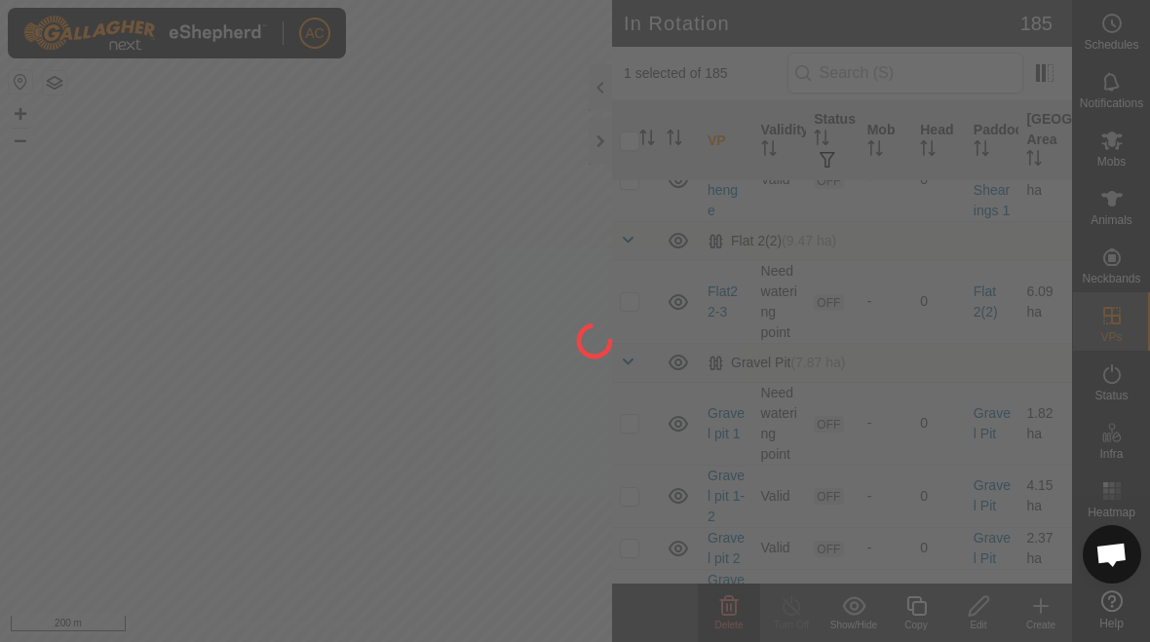
checkbox input "false"
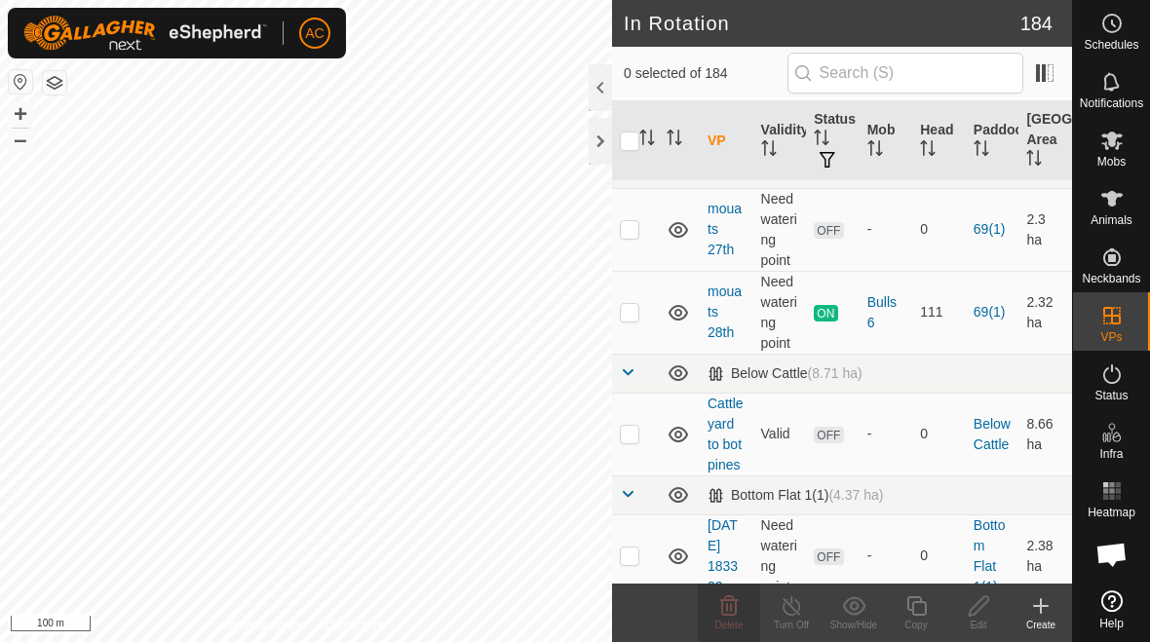
scroll to position [4159, 0]
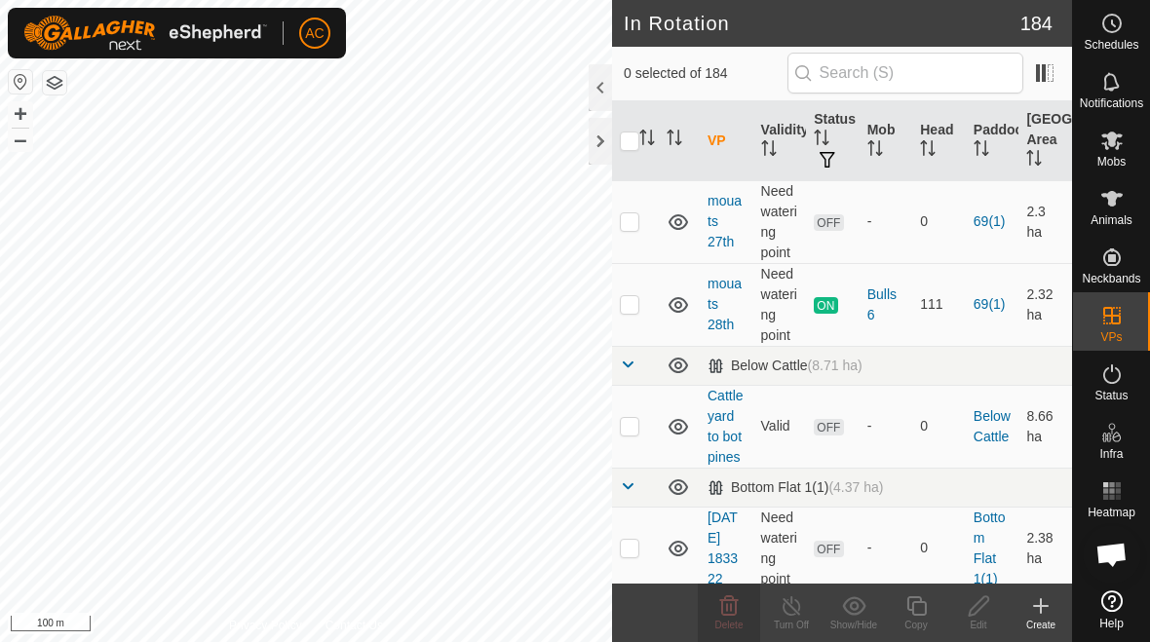
click at [634, 428] on p-checkbox at bounding box center [629, 426] width 19 height 16
checkbox input "true"
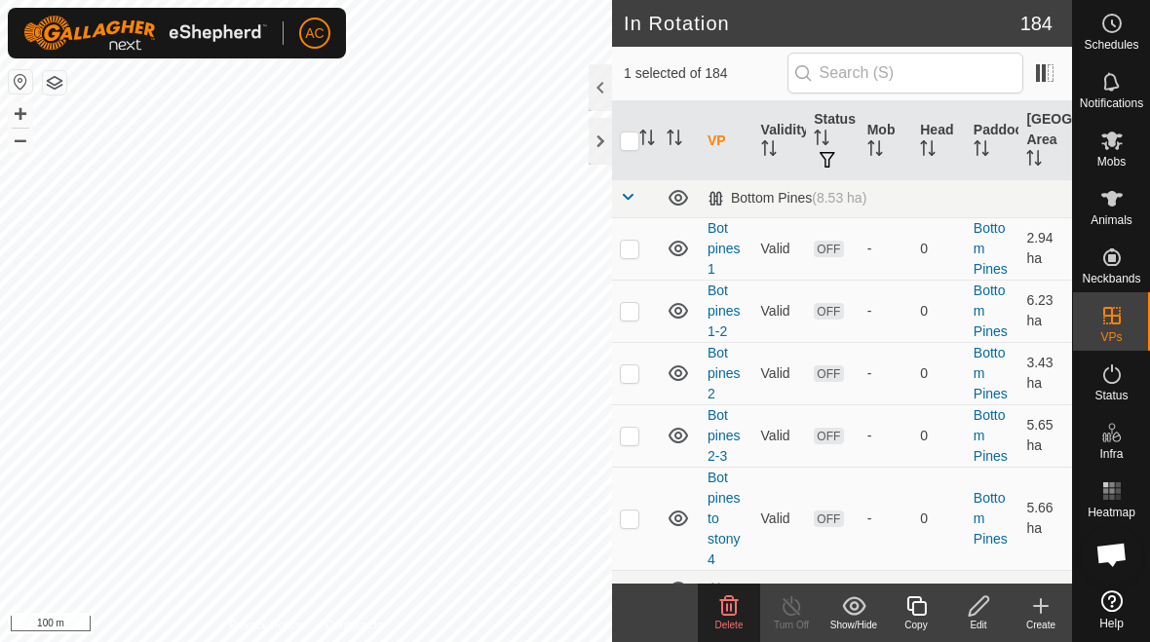
scroll to position [5874, 0]
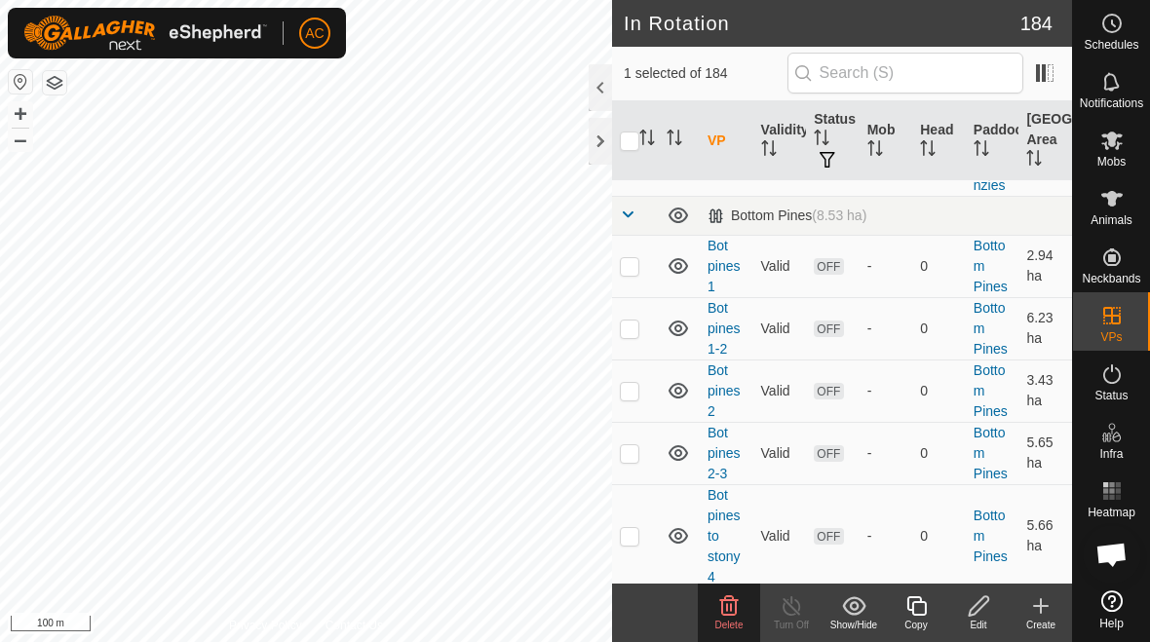
click at [639, 268] on td at bounding box center [635, 266] width 47 height 62
click at [636, 279] on td at bounding box center [635, 266] width 47 height 62
checkbox input "false"
click at [637, 328] on p-checkbox at bounding box center [629, 329] width 19 height 16
checkbox input "true"
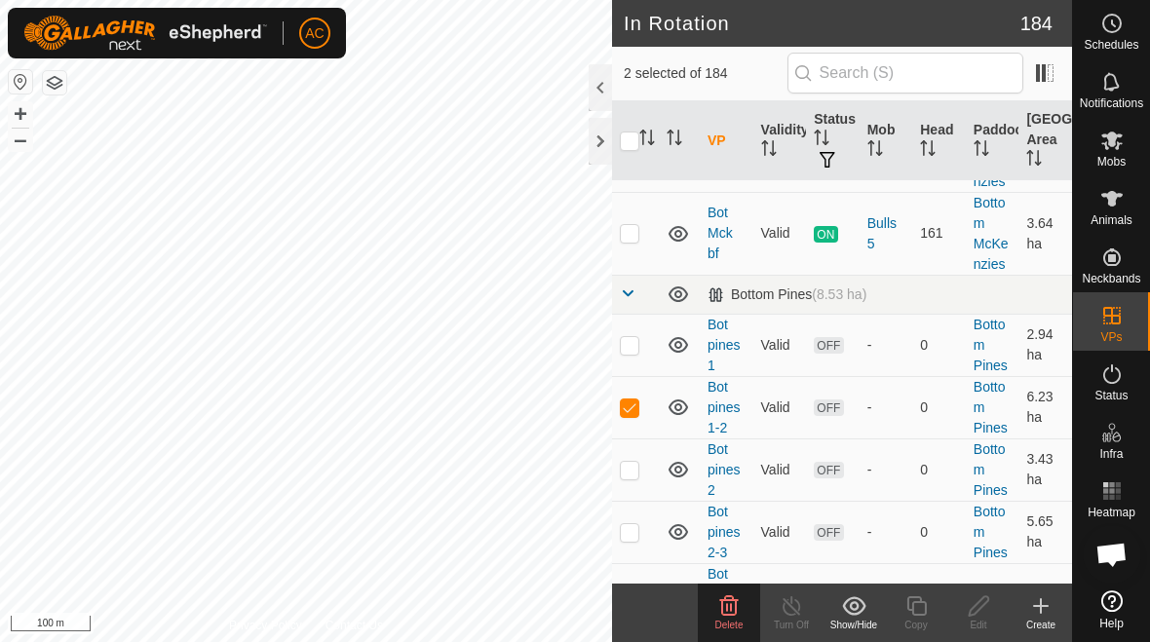
scroll to position [5768, 0]
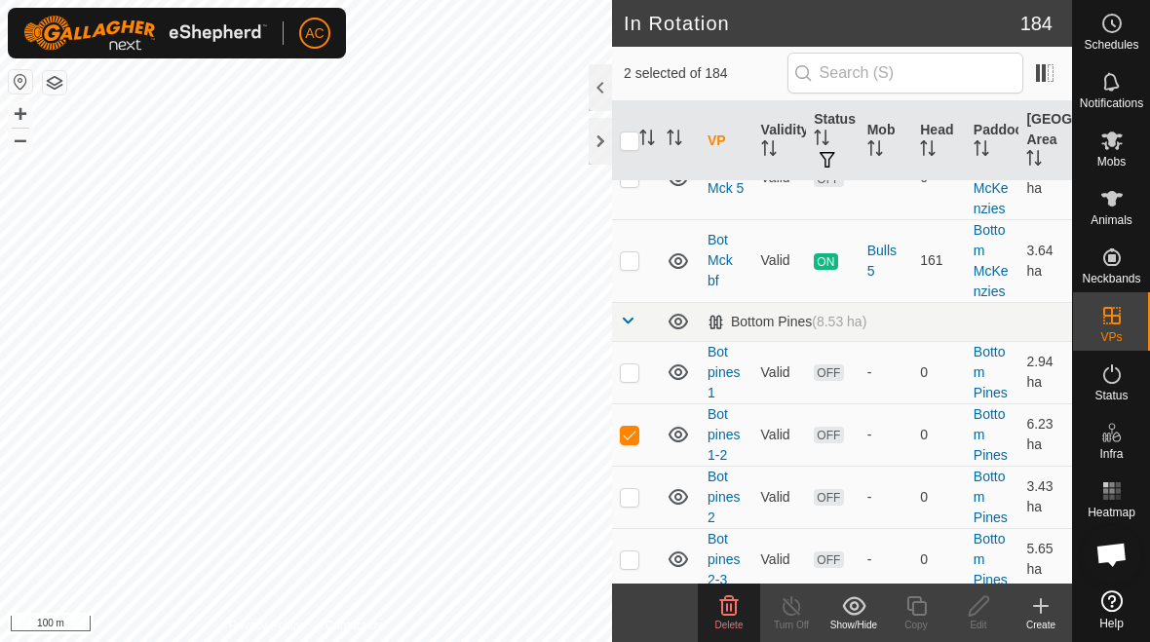
click at [643, 499] on td at bounding box center [635, 497] width 47 height 62
click at [638, 500] on p-checkbox at bounding box center [629, 497] width 19 height 16
click at [646, 509] on td at bounding box center [635, 497] width 47 height 62
click at [627, 506] on td at bounding box center [635, 497] width 47 height 62
checkbox input "false"
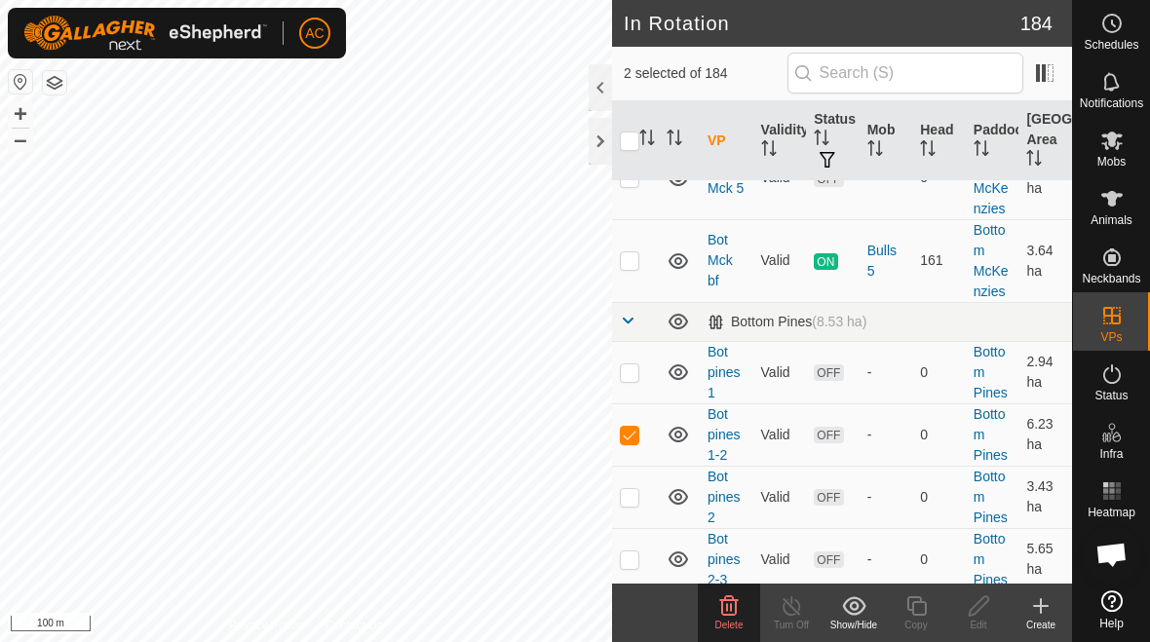
click at [642, 568] on td at bounding box center [635, 559] width 47 height 62
click at [627, 569] on td at bounding box center [635, 559] width 47 height 62
checkbox input "false"
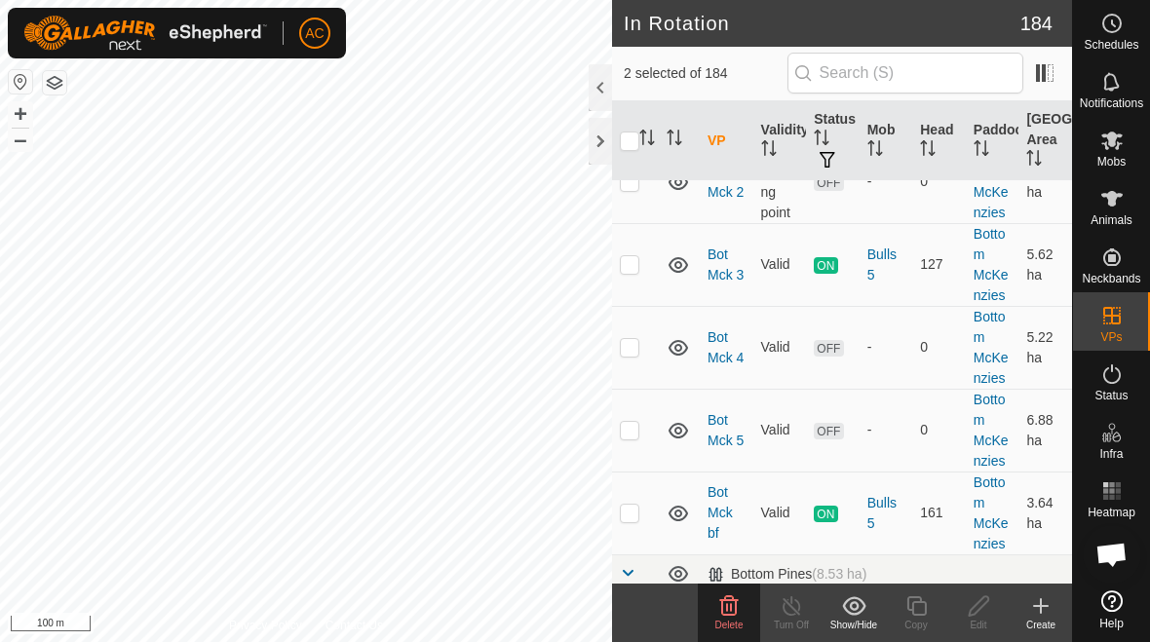
scroll to position [5516, 0]
